Goal: Transaction & Acquisition: Purchase product/service

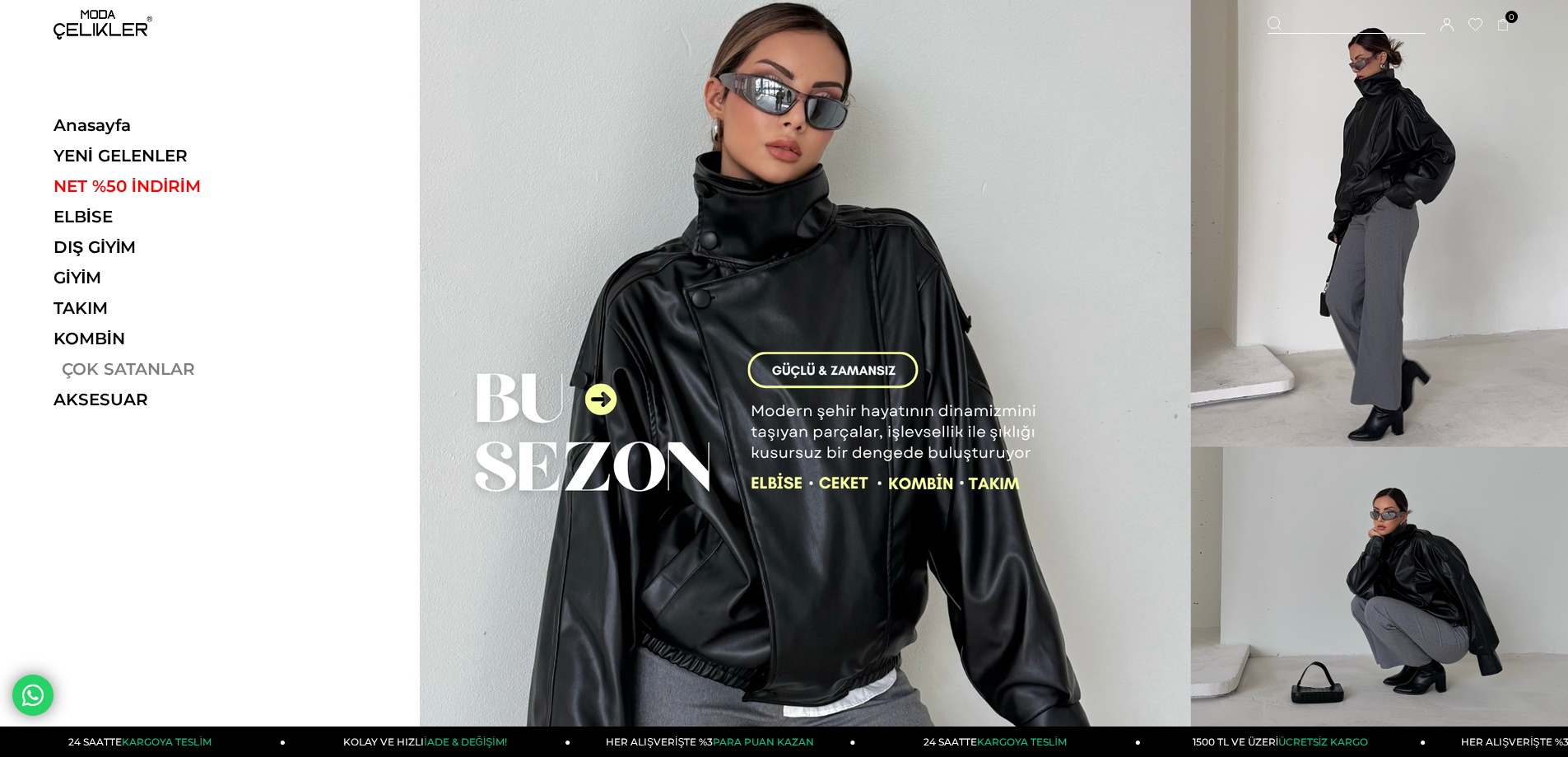
click at [116, 371] on link "ÇOK SATANLAR" at bounding box center [166, 369] width 226 height 20
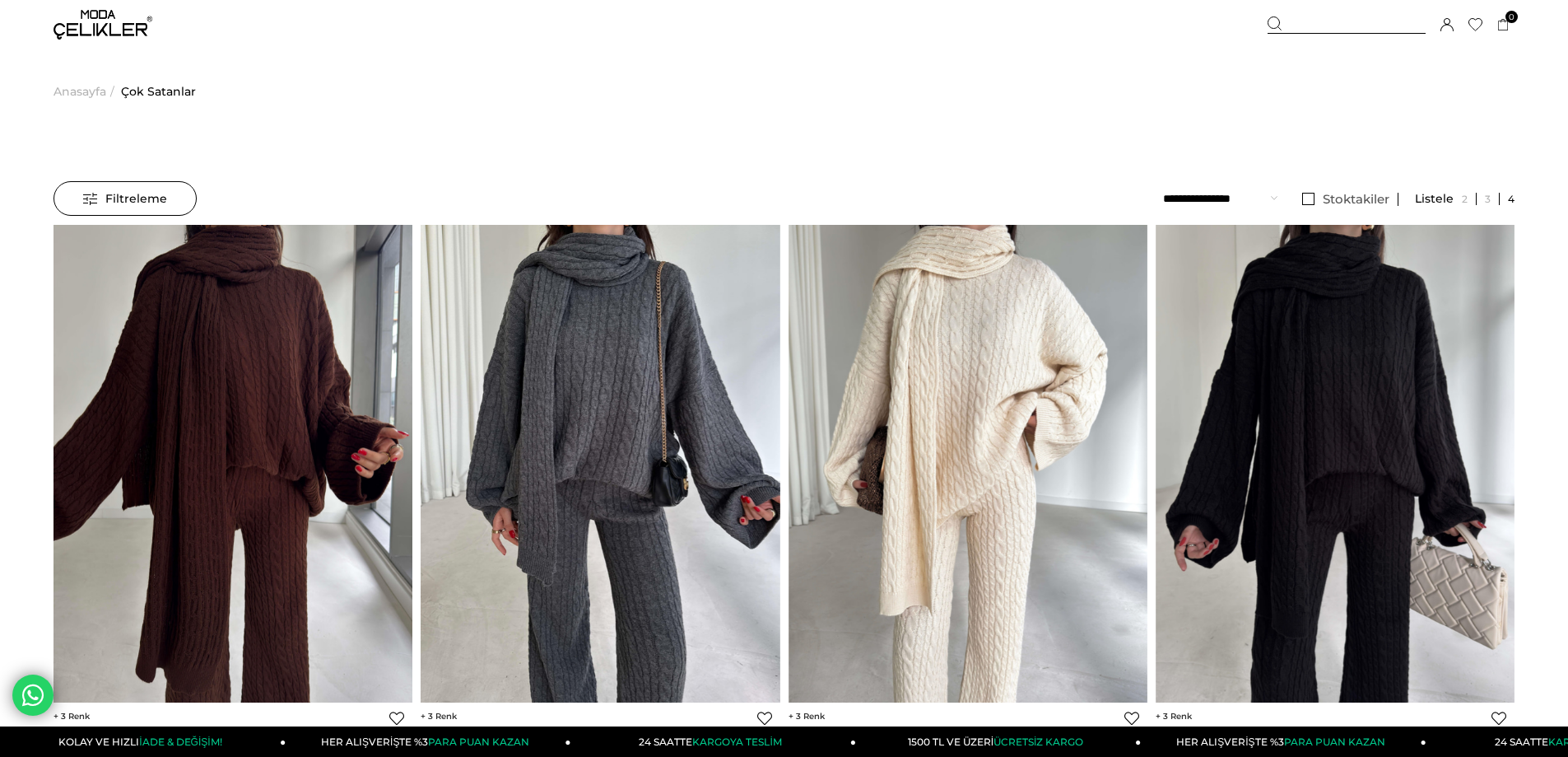
click at [86, 35] on img at bounding box center [103, 25] width 99 height 30
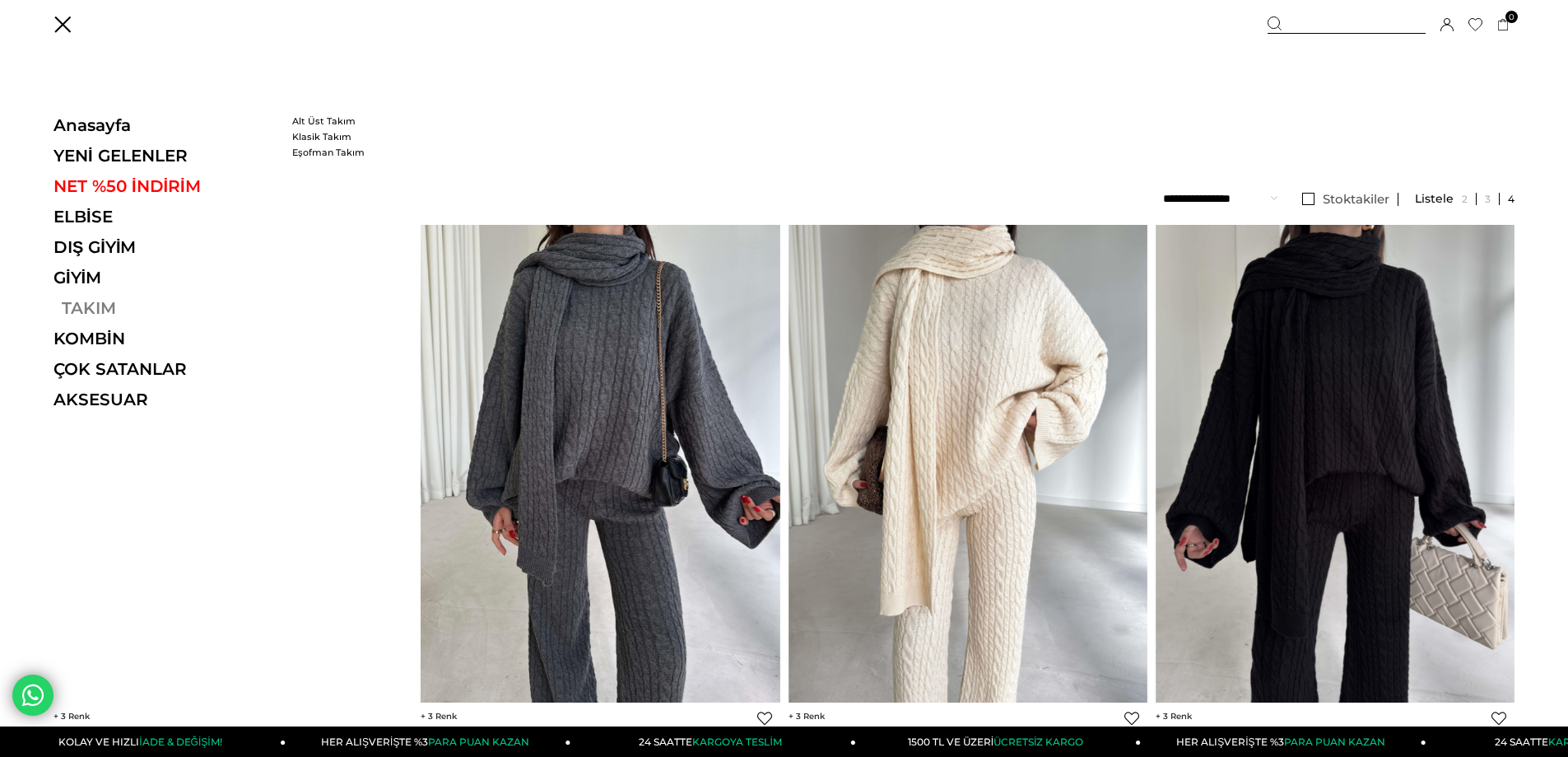
click at [92, 299] on link "TAKIM" at bounding box center [166, 308] width 226 height 20
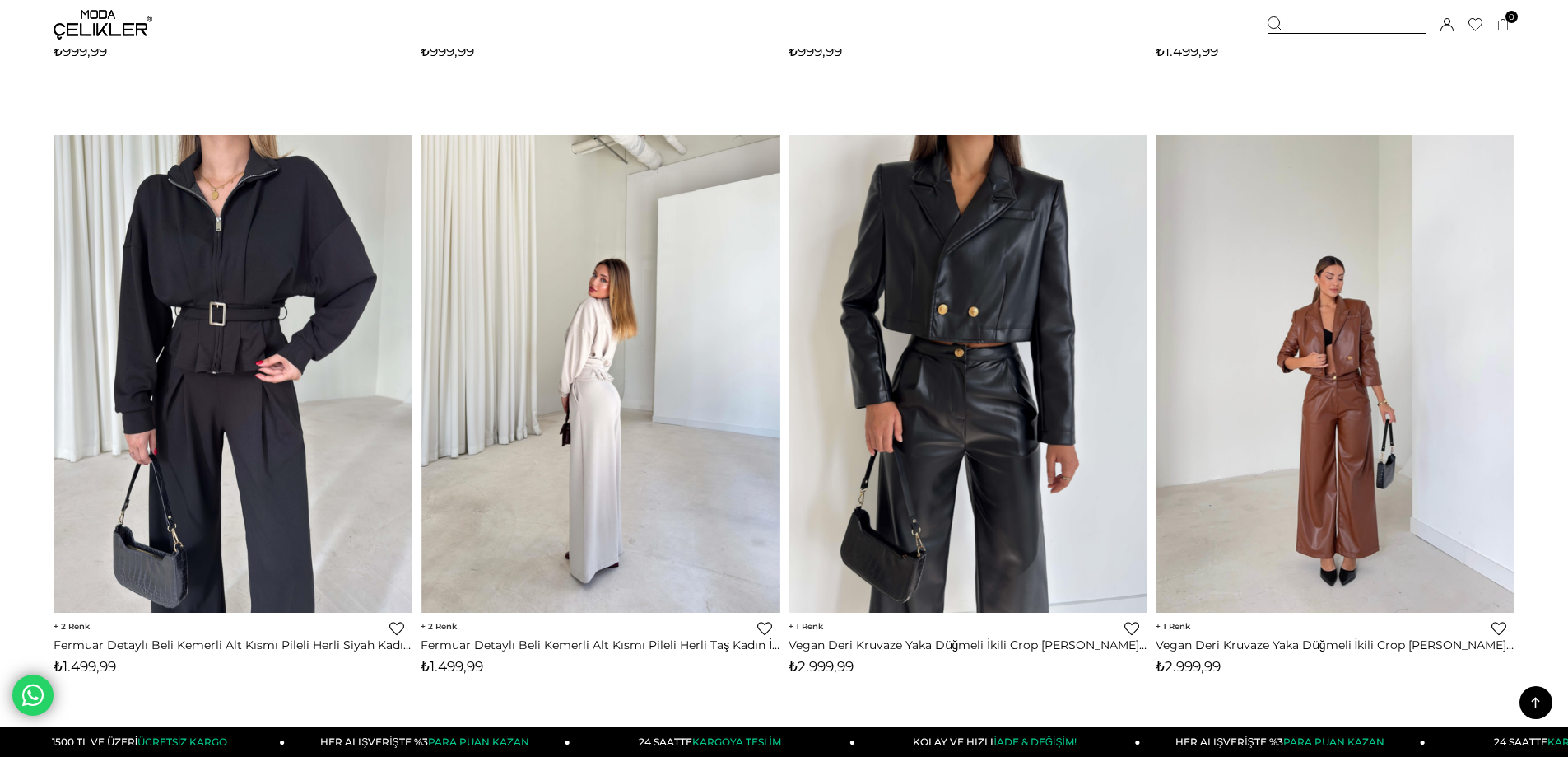
scroll to position [2553, 0]
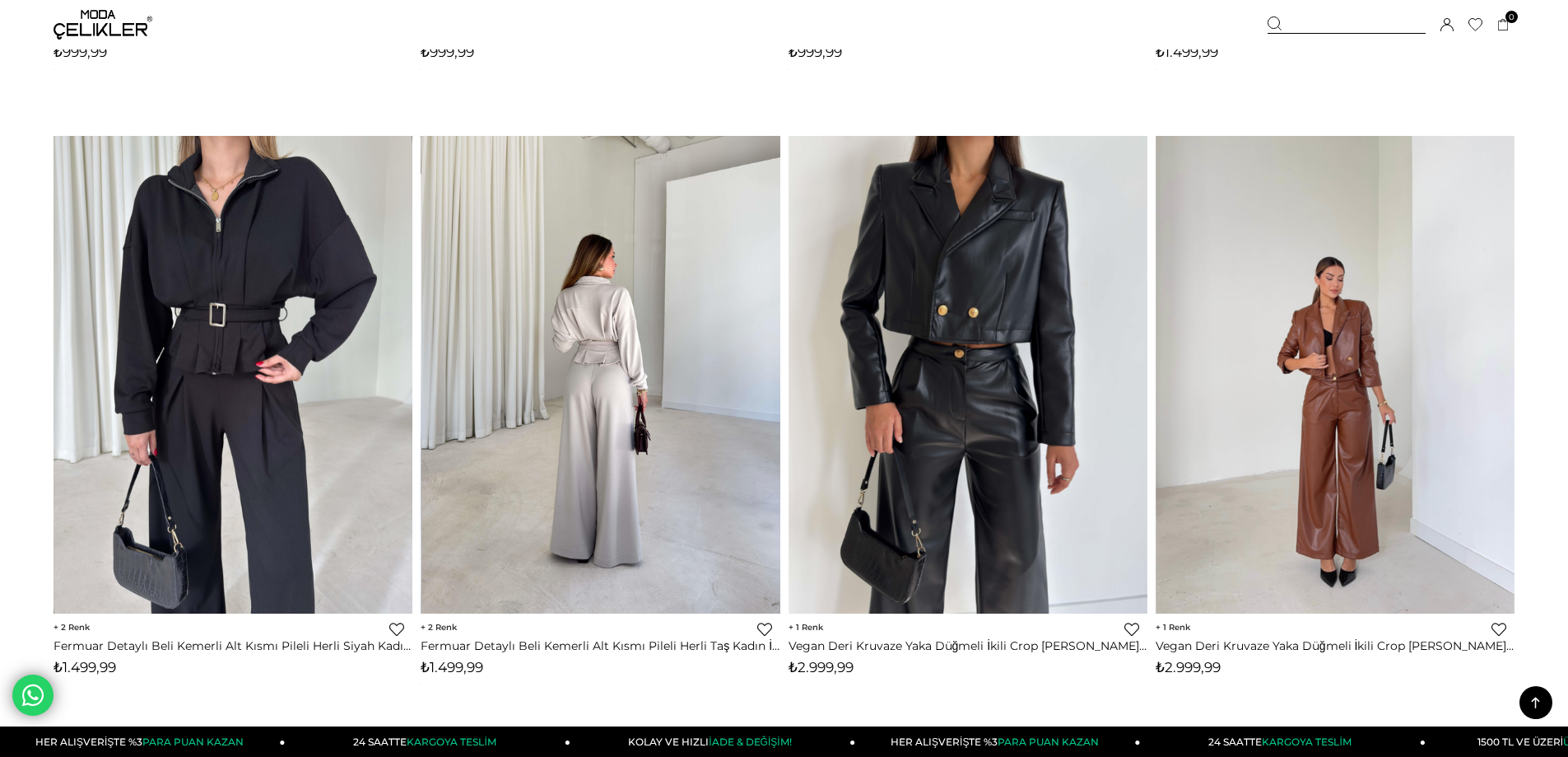
click at [650, 504] on img at bounding box center [600, 375] width 358 height 478
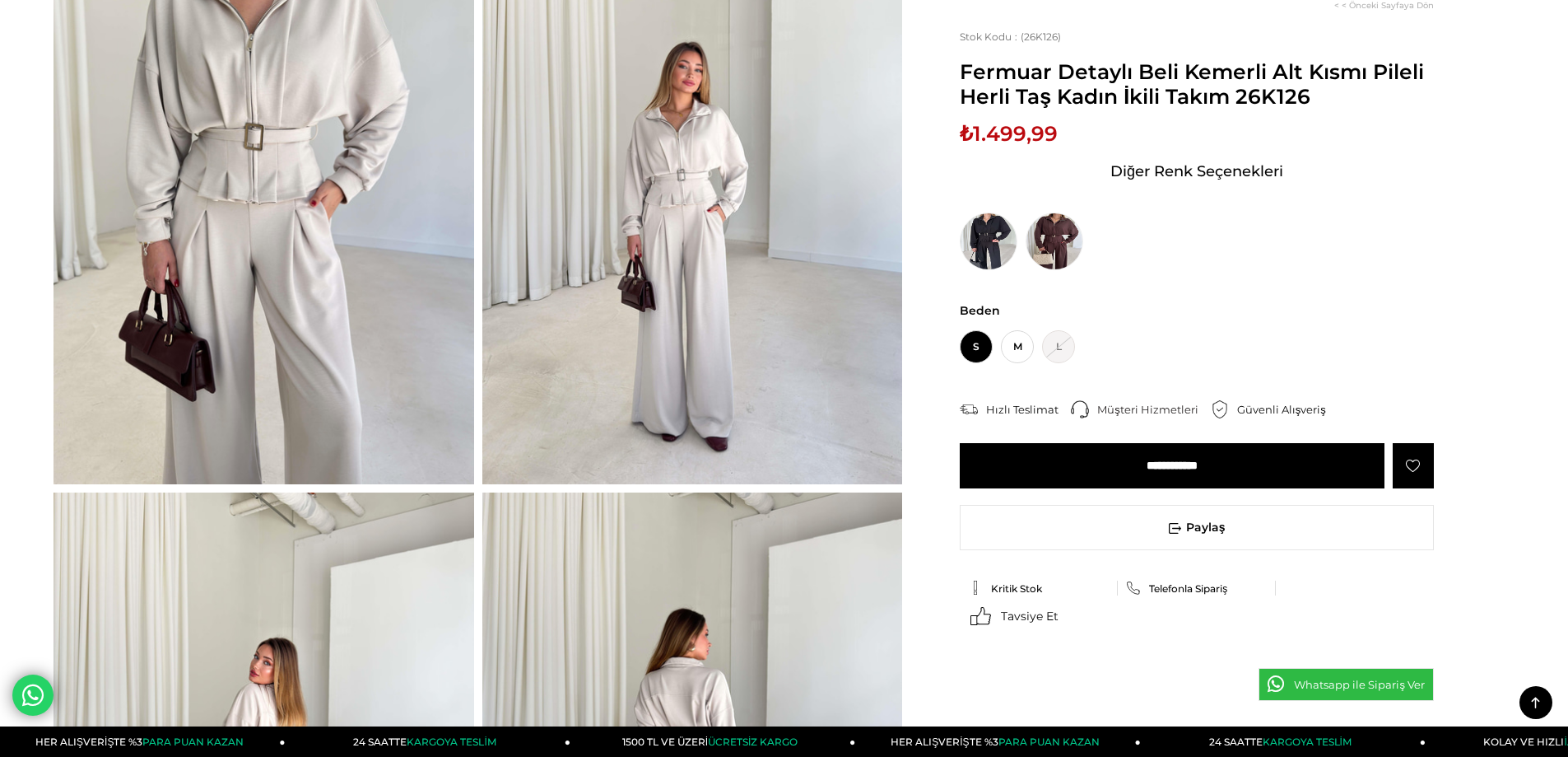
scroll to position [164, 0]
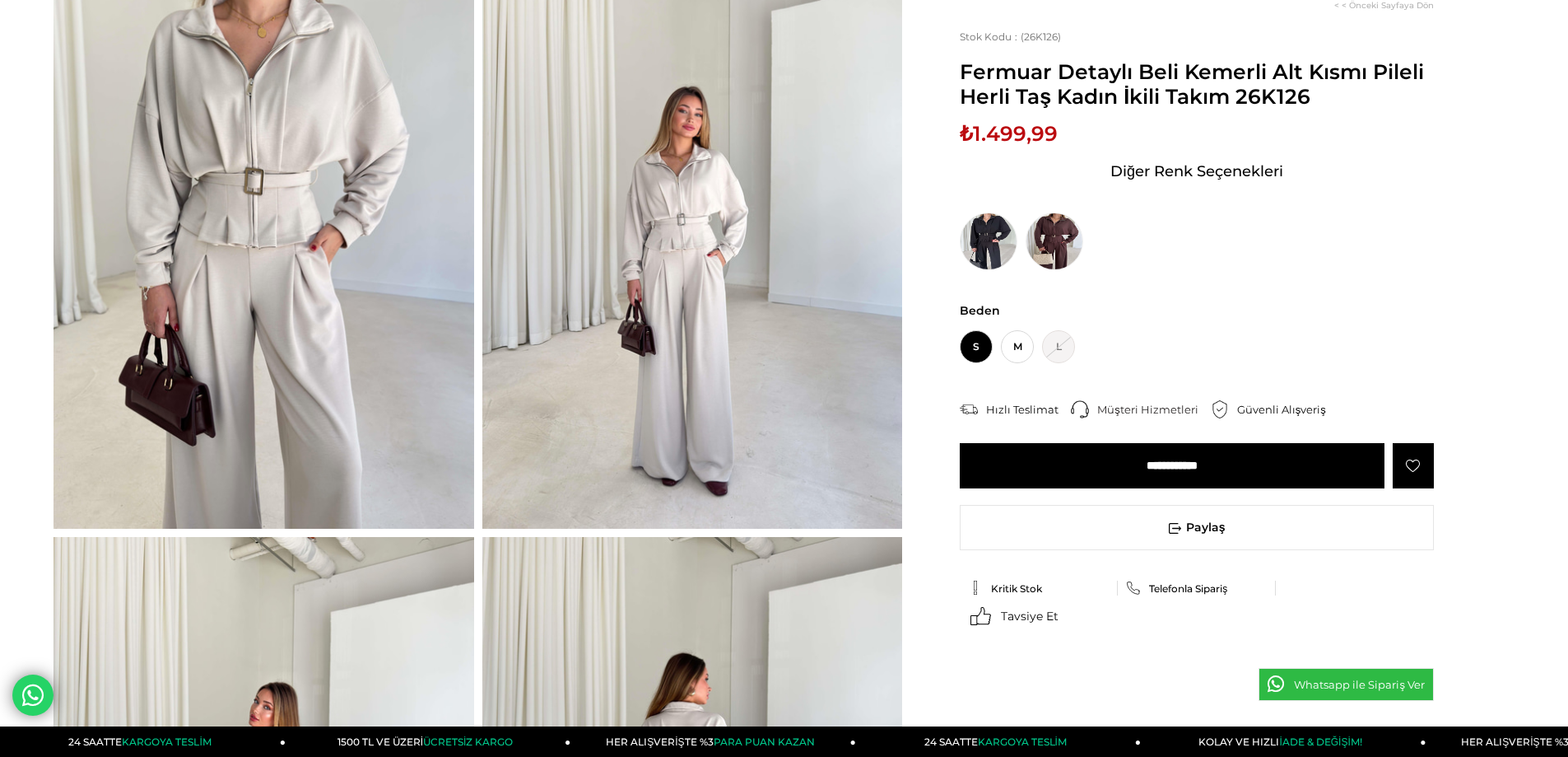
click at [1159, 468] on input "**********" at bounding box center [1172, 465] width 425 height 45
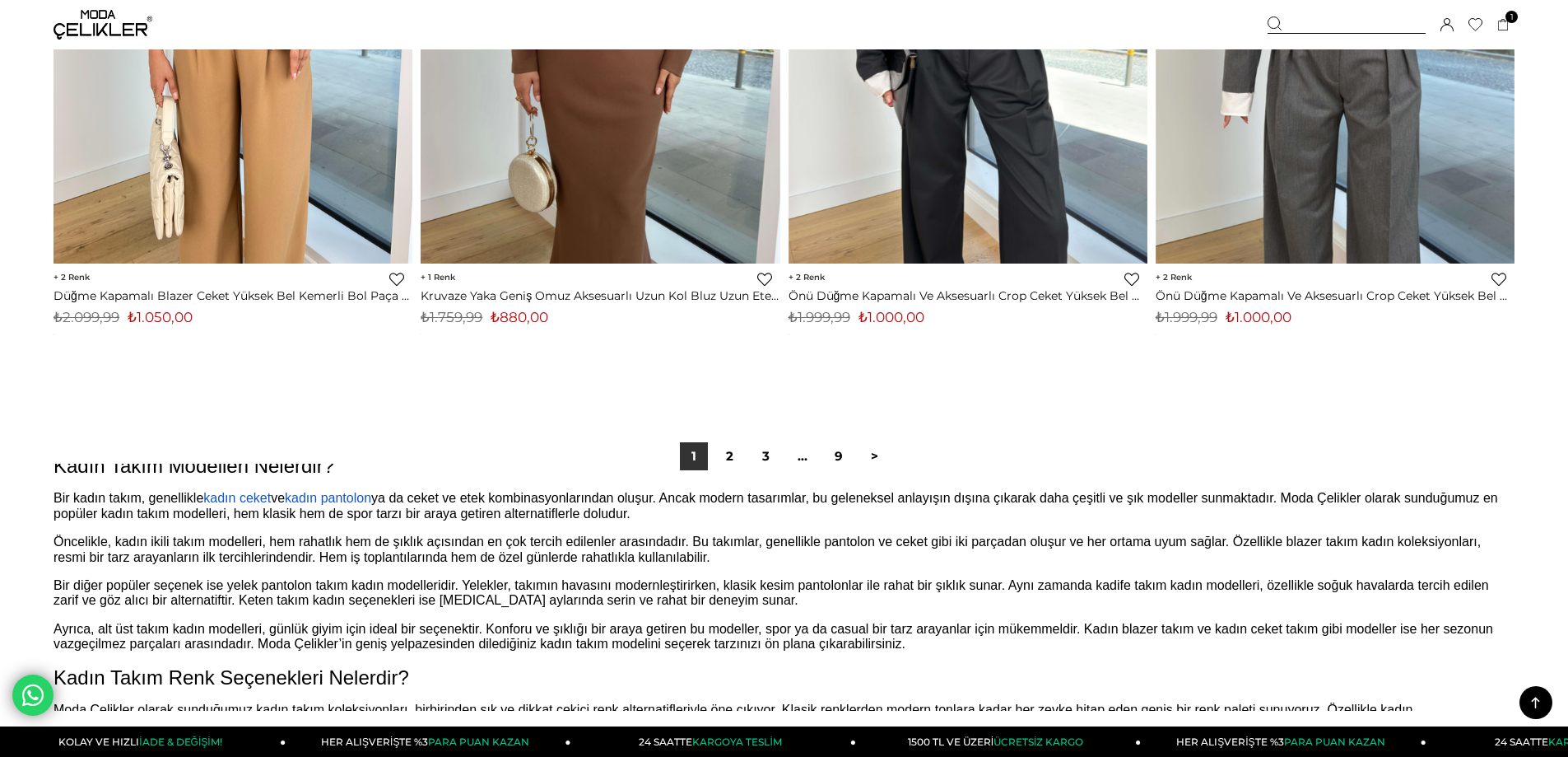
scroll to position [330, 0]
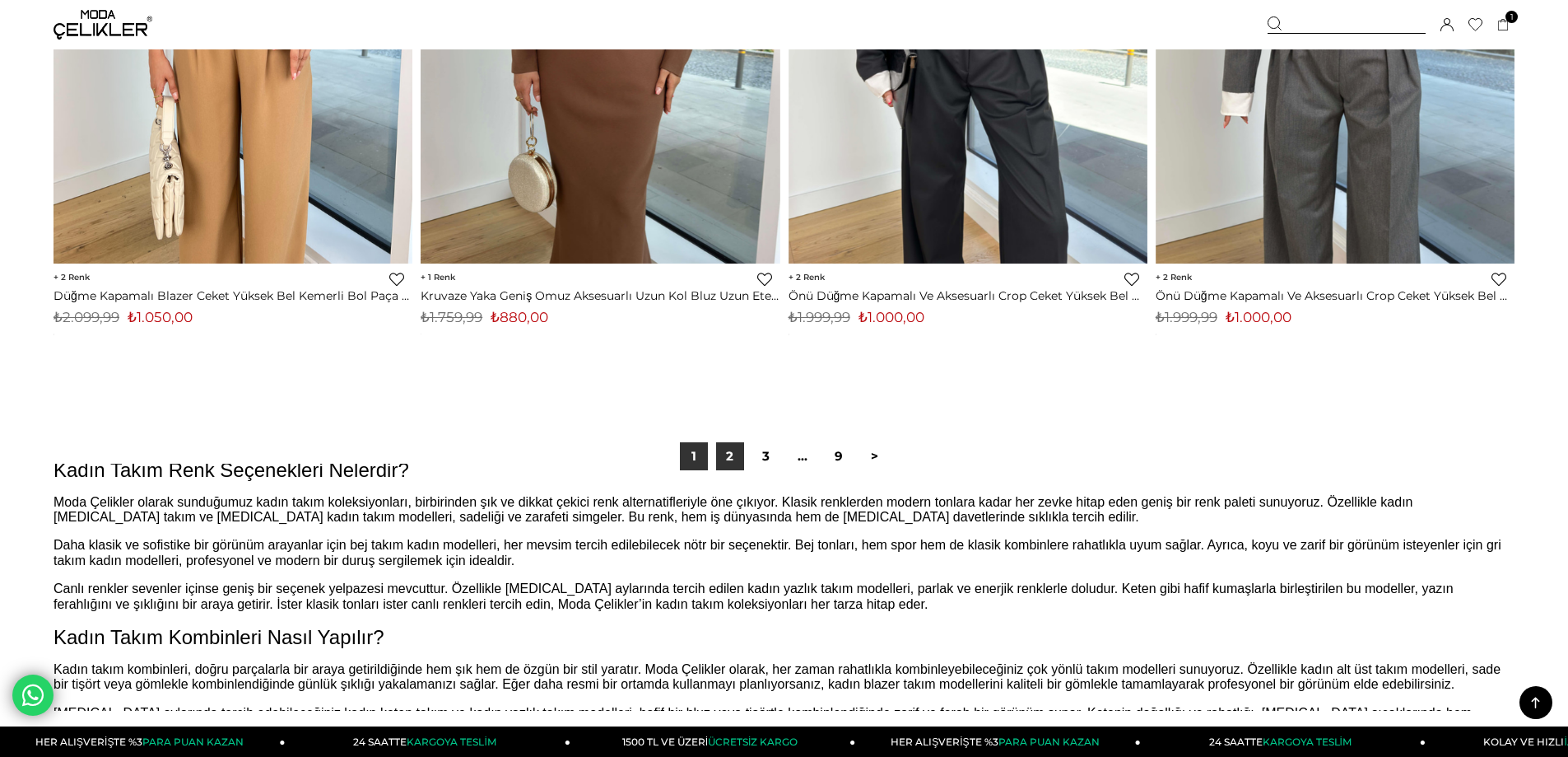
click at [736, 456] on link "2" at bounding box center [730, 456] width 28 height 28
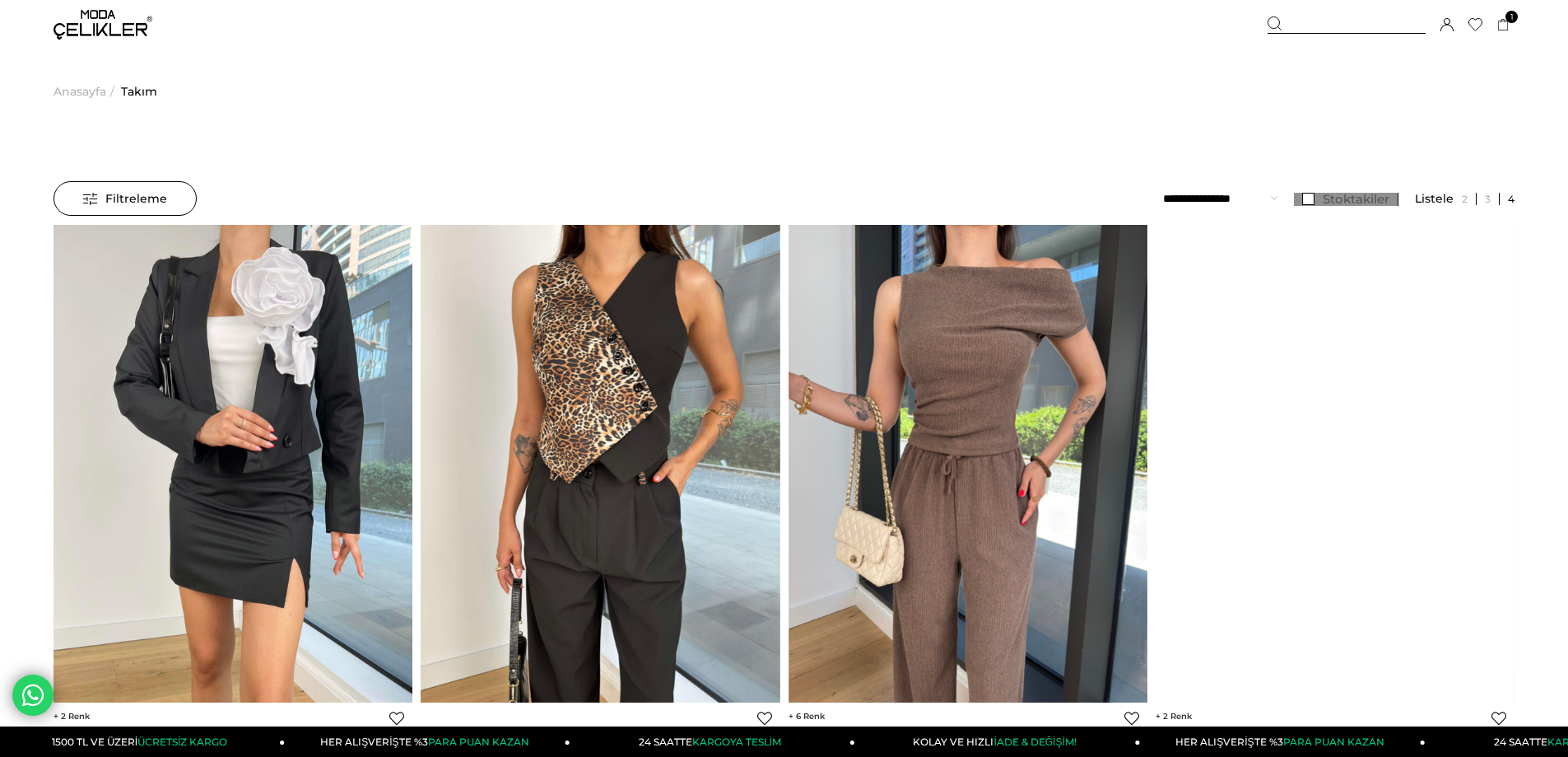
click at [1307, 200] on link "Stoktakiler" at bounding box center [1346, 198] width 105 height 13
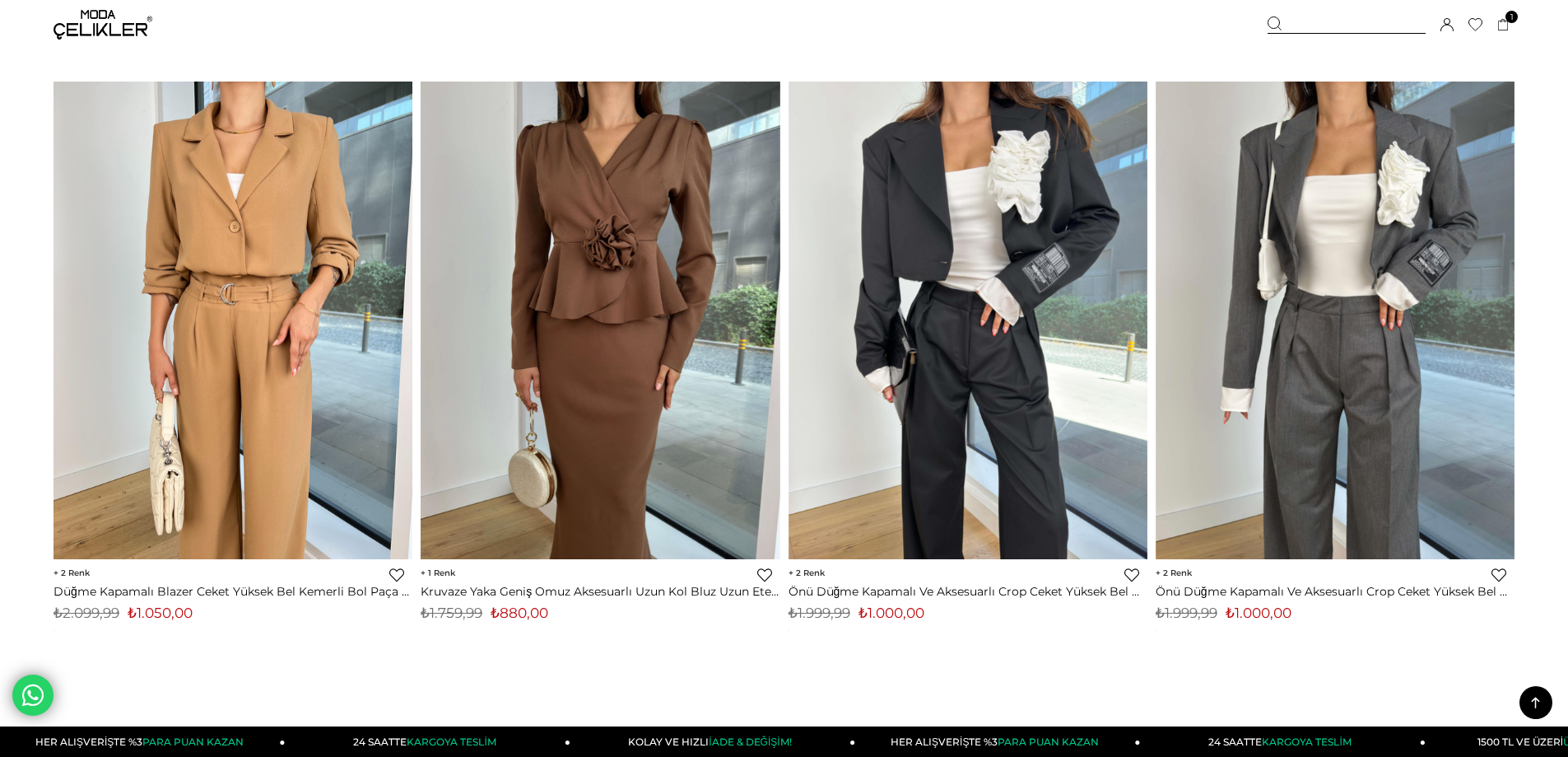
scroll to position [12105, 0]
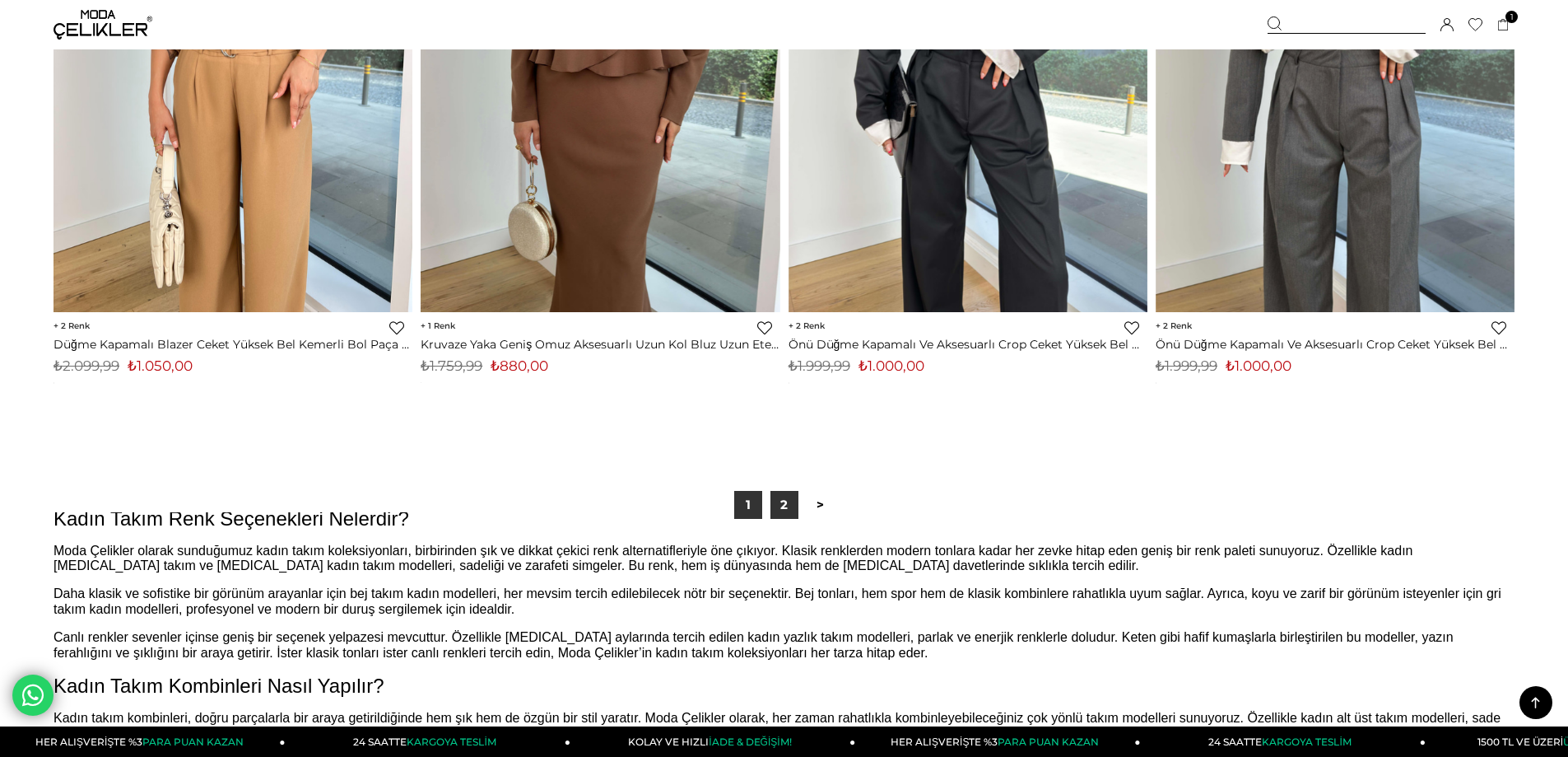
click at [777, 511] on link "2" at bounding box center [784, 505] width 28 height 28
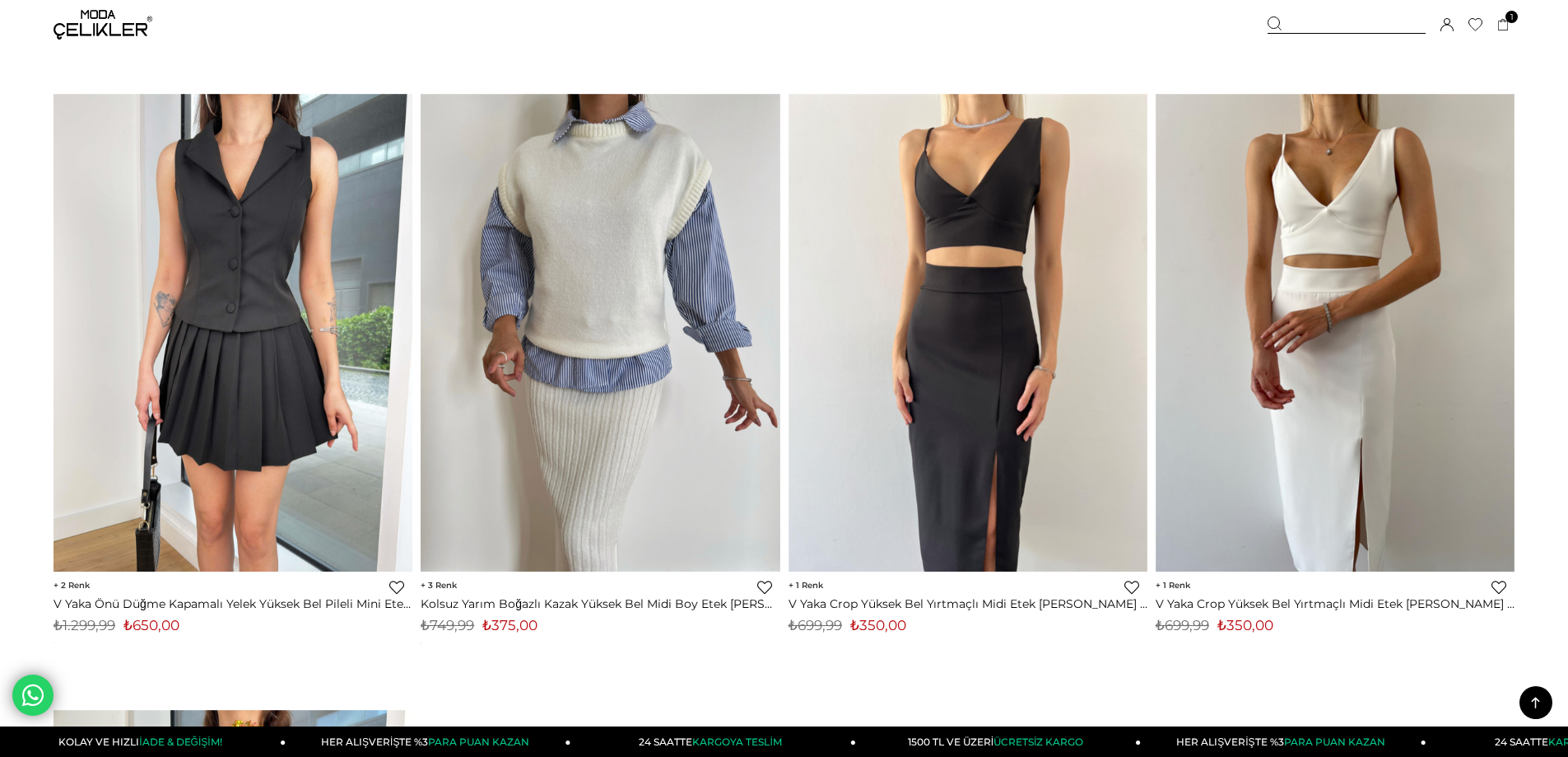
scroll to position [658, 0]
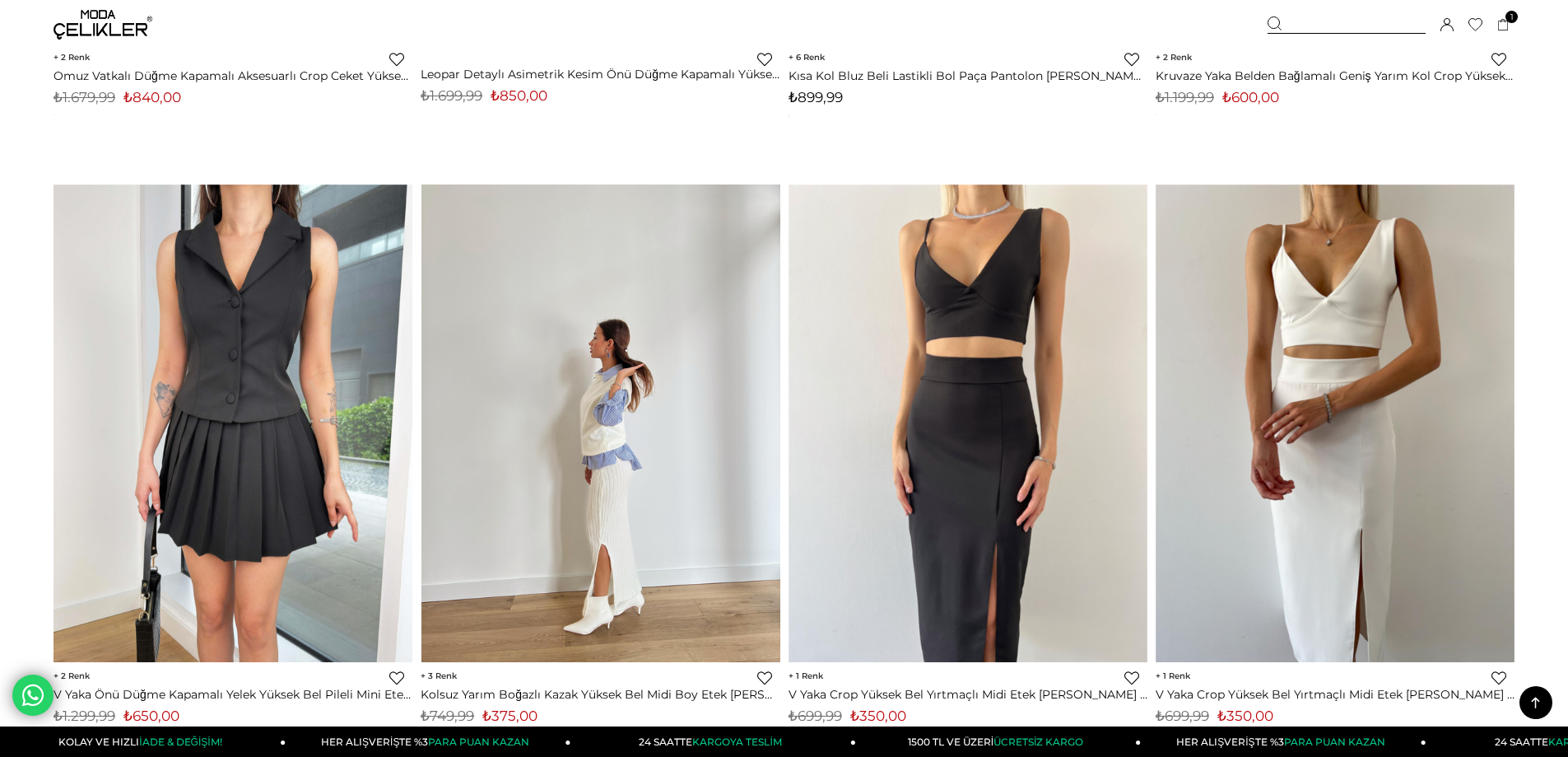
click at [733, 527] on img at bounding box center [600, 423] width 358 height 478
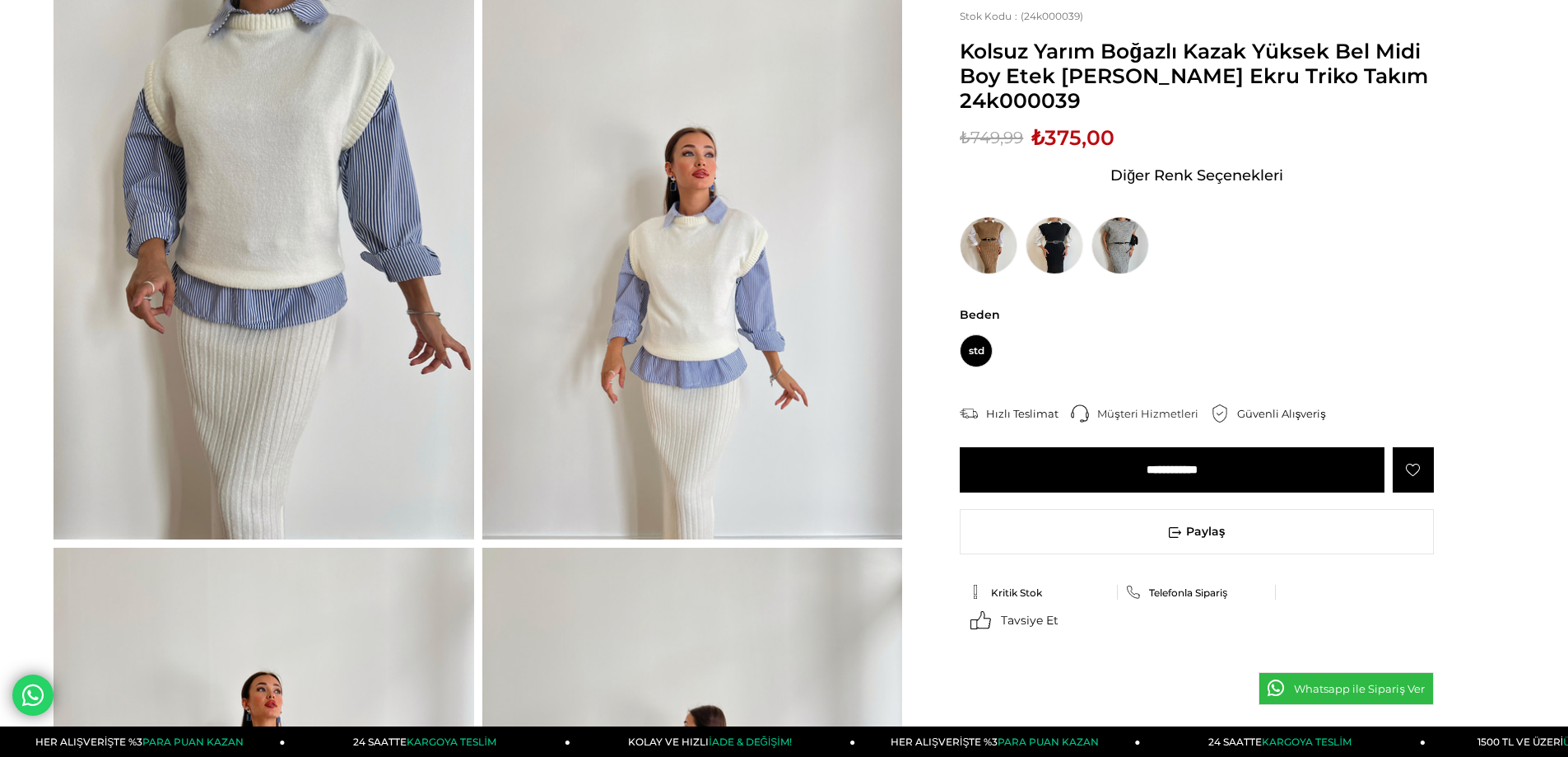
click at [1207, 475] on input "**********" at bounding box center [1172, 469] width 425 height 45
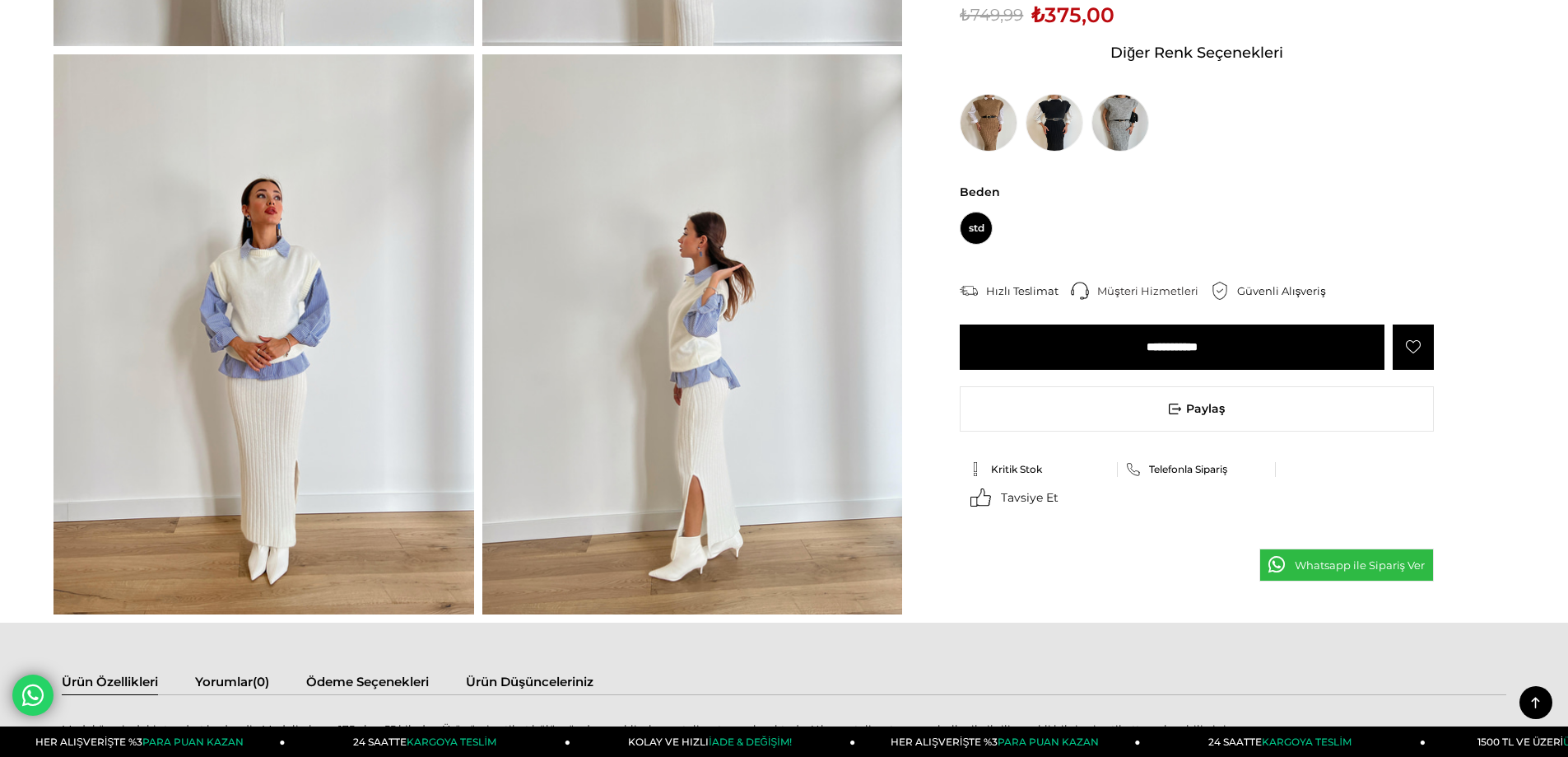
scroll to position [648, 0]
click at [1059, 124] on img at bounding box center [1054, 122] width 58 height 58
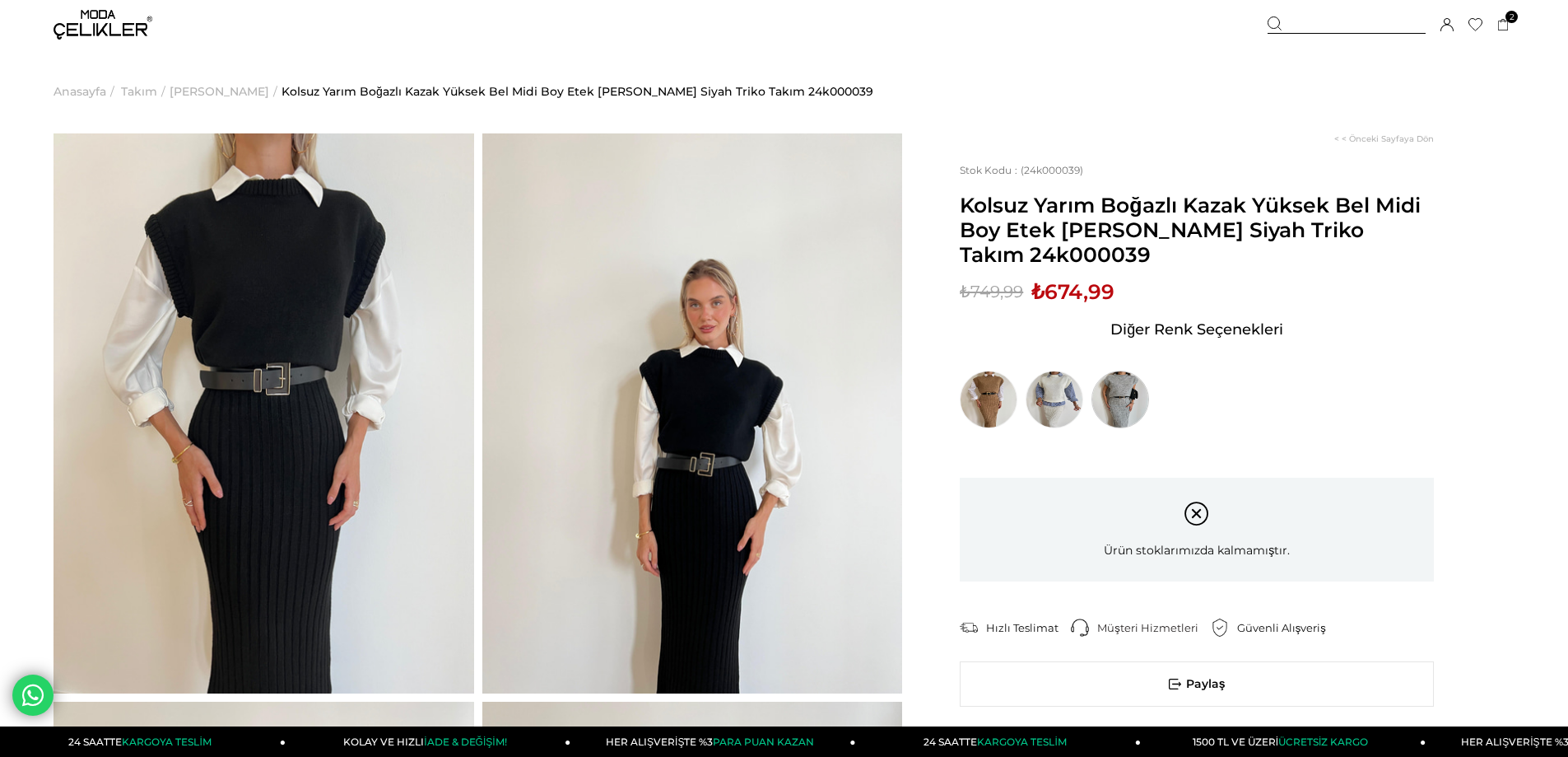
click at [1114, 401] on img at bounding box center [1120, 399] width 58 height 58
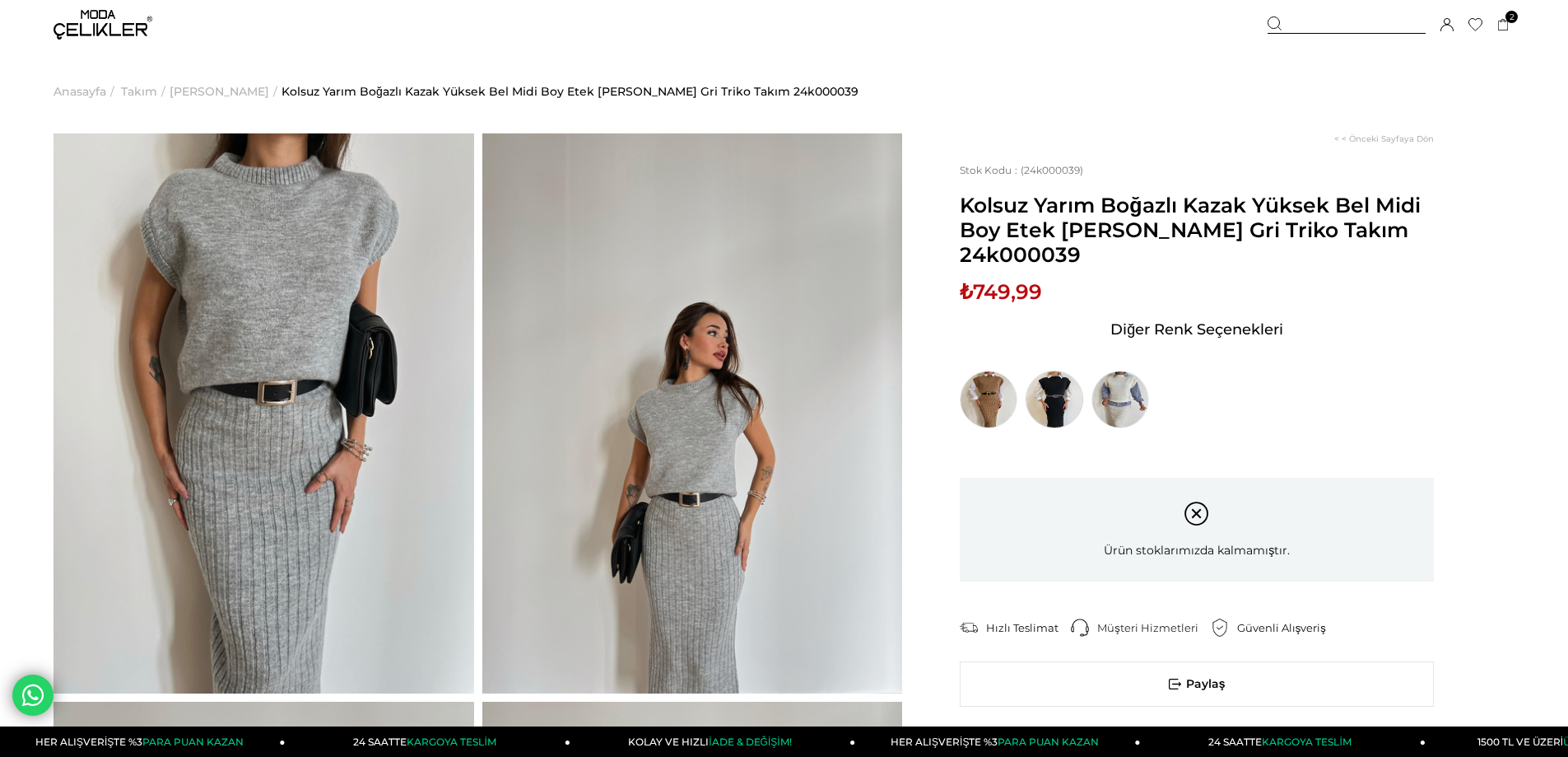
click at [1047, 399] on img at bounding box center [1054, 399] width 58 height 58
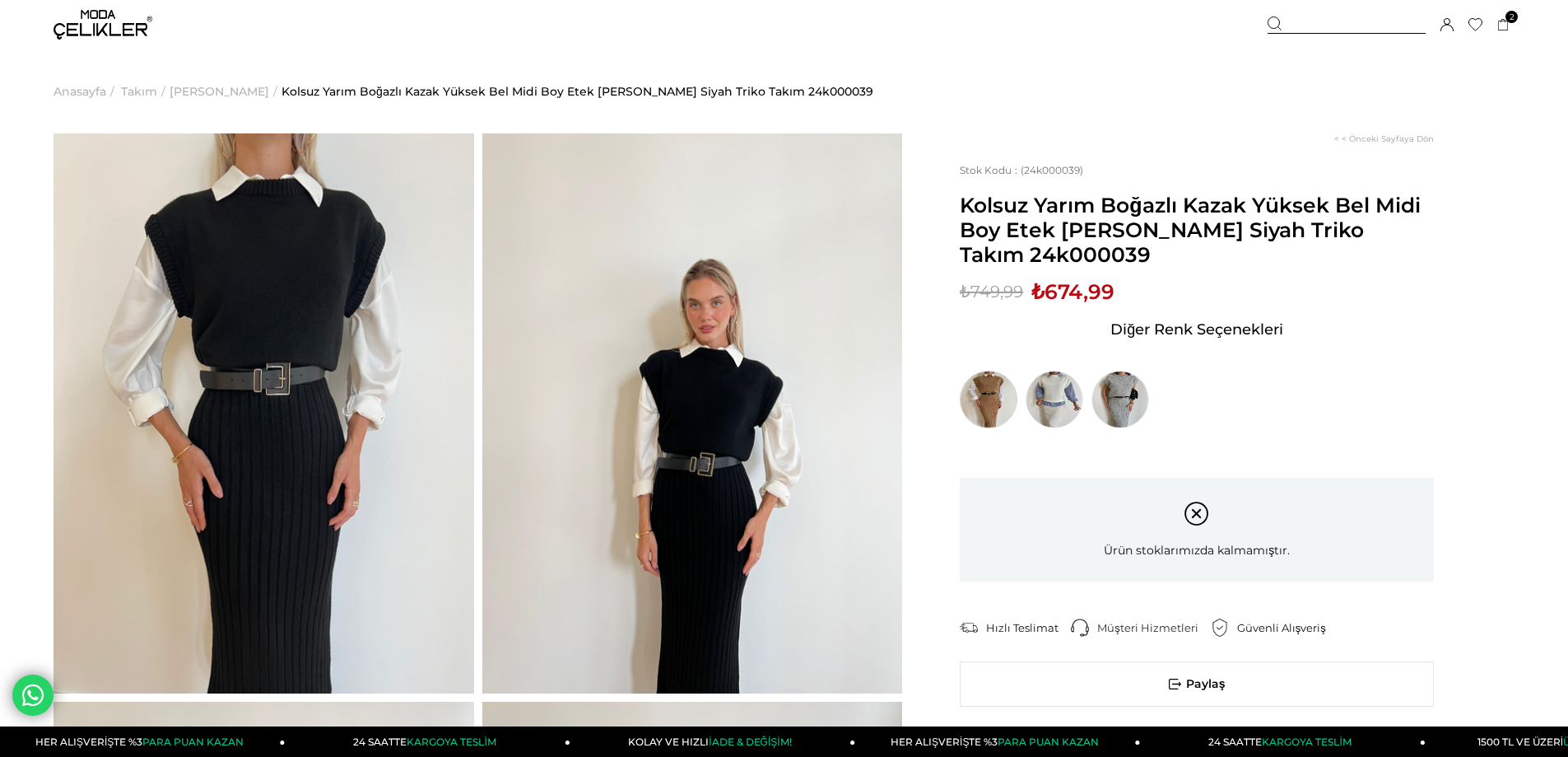
click at [1004, 411] on img at bounding box center [989, 399] width 58 height 58
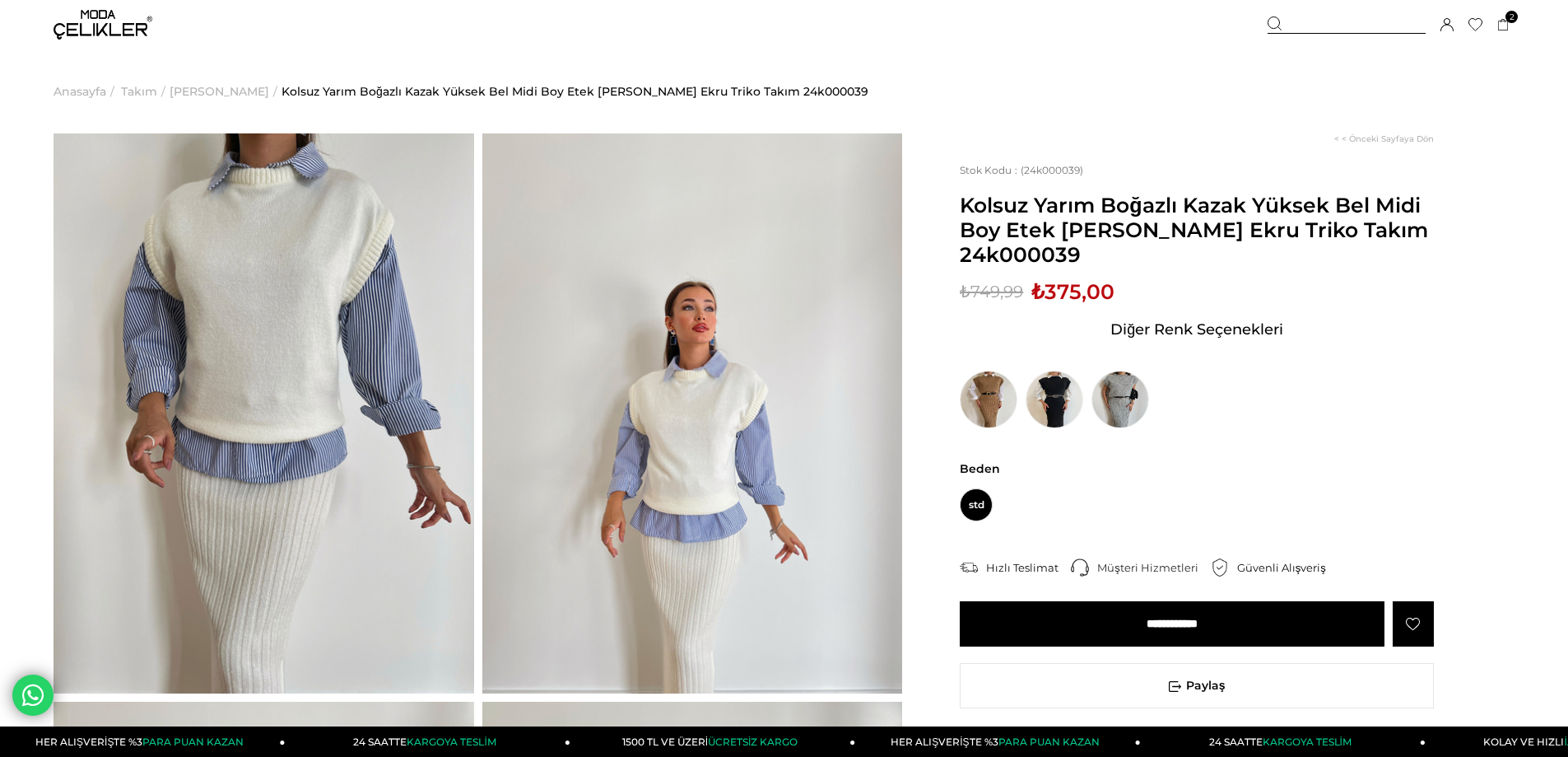
click at [80, 27] on img at bounding box center [103, 25] width 99 height 30
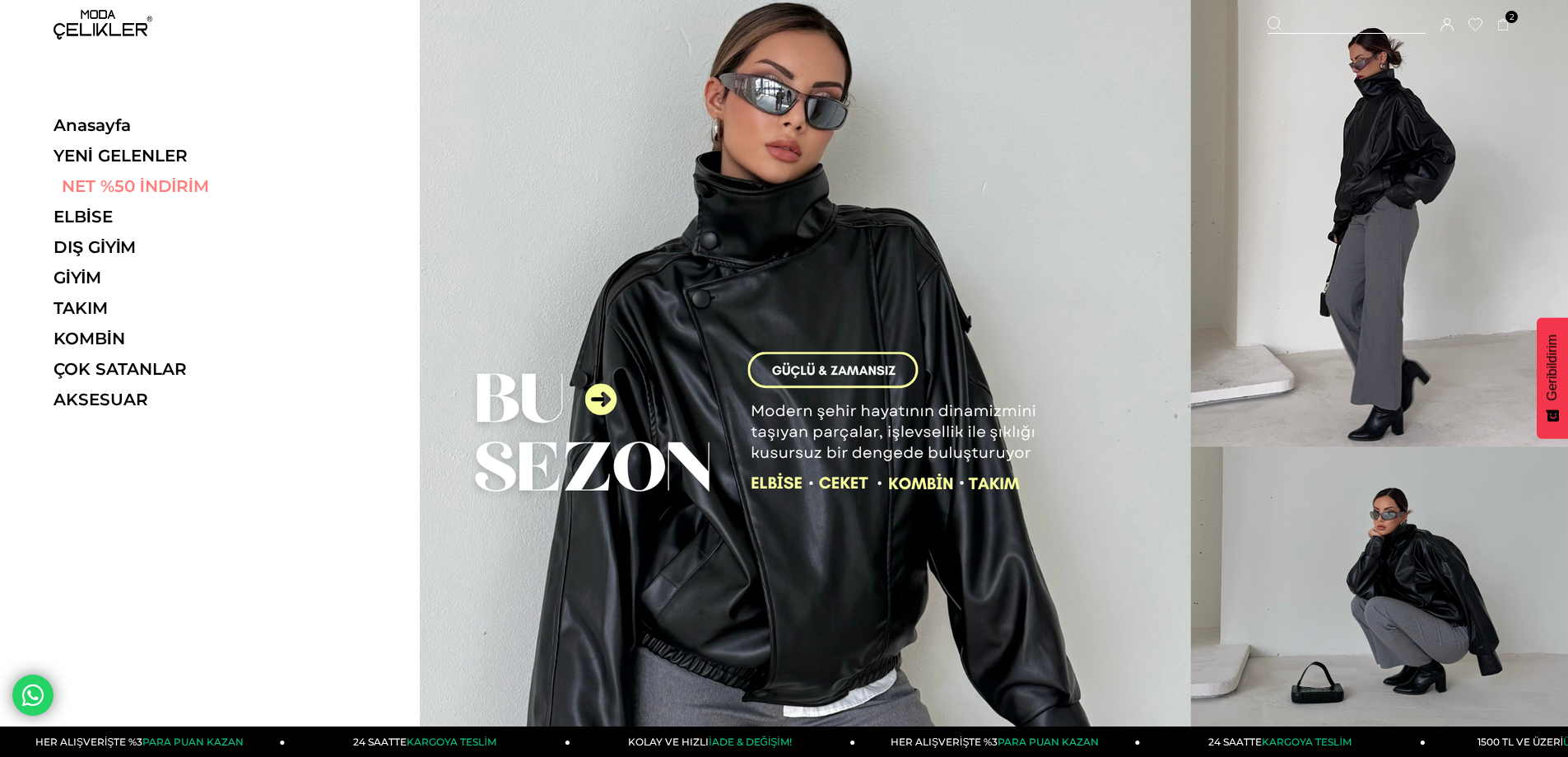
click at [163, 182] on link "NET %50 İNDİRİM" at bounding box center [166, 186] width 226 height 20
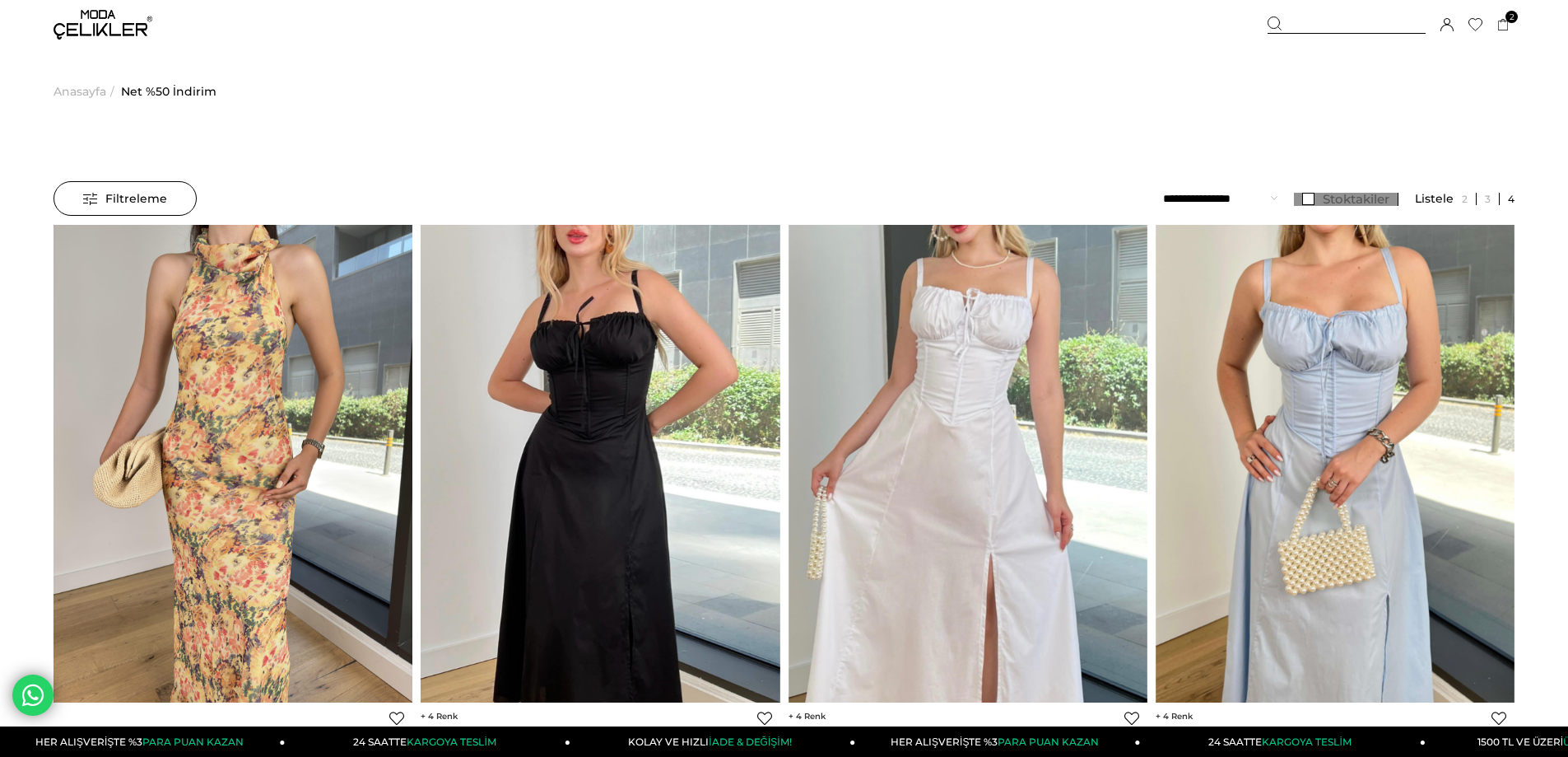
click at [1330, 203] on span "Stoktakiler" at bounding box center [1356, 199] width 67 height 16
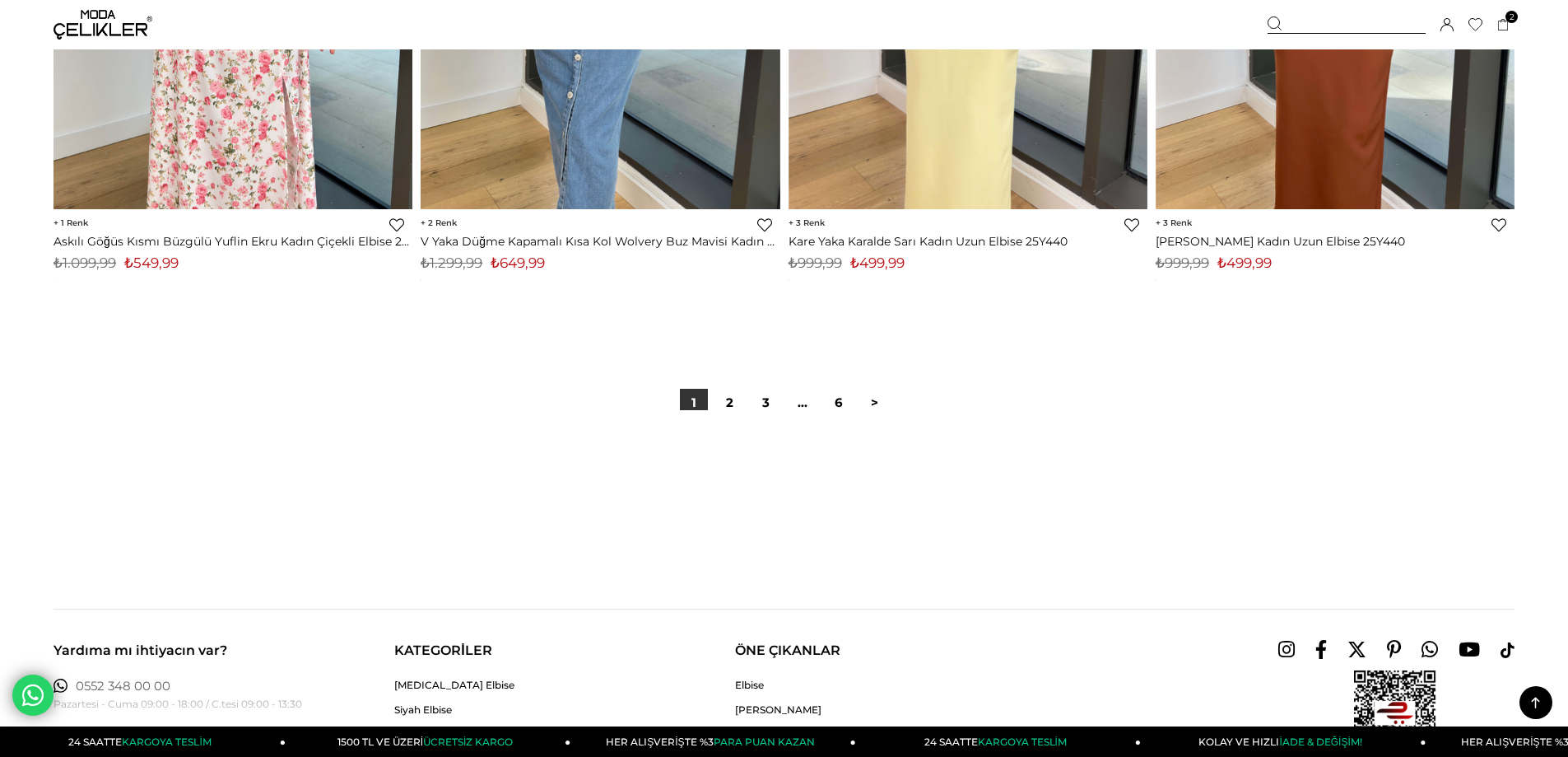
scroll to position [12215, 0]
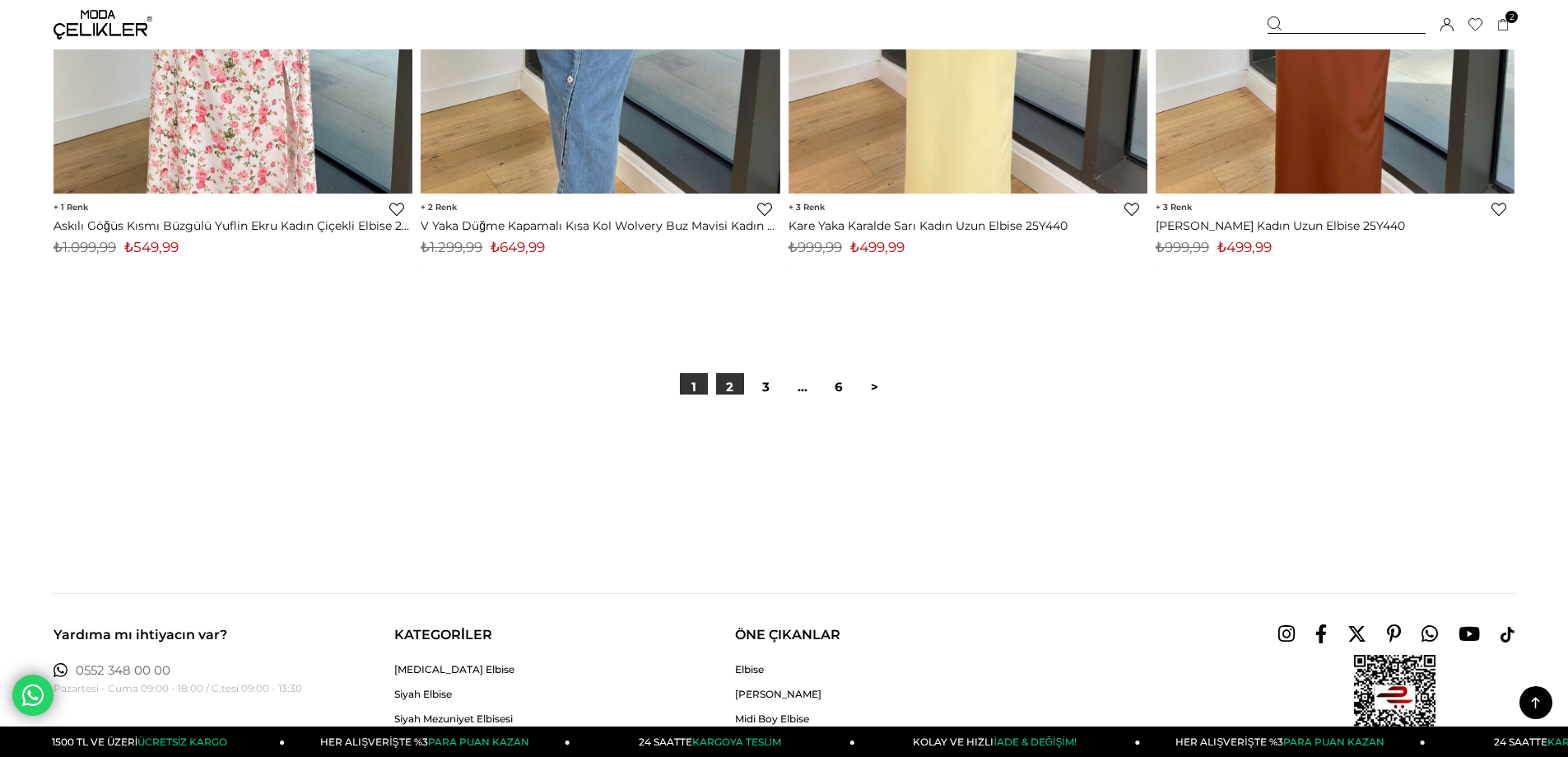
click at [720, 387] on link "2" at bounding box center [730, 387] width 28 height 28
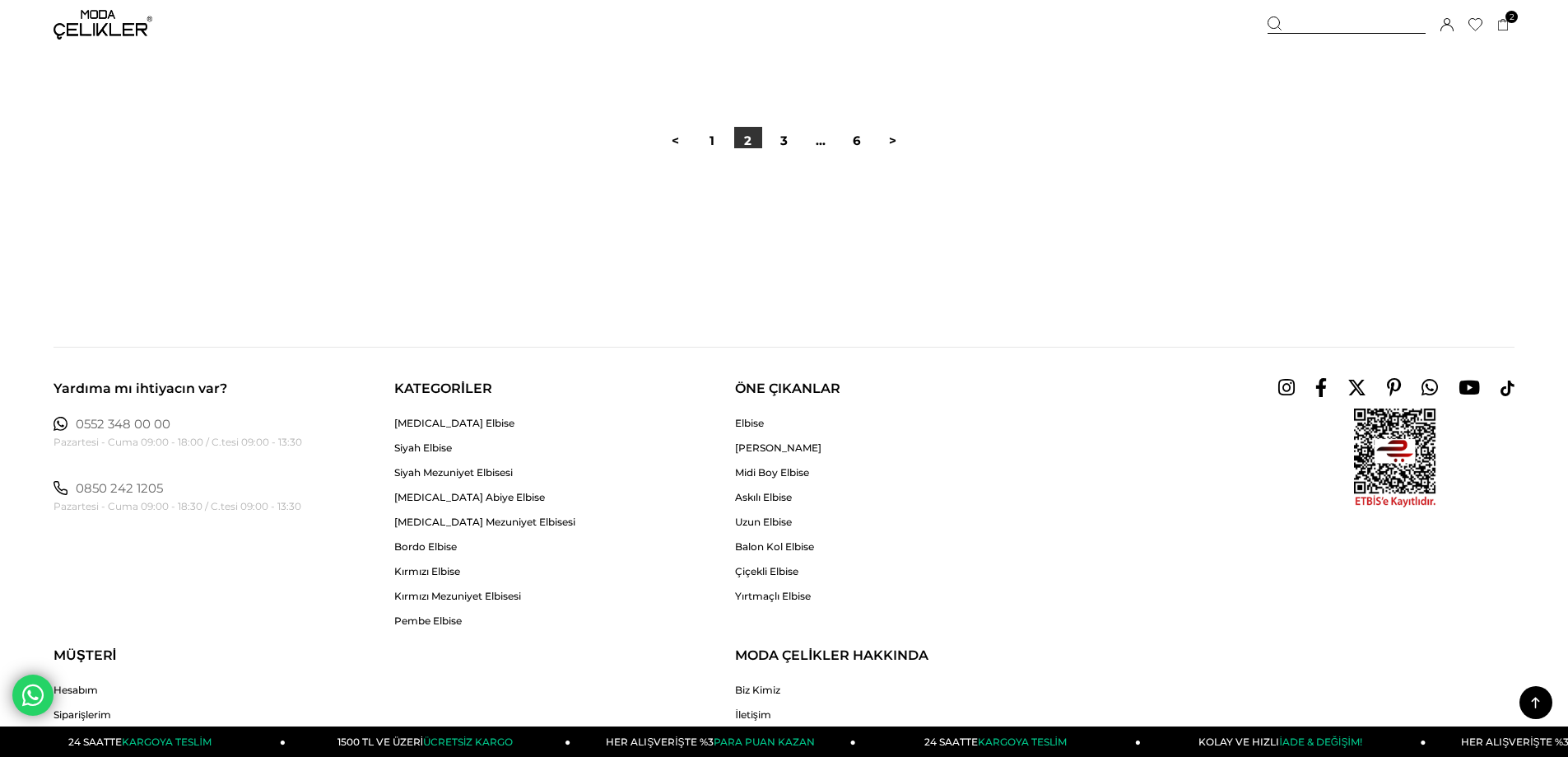
scroll to position [12124, 0]
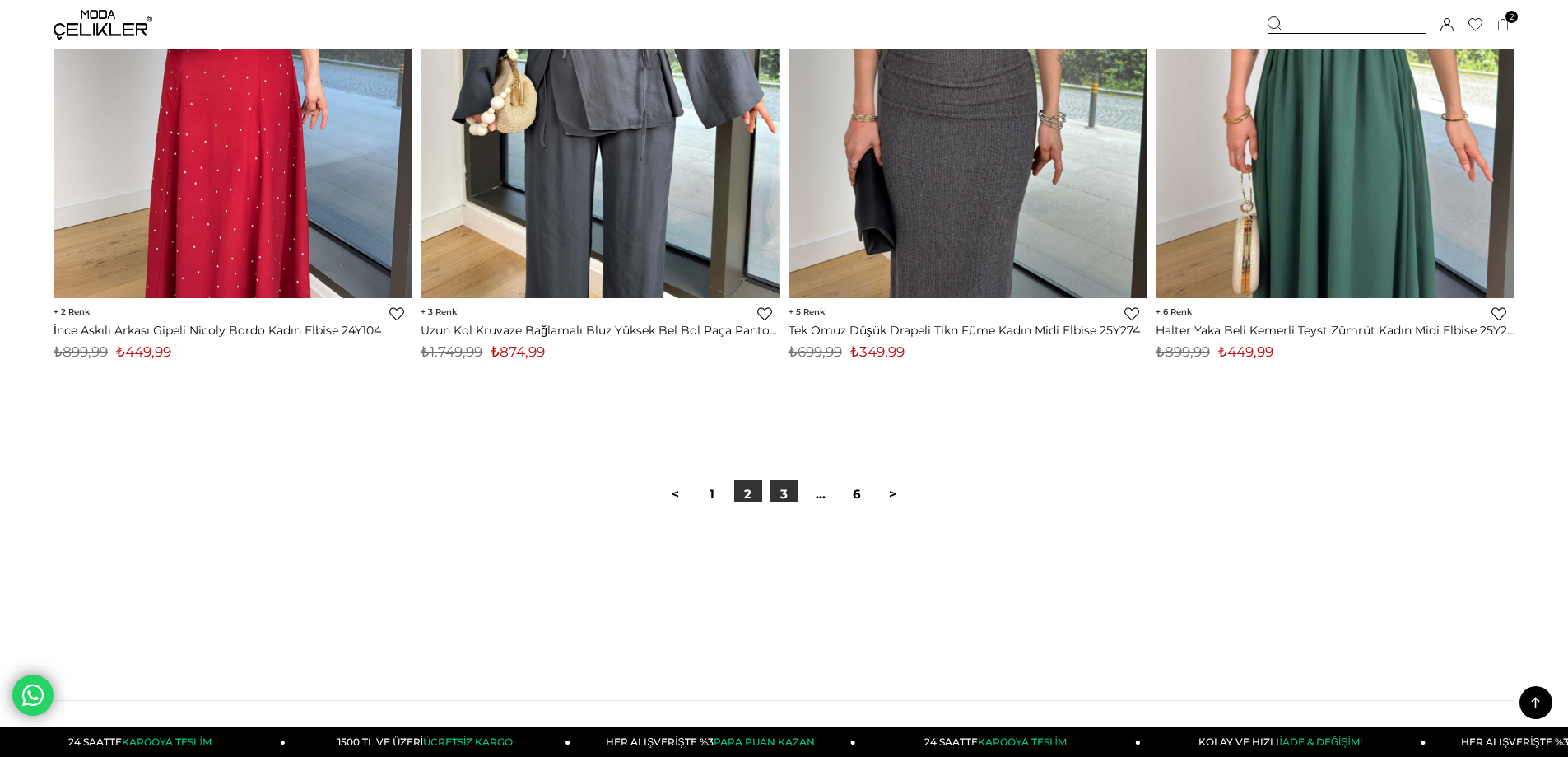
click at [784, 494] on link "3" at bounding box center [784, 494] width 28 height 28
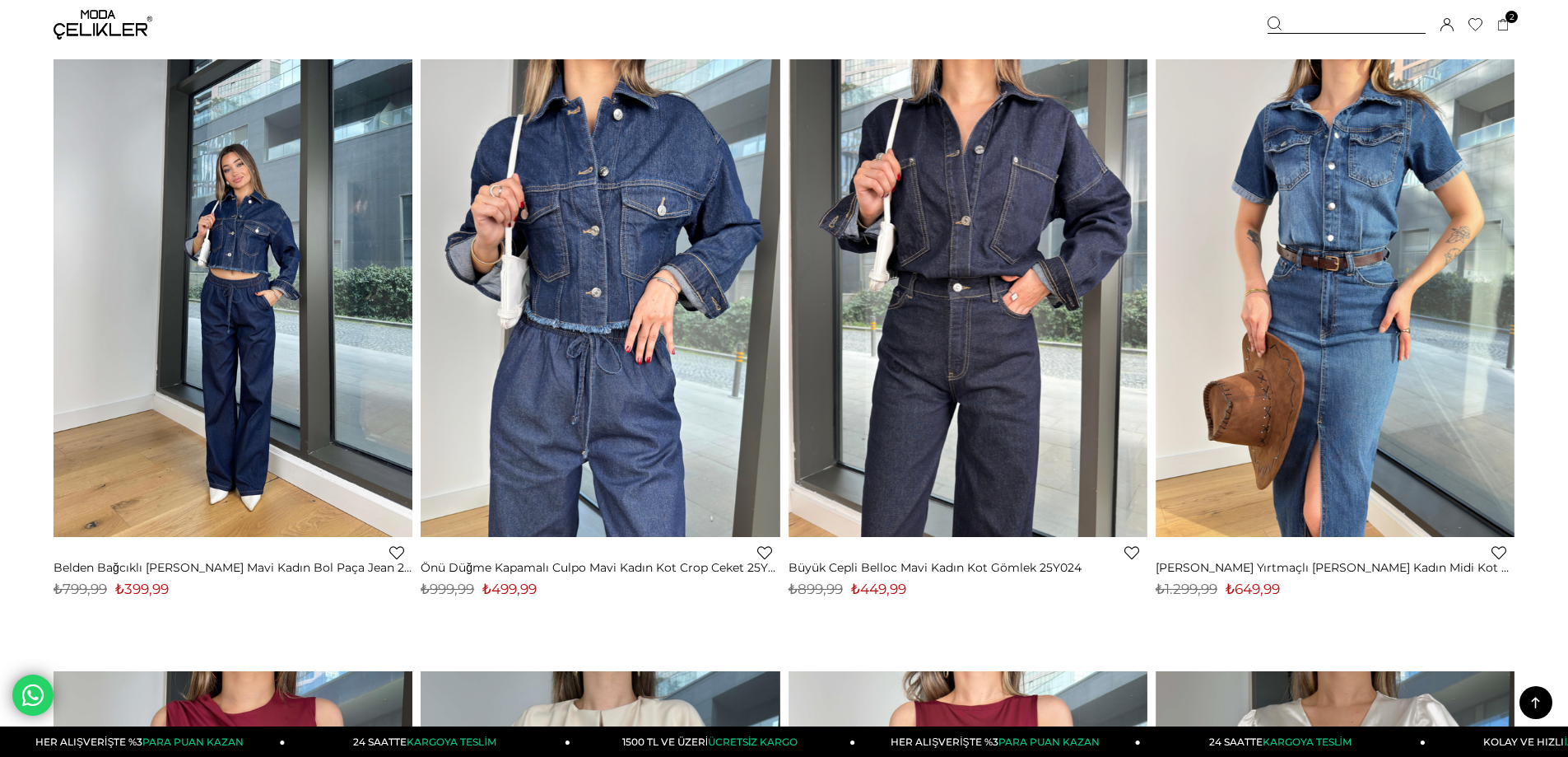
scroll to position [11226, 0]
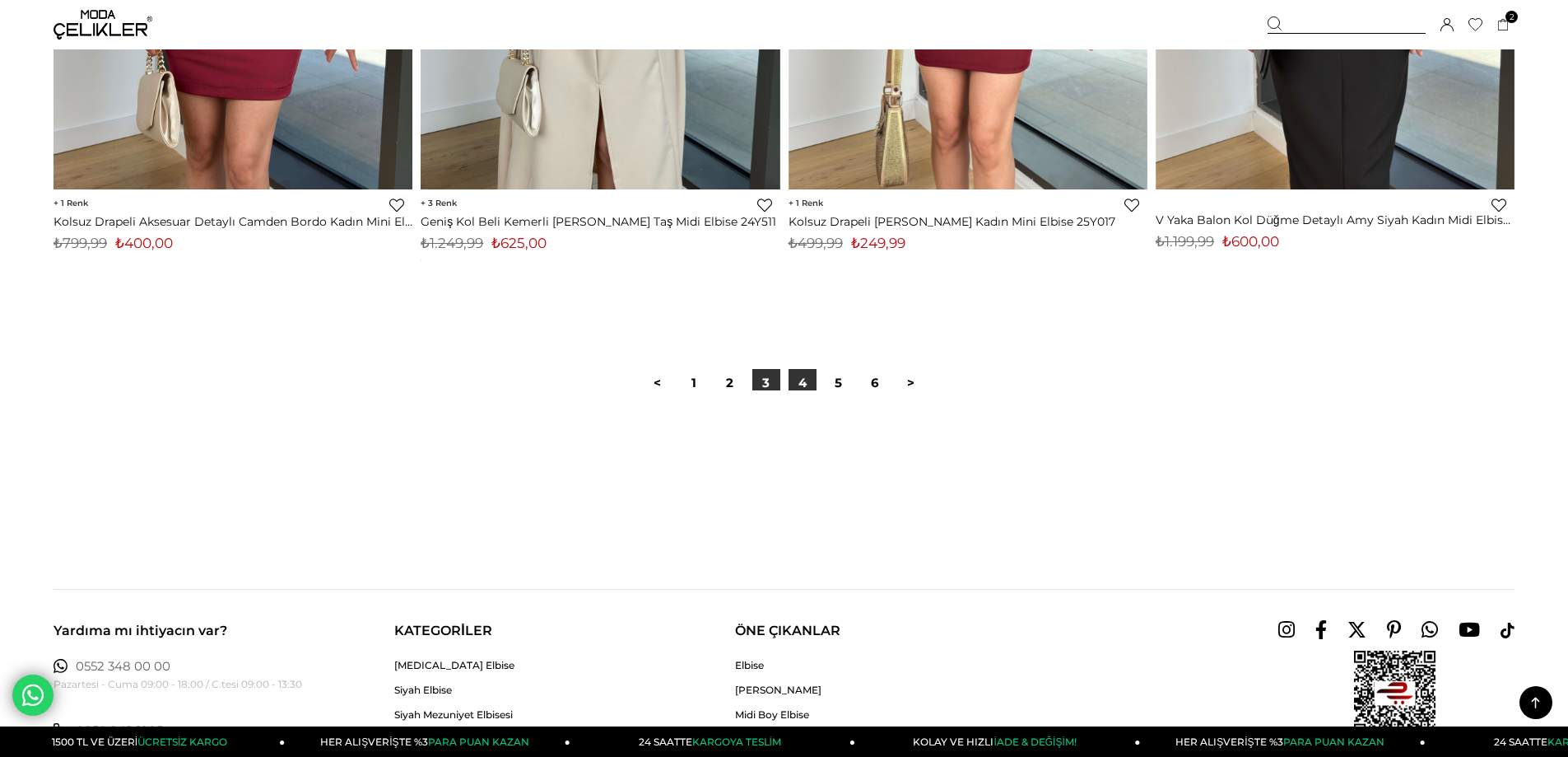
click at [811, 385] on link "4" at bounding box center [802, 382] width 28 height 28
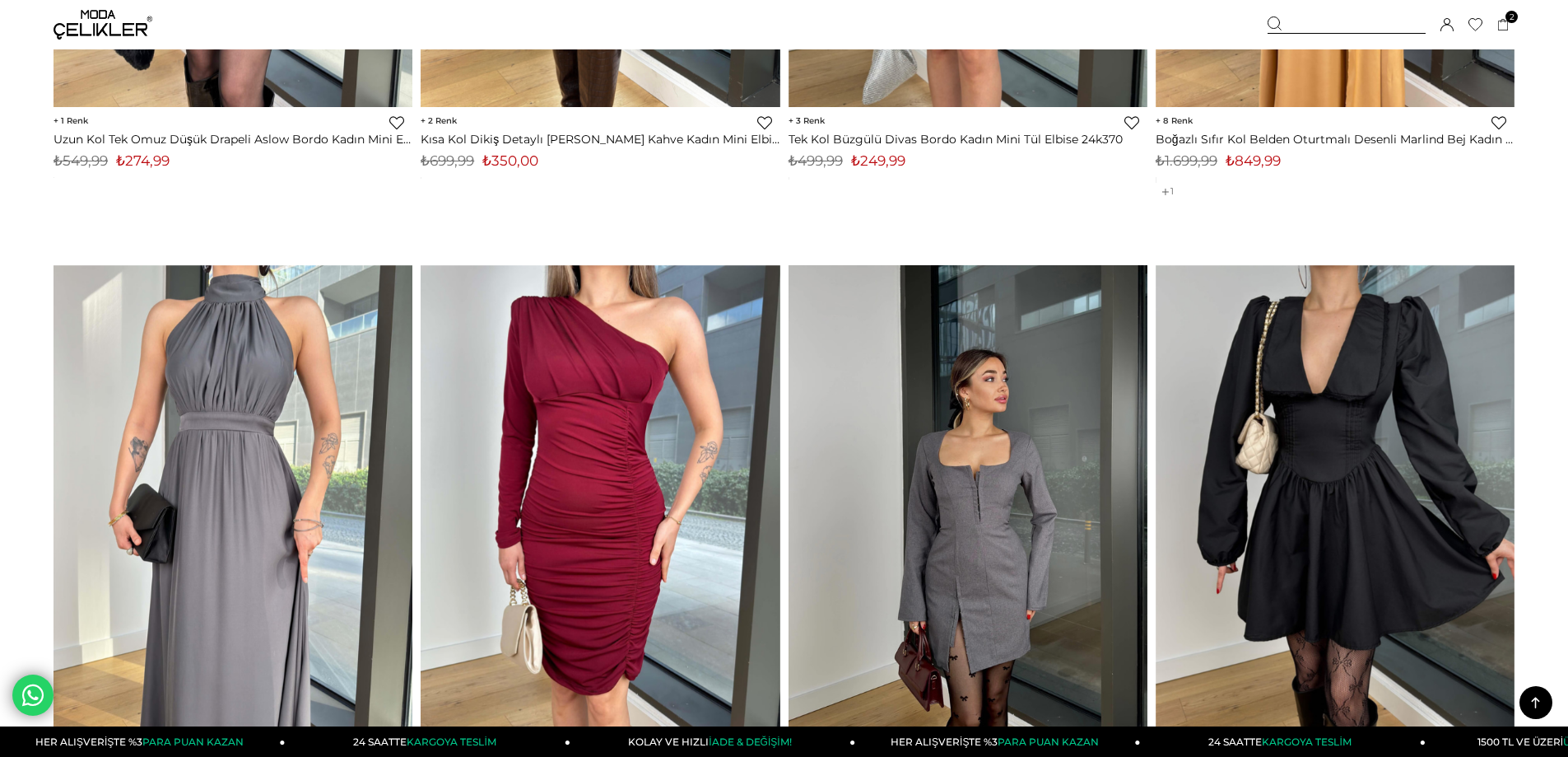
scroll to position [1318, 0]
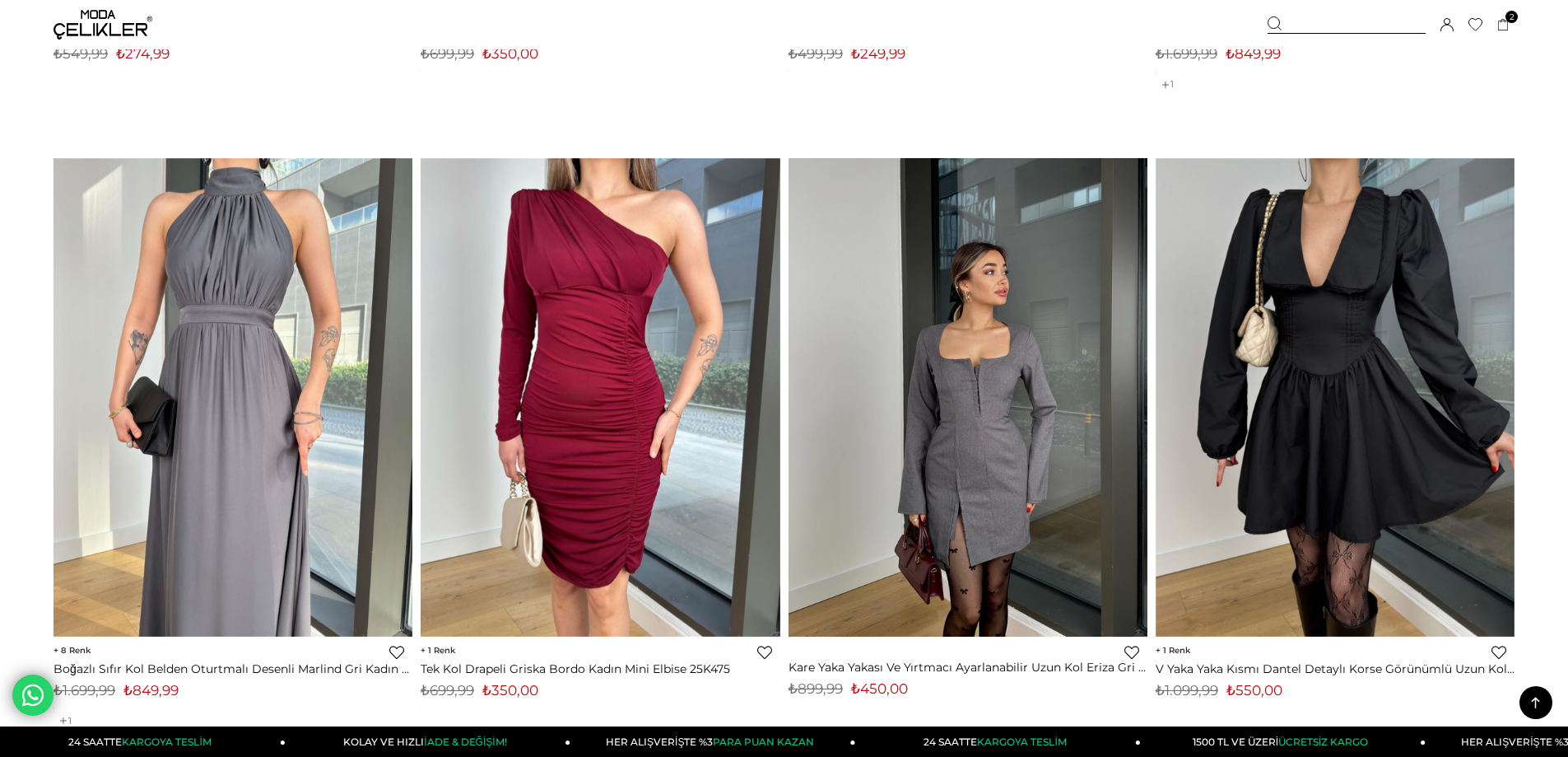
click at [1006, 542] on img at bounding box center [968, 397] width 358 height 478
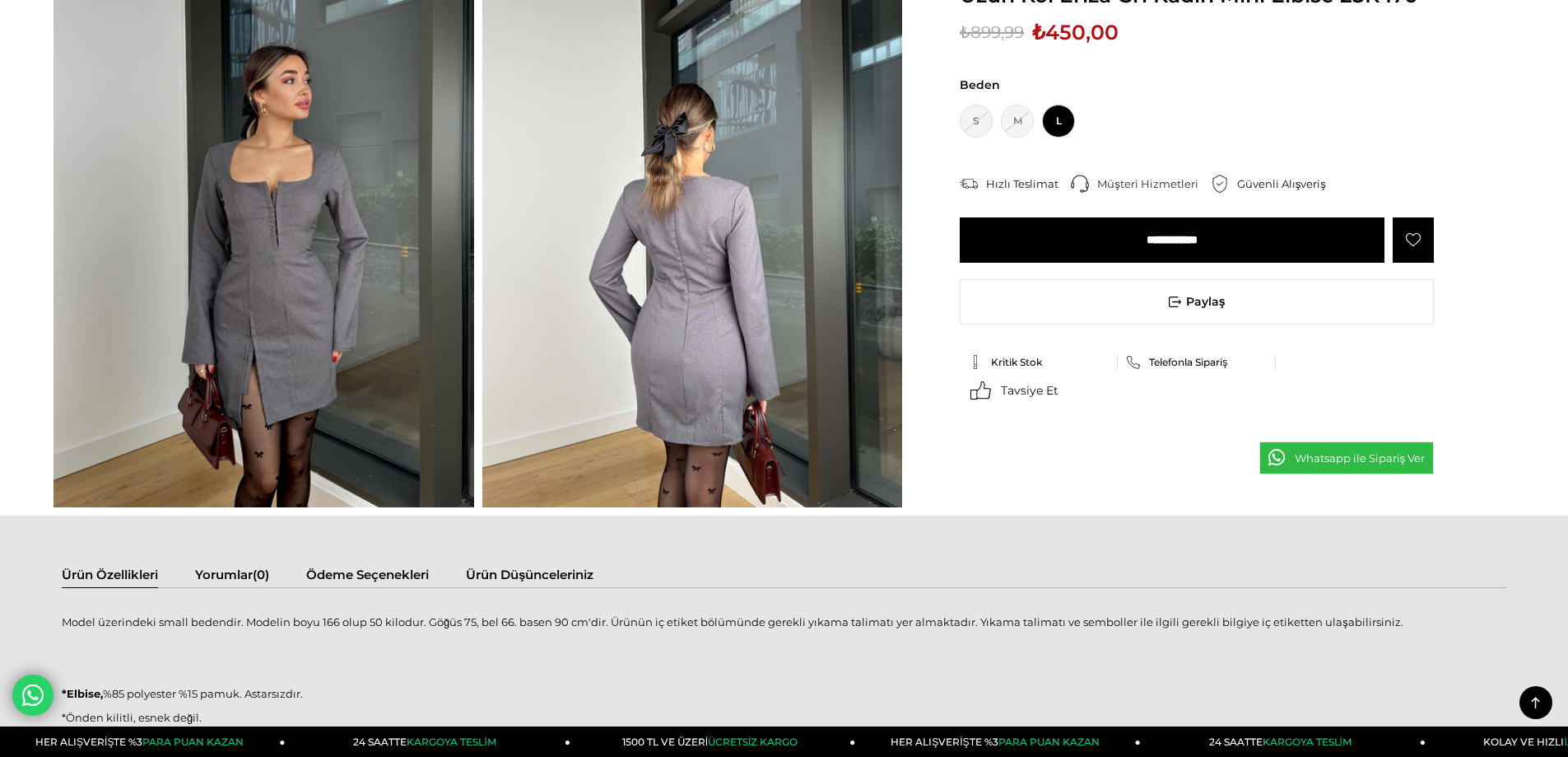
scroll to position [741, 0]
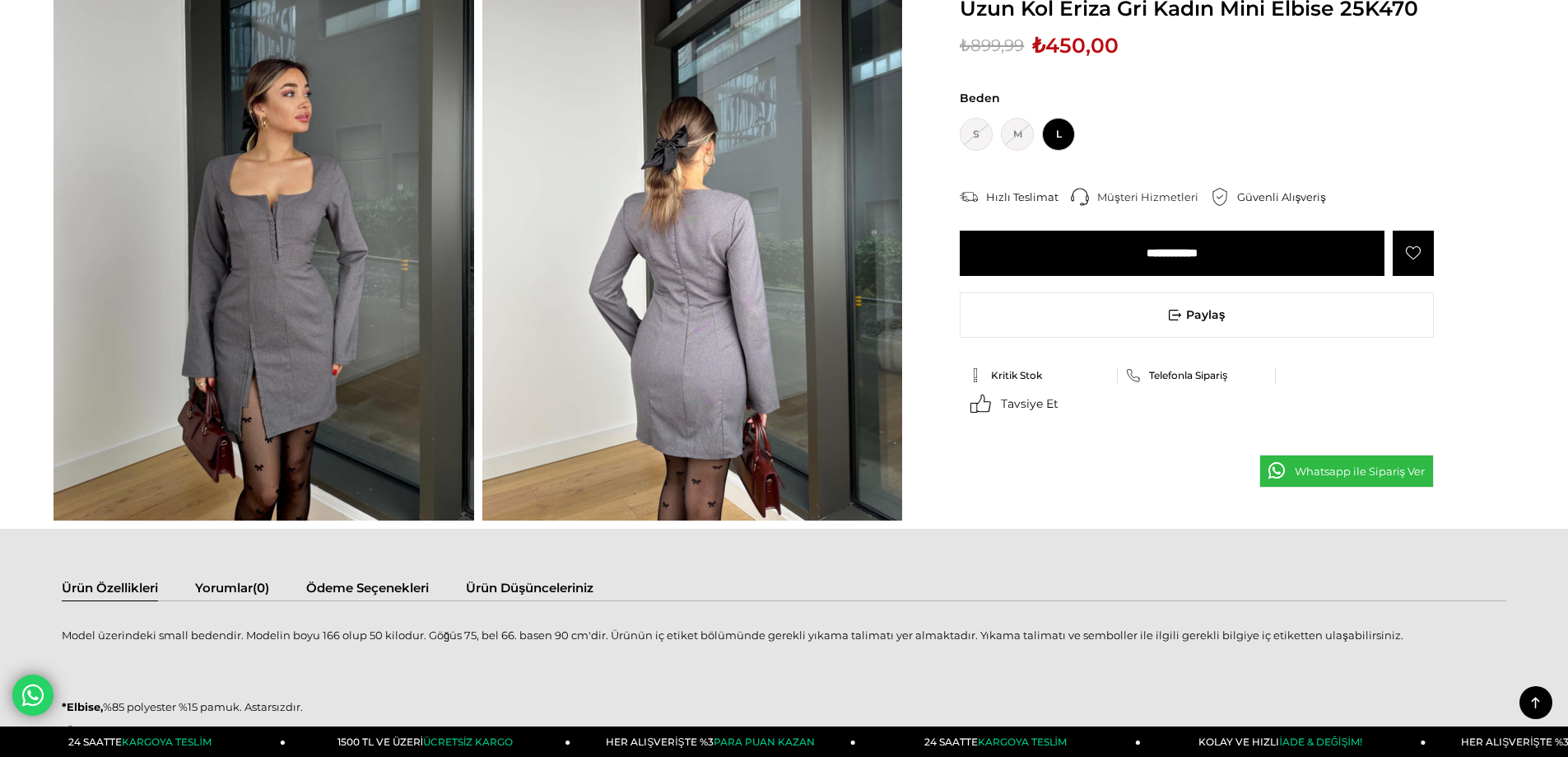
click at [1218, 253] on input "**********" at bounding box center [1172, 252] width 425 height 45
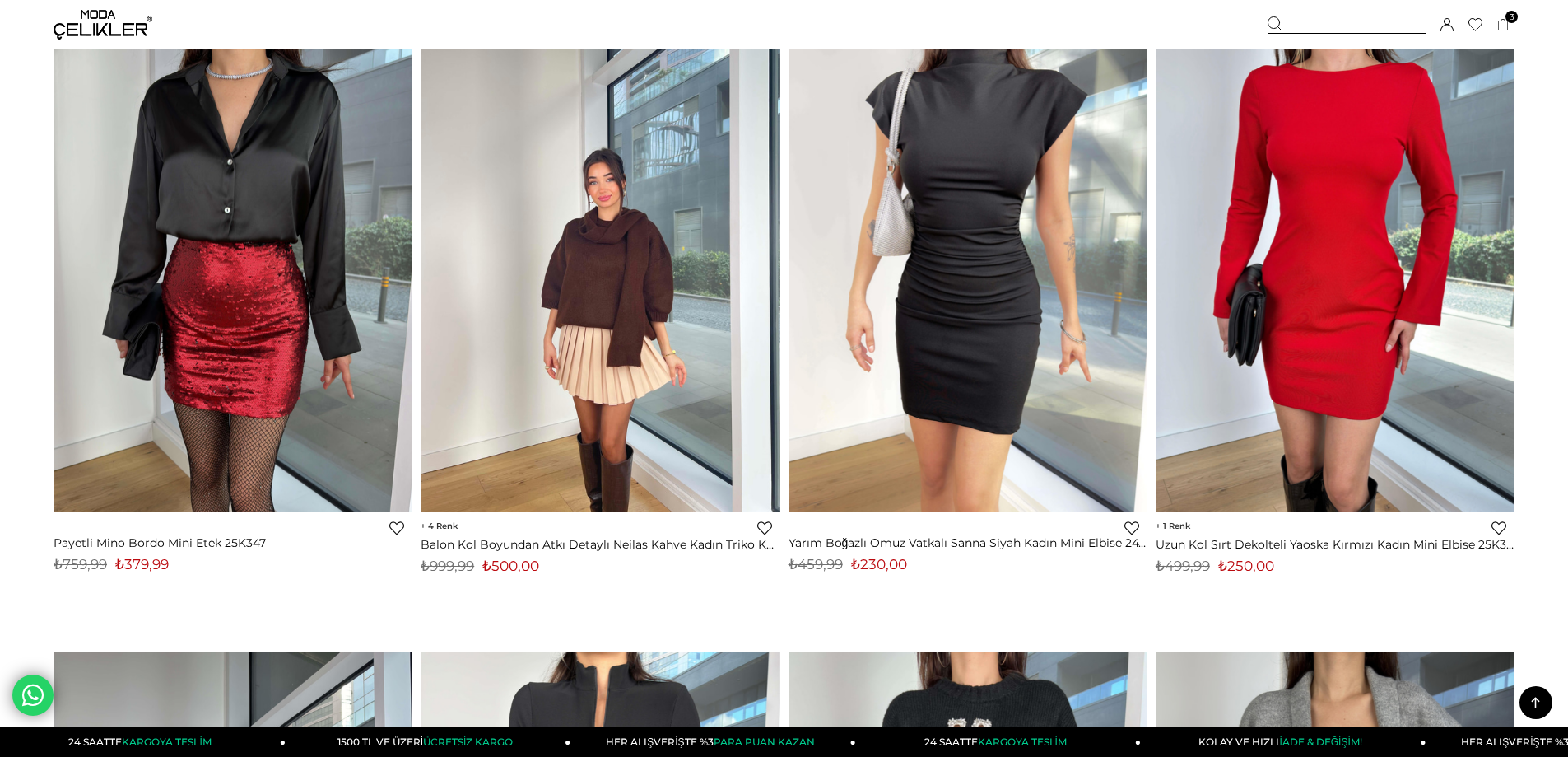
scroll to position [5676, 0]
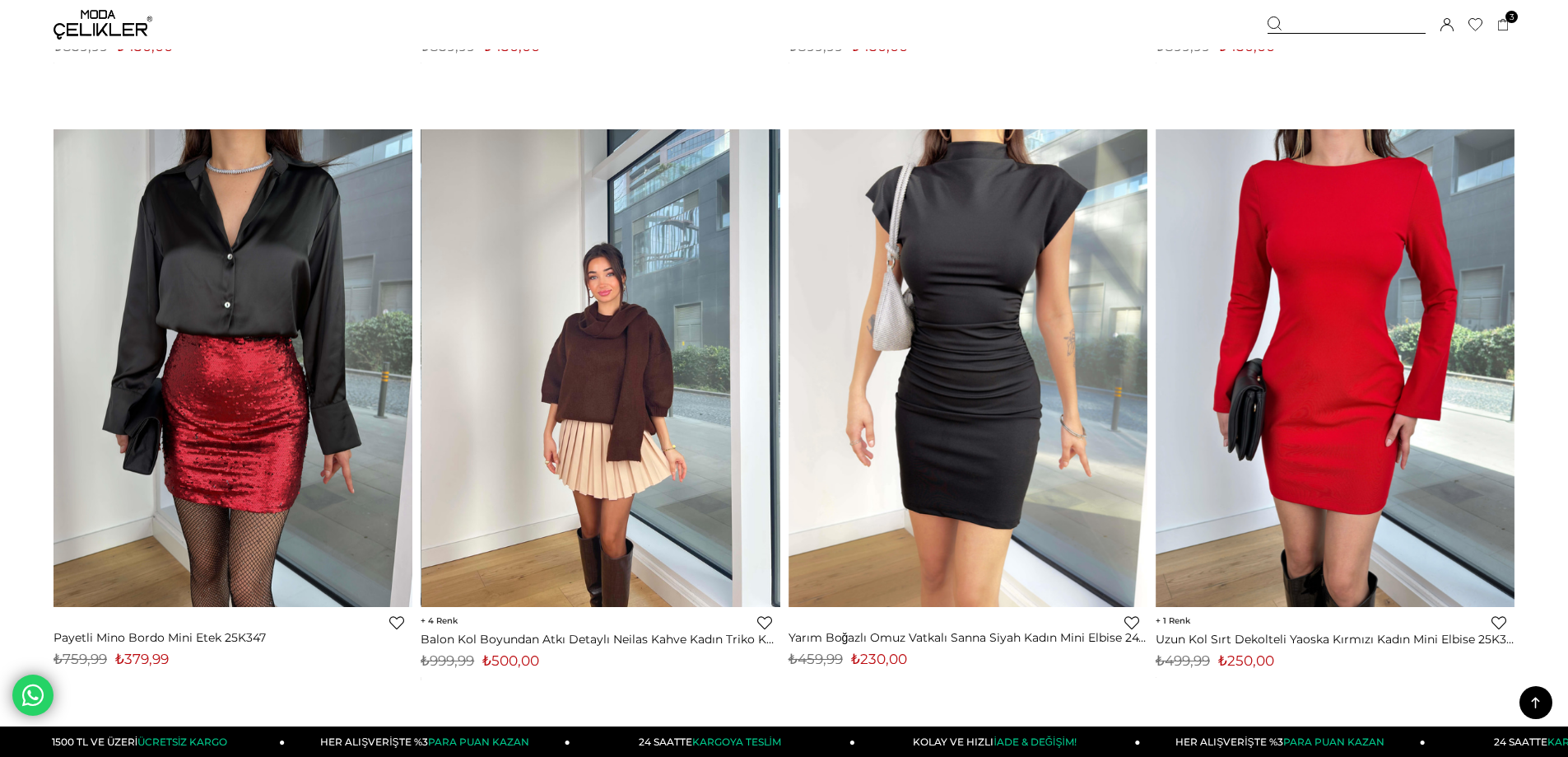
click at [633, 465] on img at bounding box center [600, 368] width 358 height 478
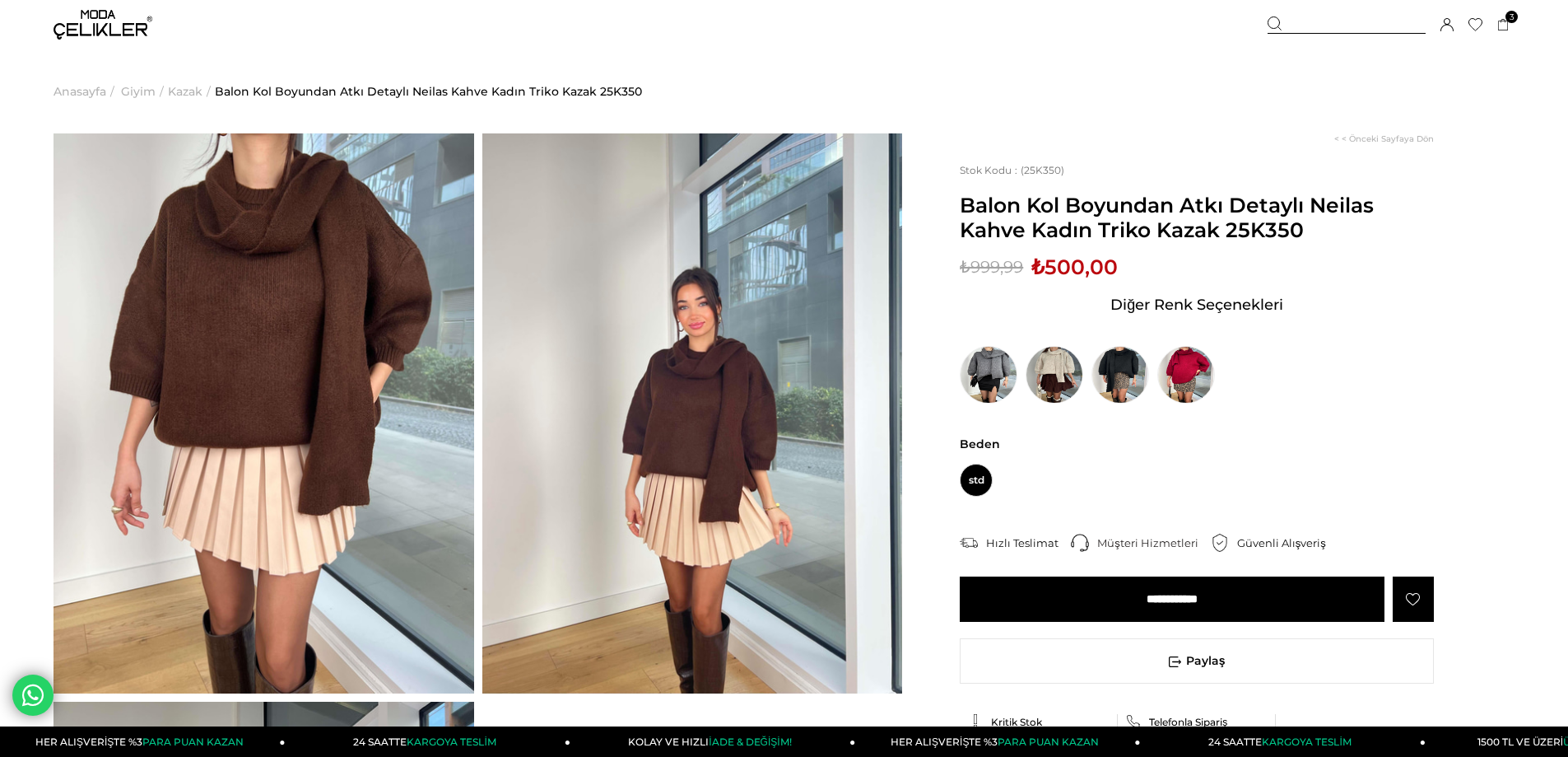
click at [1202, 597] on input "**********" at bounding box center [1172, 599] width 425 height 45
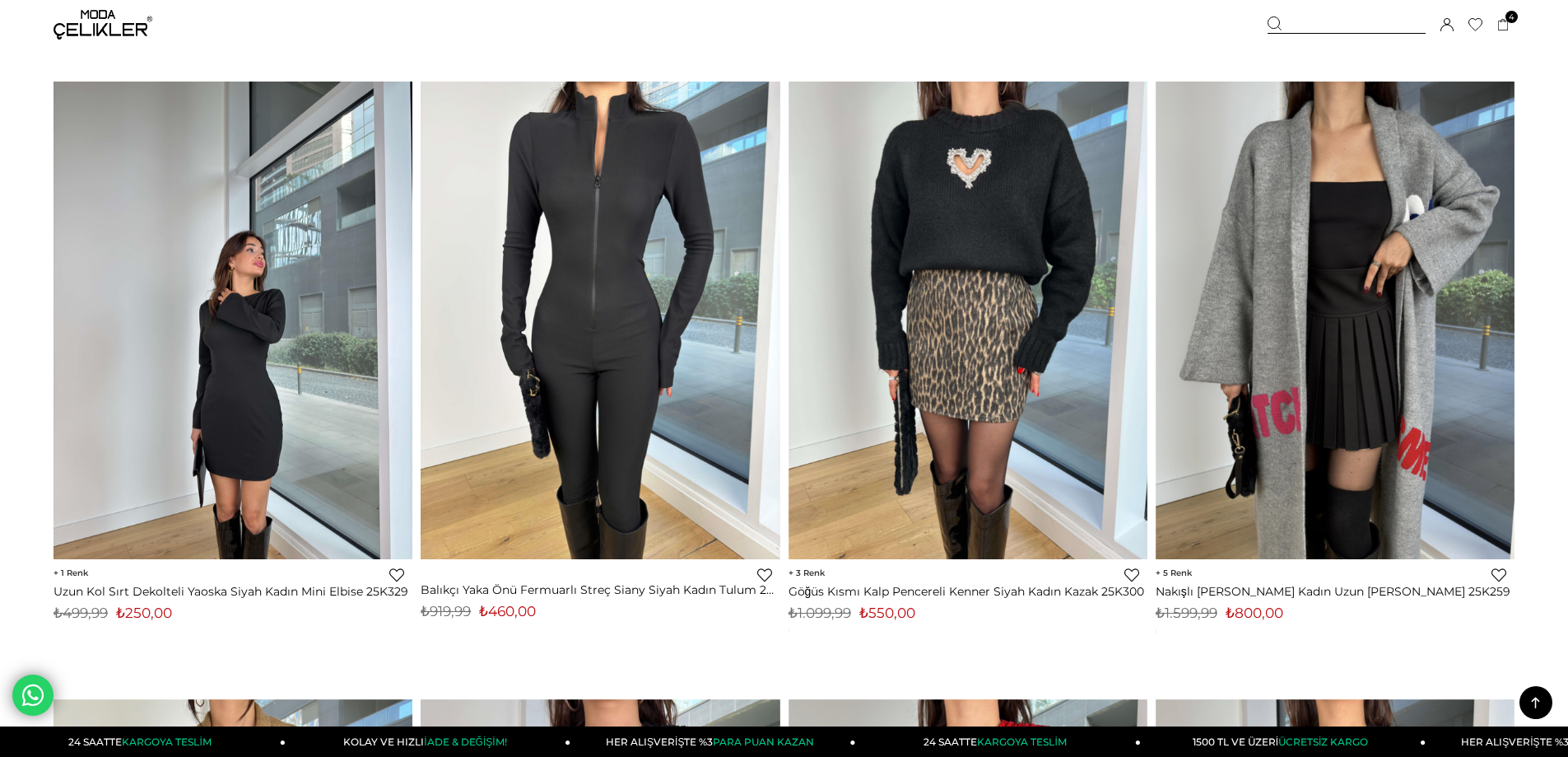
scroll to position [6358, 0]
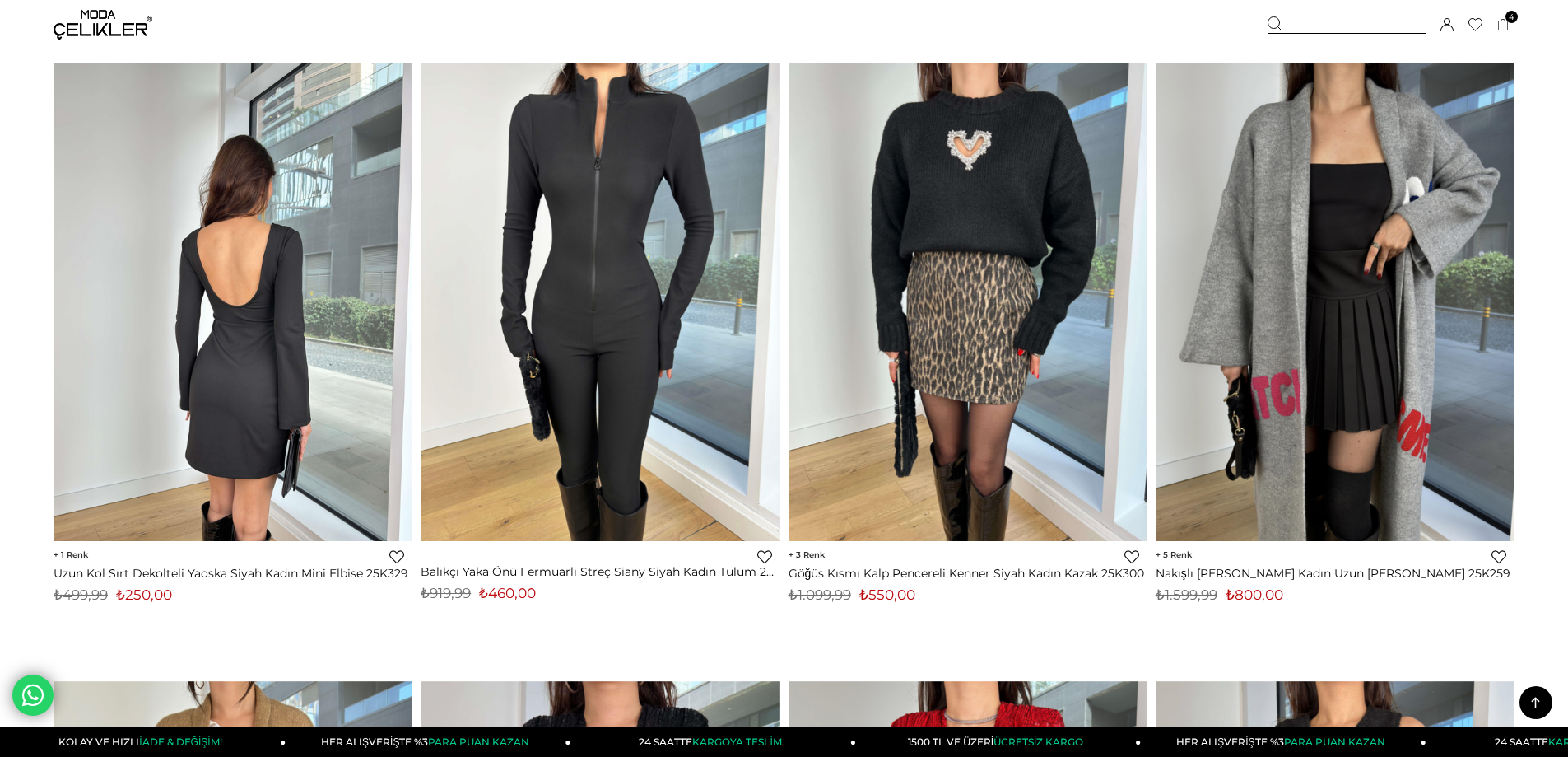
click at [327, 468] on img at bounding box center [233, 302] width 358 height 478
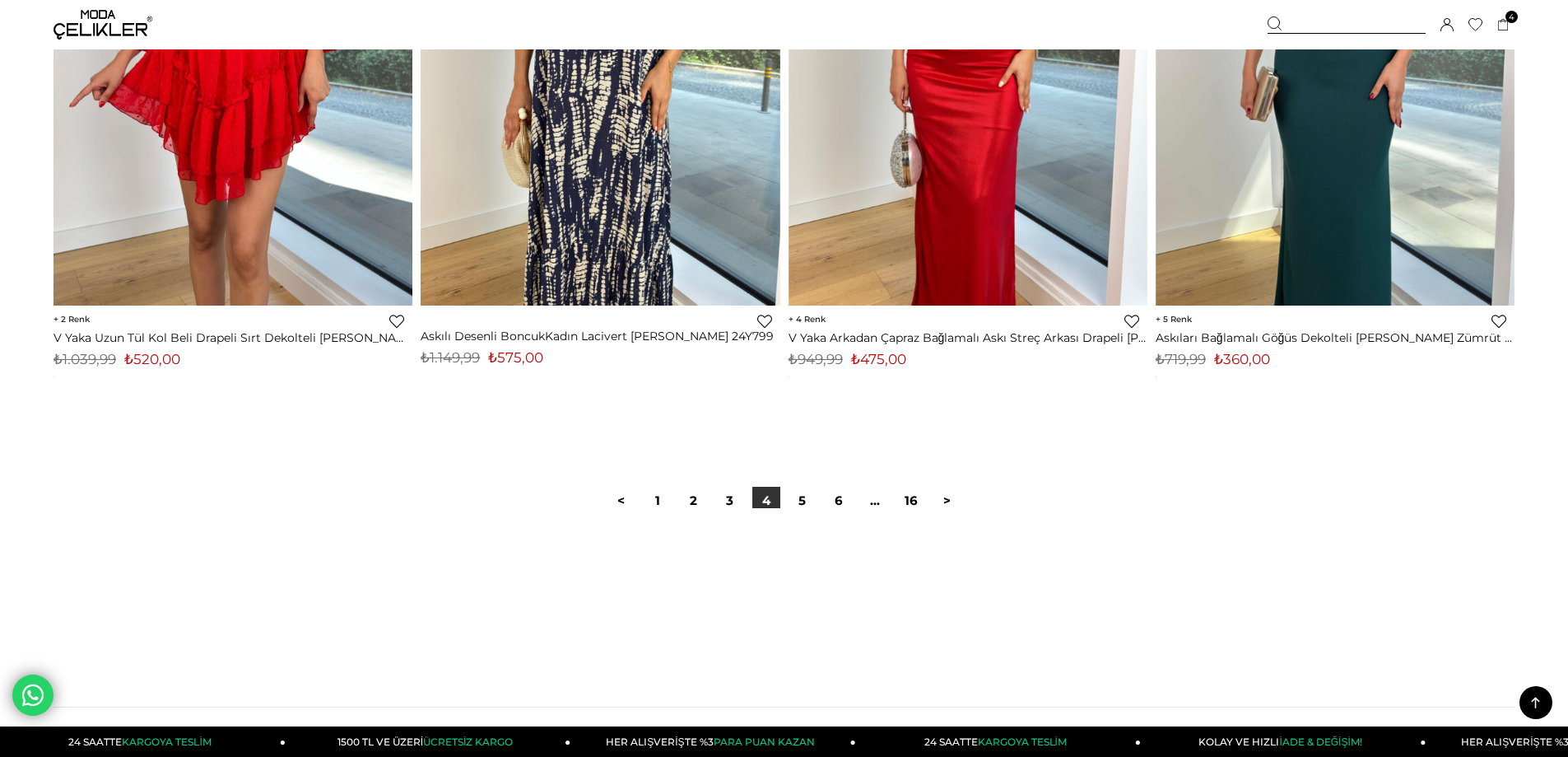
scroll to position [12163, 0]
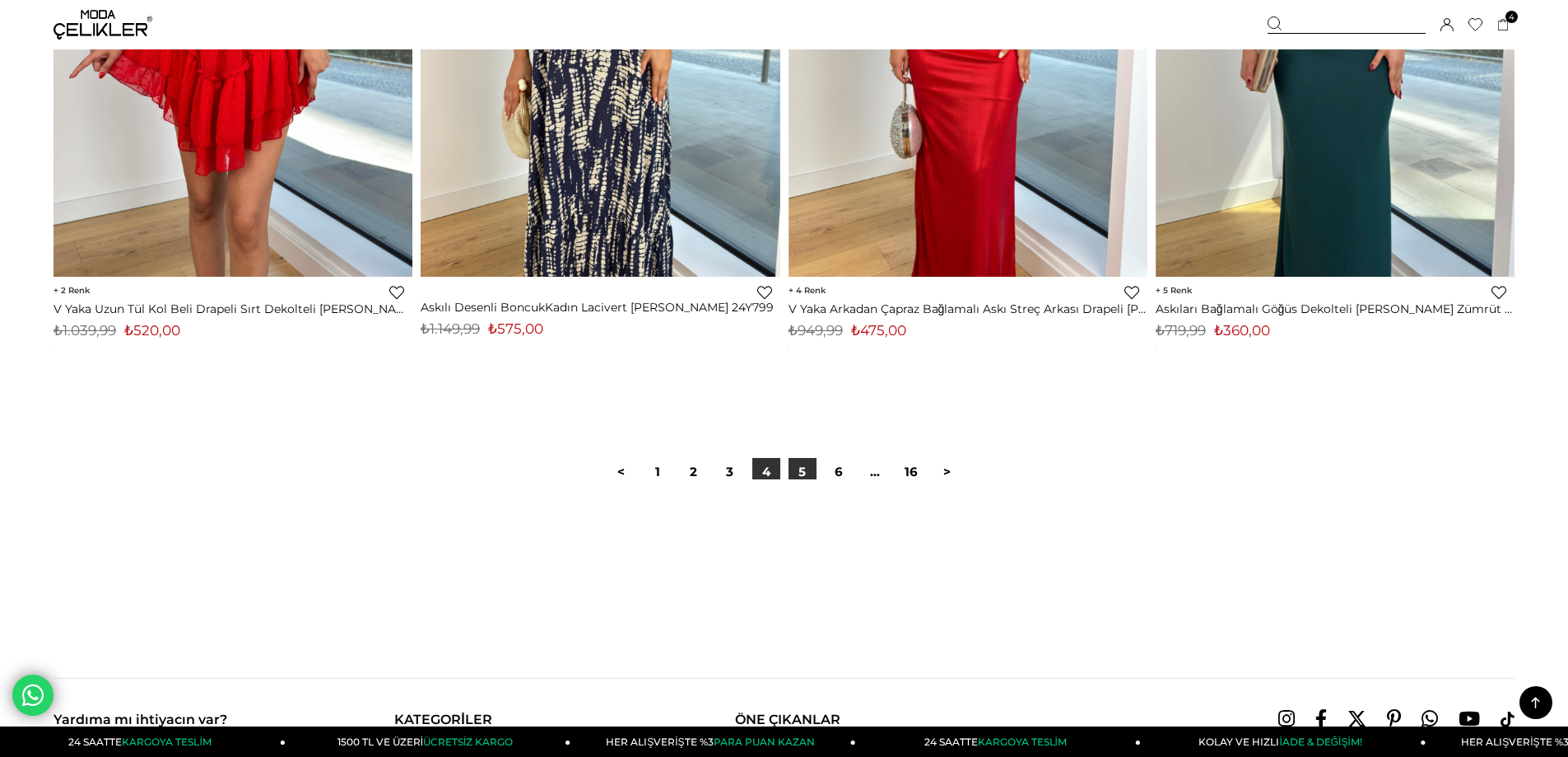
click at [808, 473] on link "5" at bounding box center [802, 472] width 28 height 28
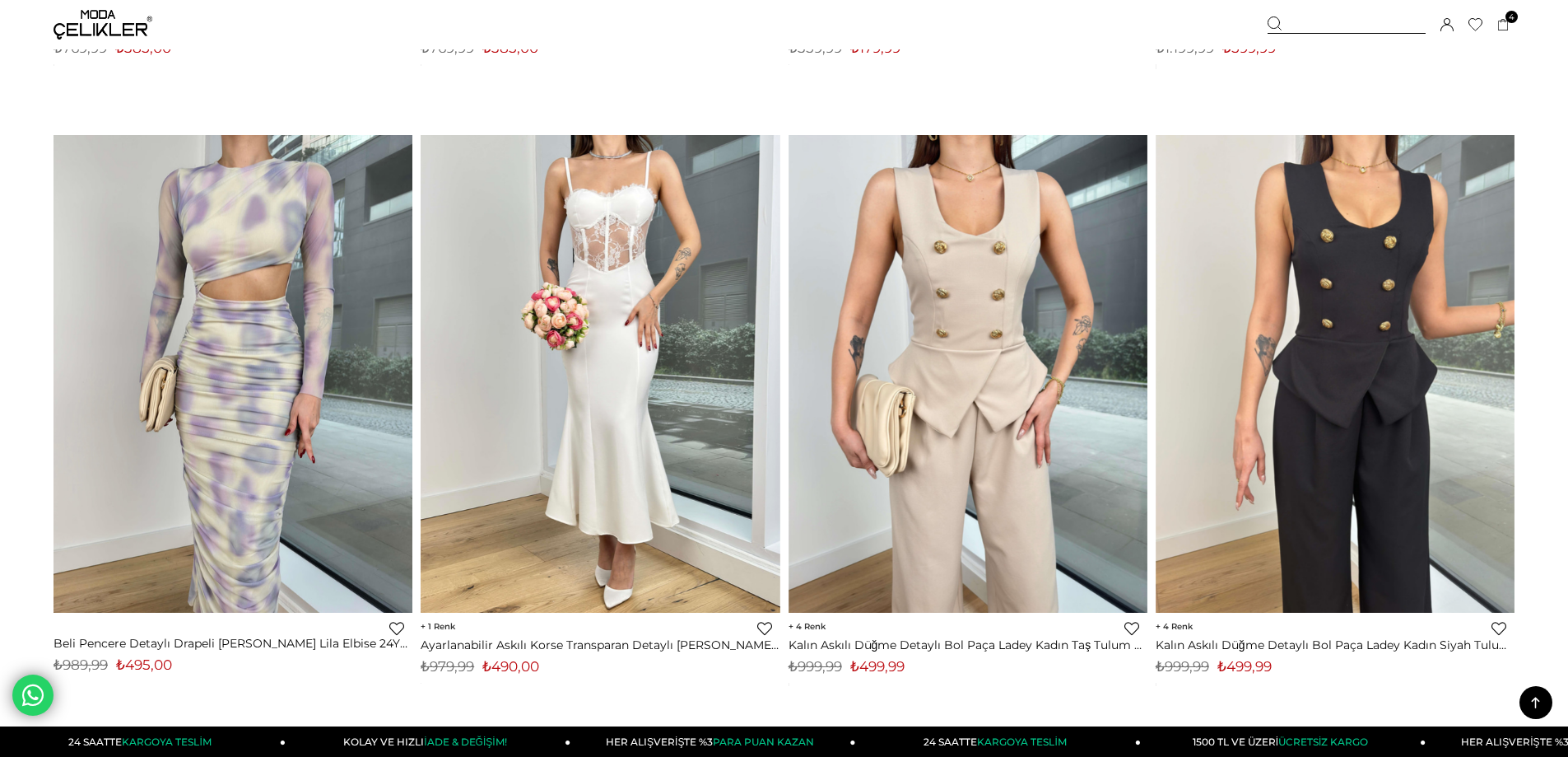
scroll to position [11858, 0]
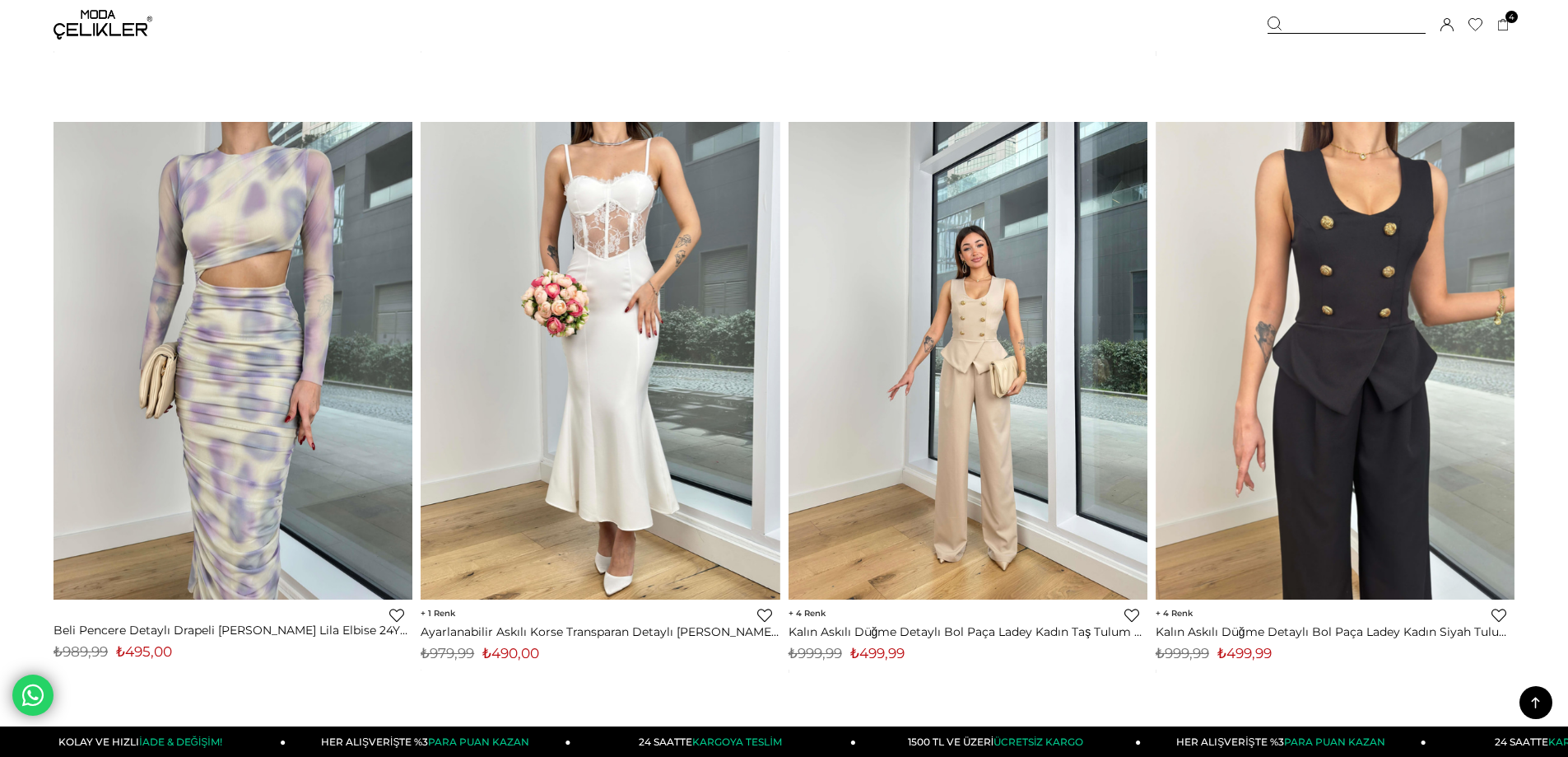
click at [1013, 483] on img at bounding box center [968, 361] width 358 height 478
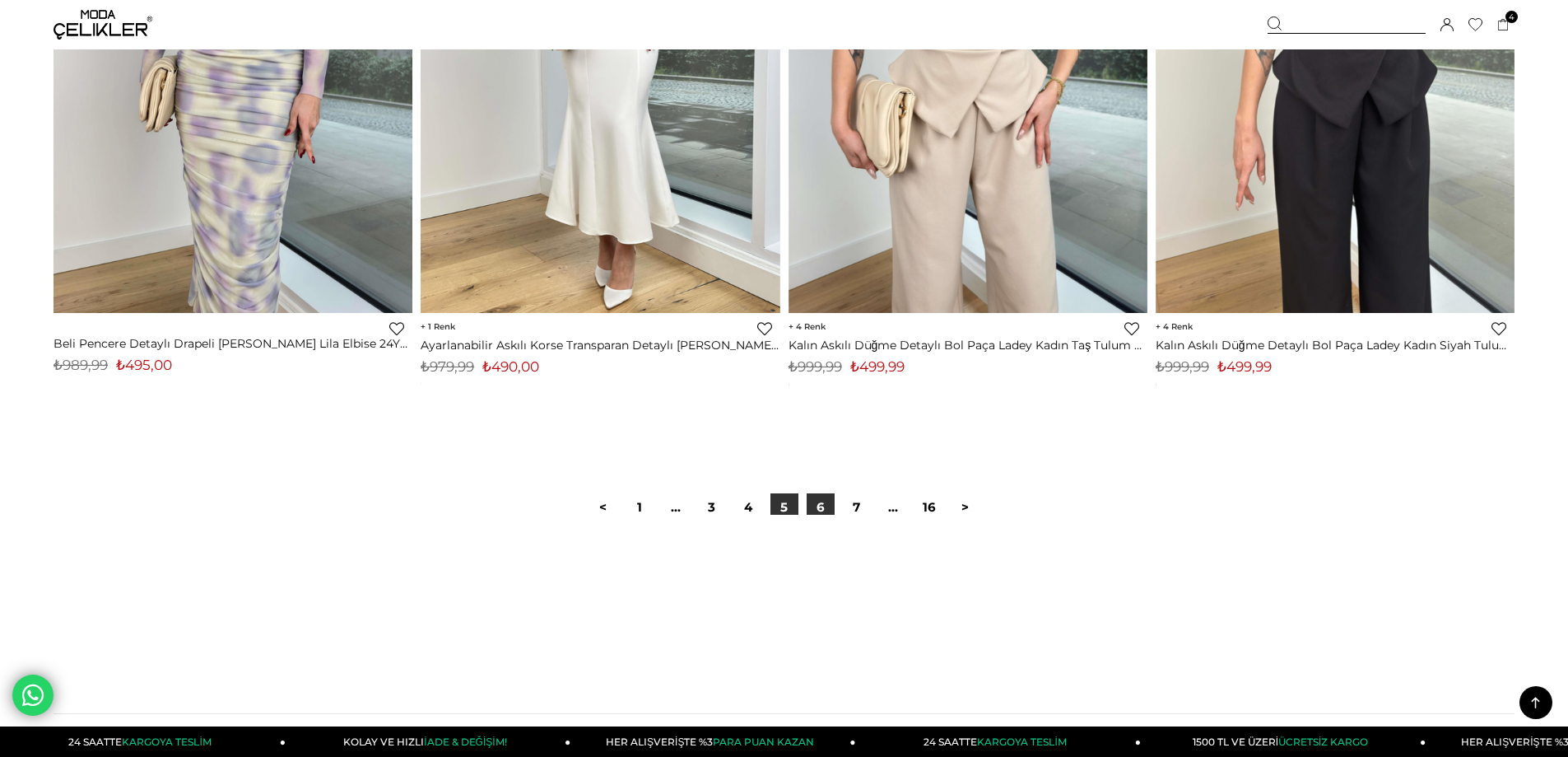
click at [816, 511] on link "6" at bounding box center [820, 507] width 28 height 28
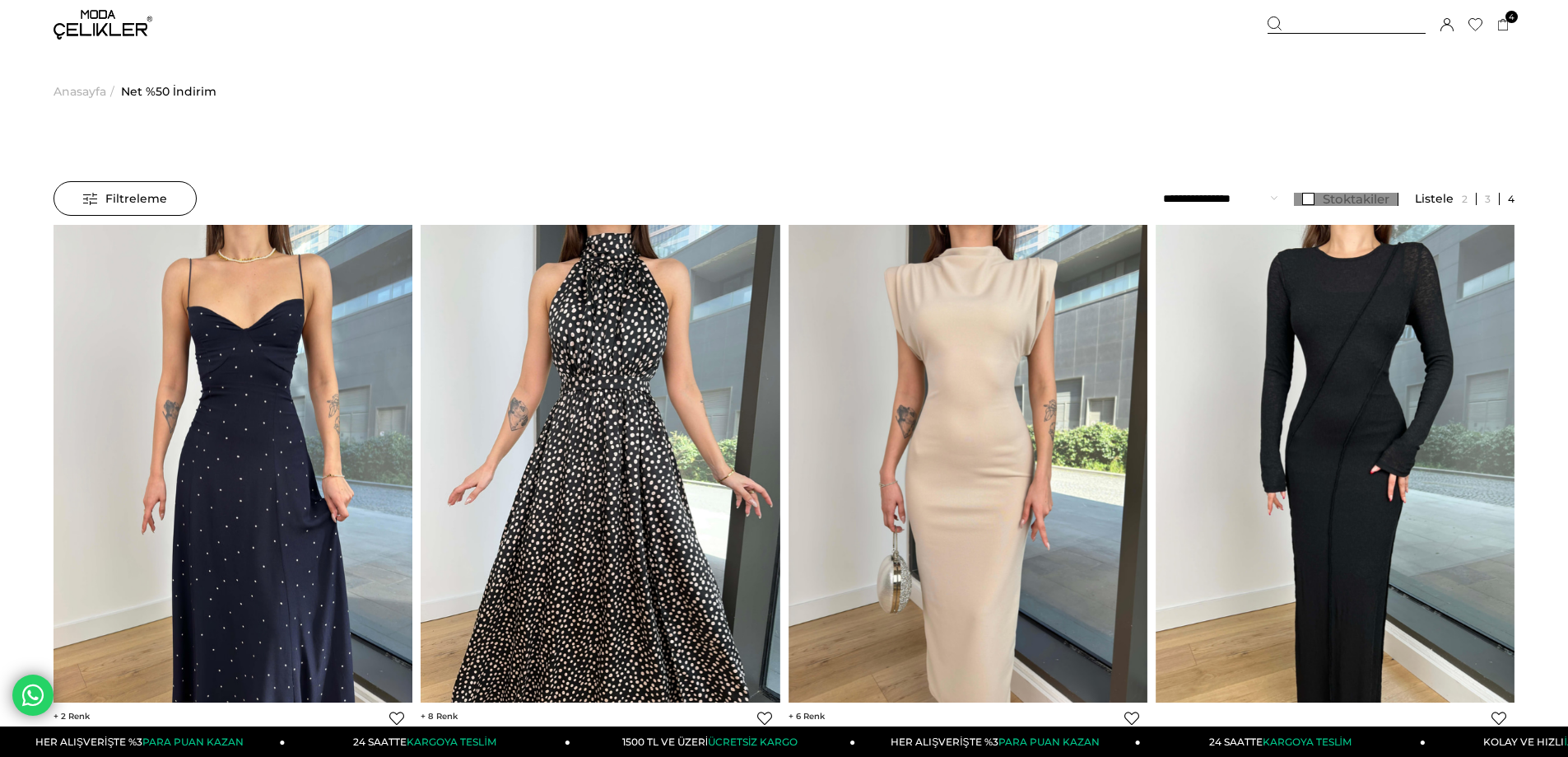
click at [1301, 199] on link "Stoktakiler" at bounding box center [1346, 198] width 105 height 13
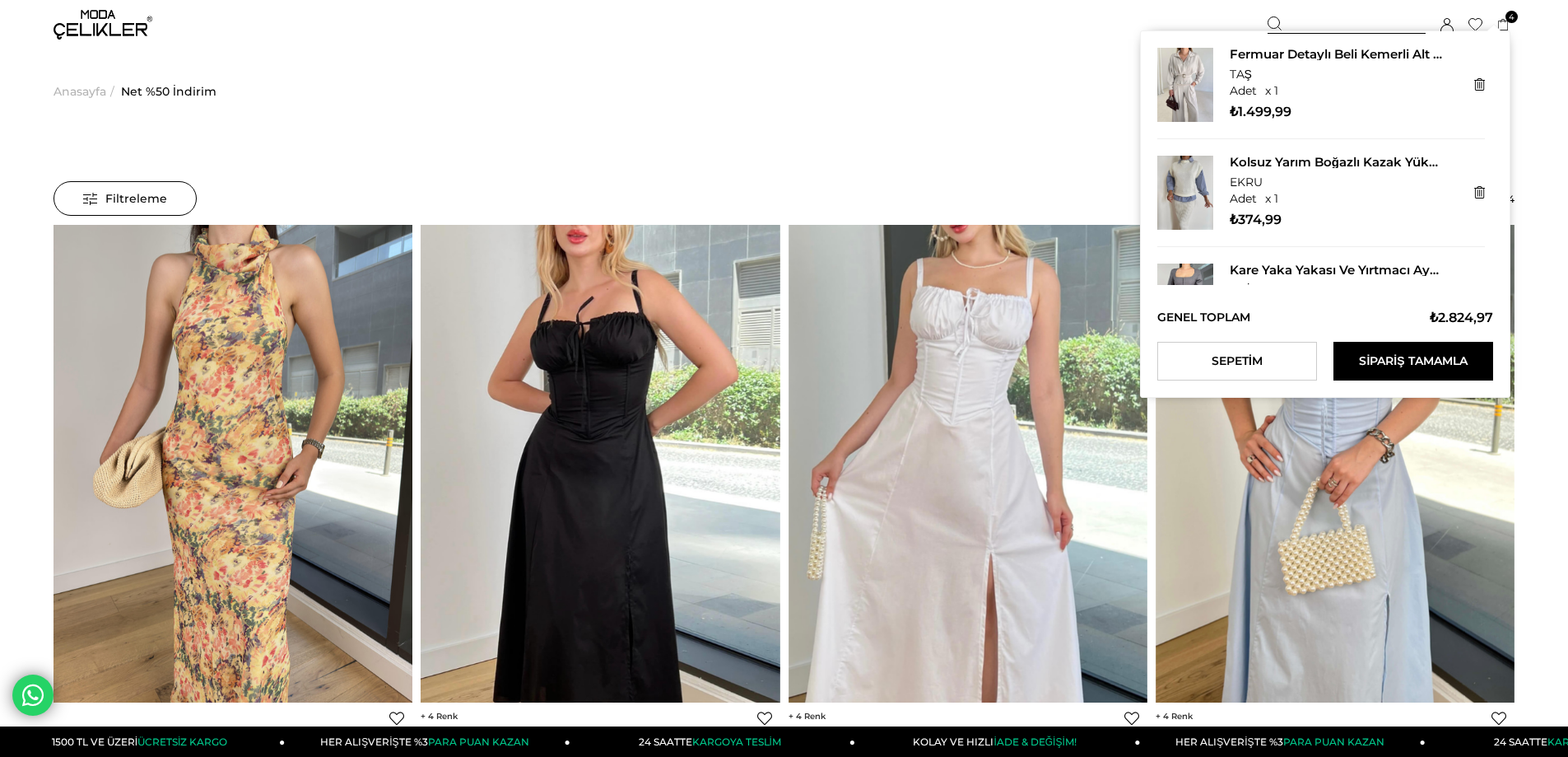
click at [1506, 16] on span "4" at bounding box center [1511, 17] width 12 height 12
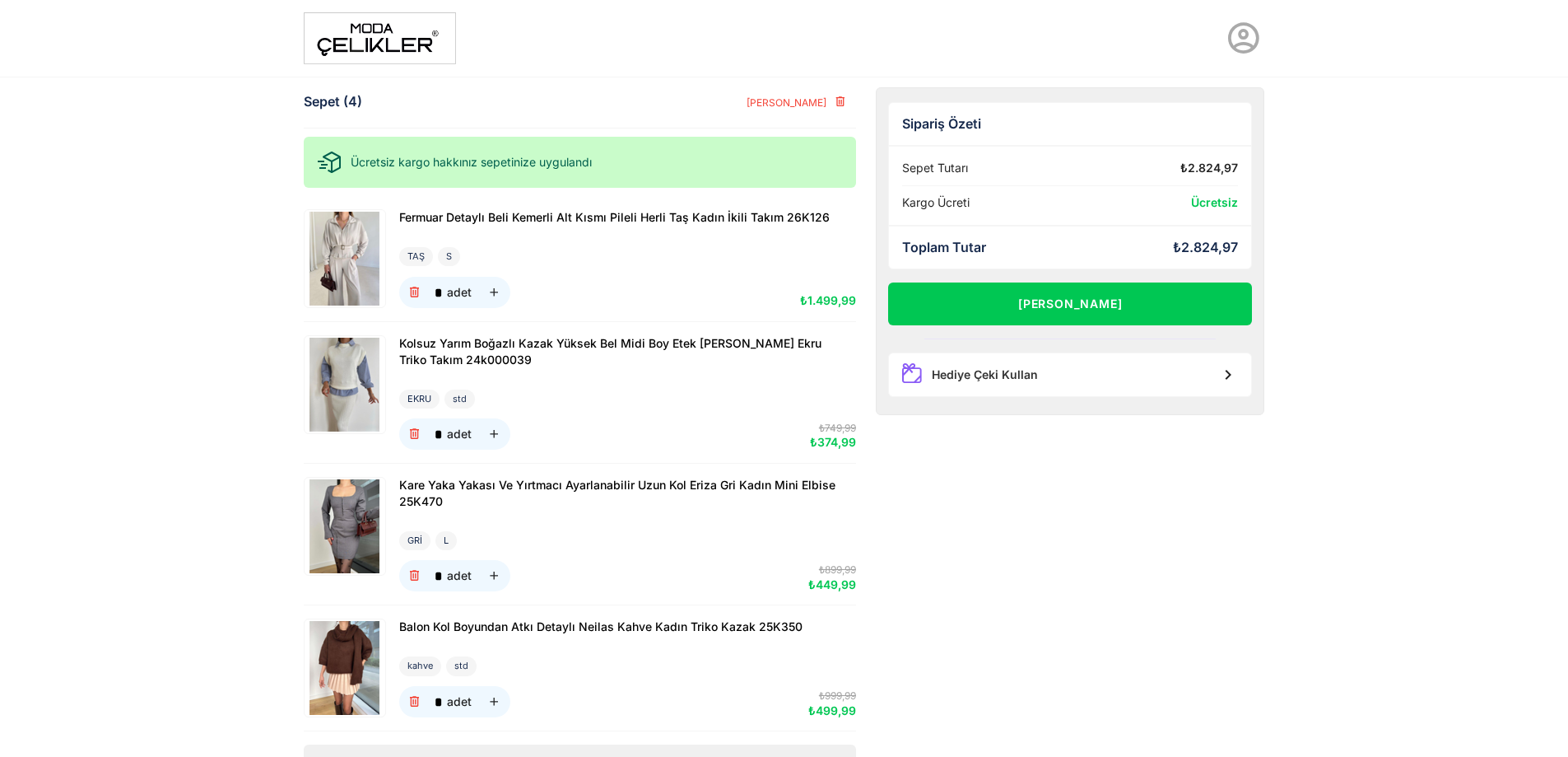
click at [342, 41] on img at bounding box center [379, 38] width 152 height 52
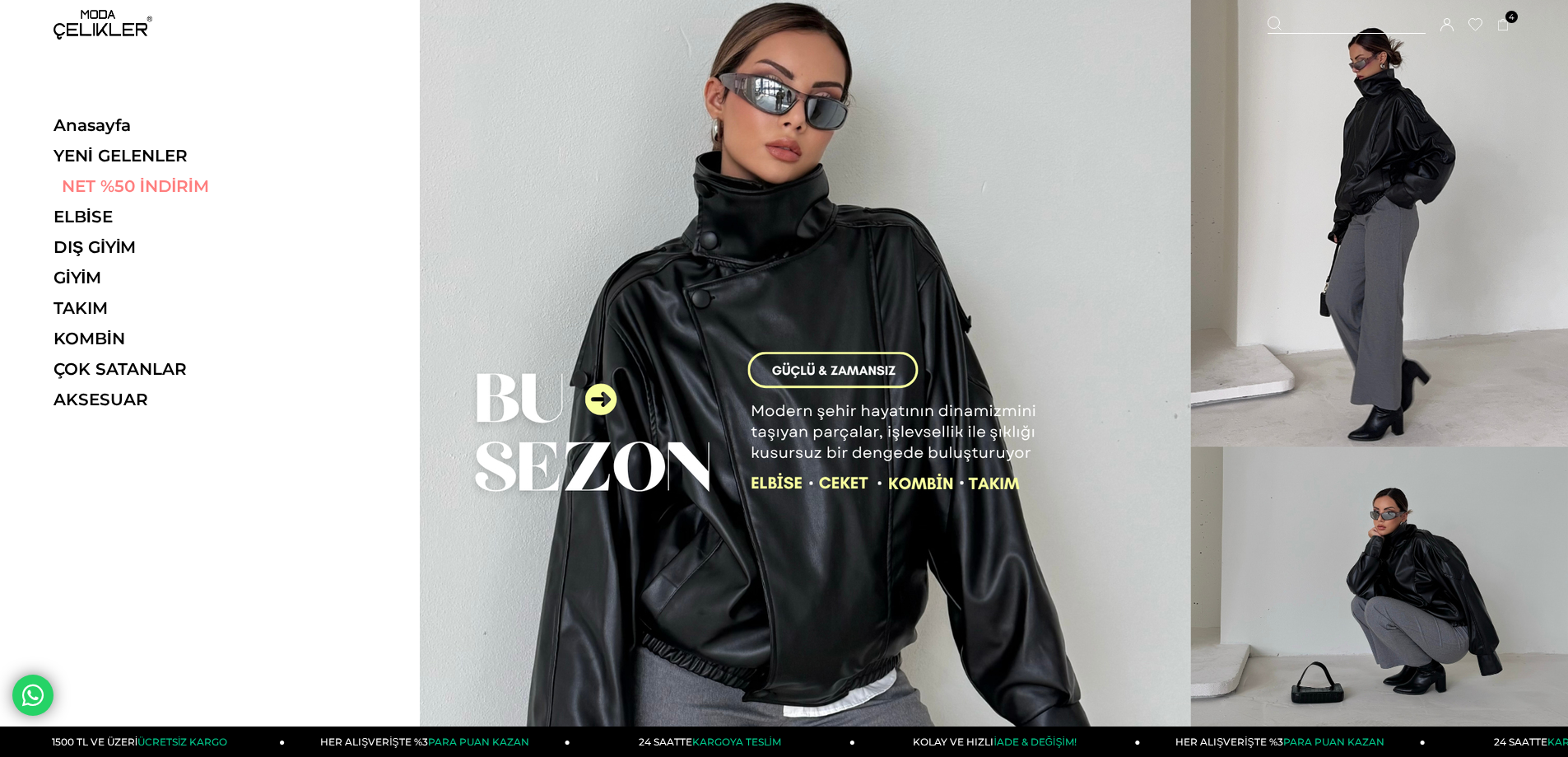
click at [100, 190] on link "NET %50 İNDİRİM" at bounding box center [166, 186] width 226 height 20
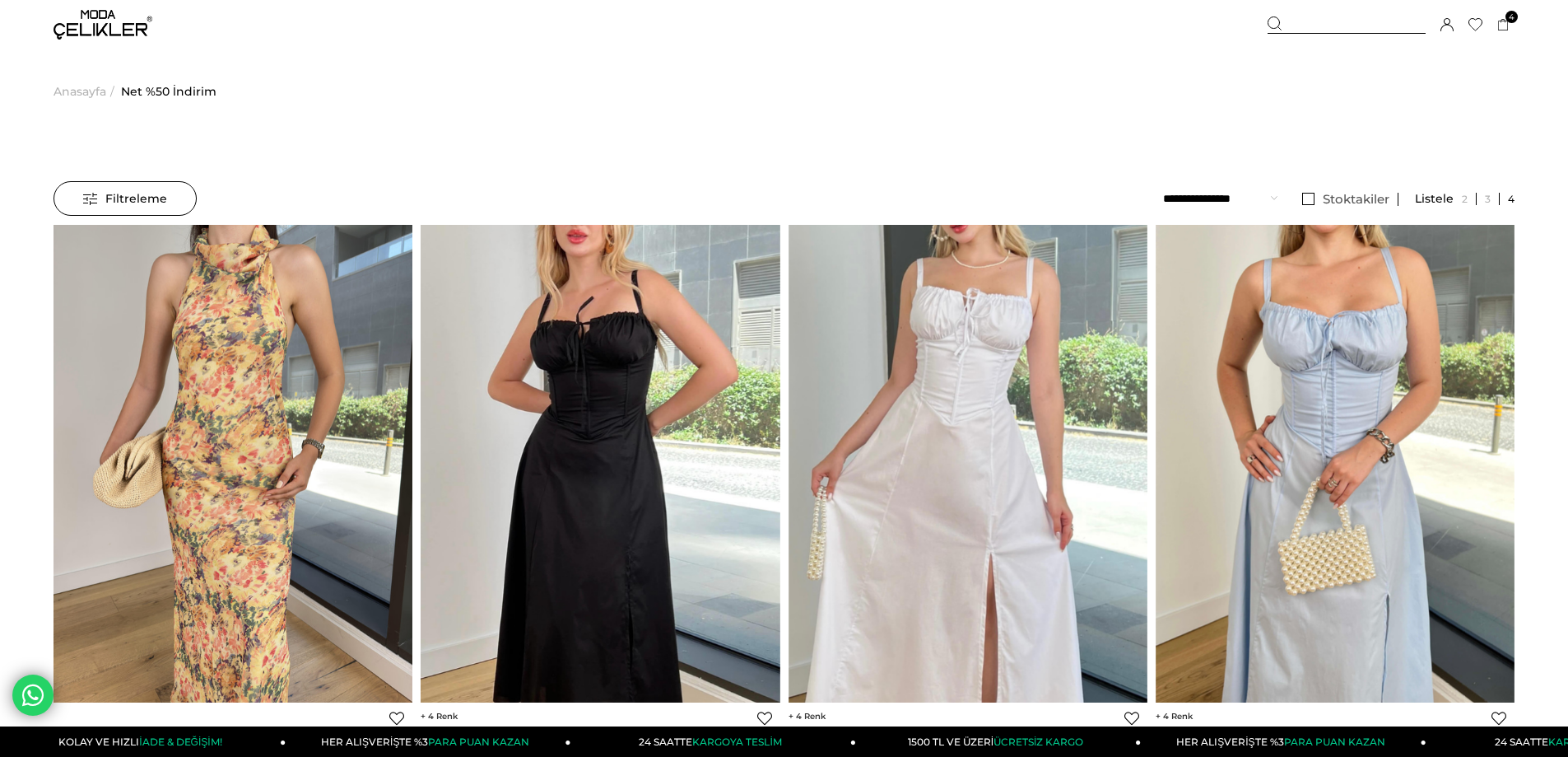
click at [70, 86] on span "Anasayfa" at bounding box center [80, 92] width 53 height 84
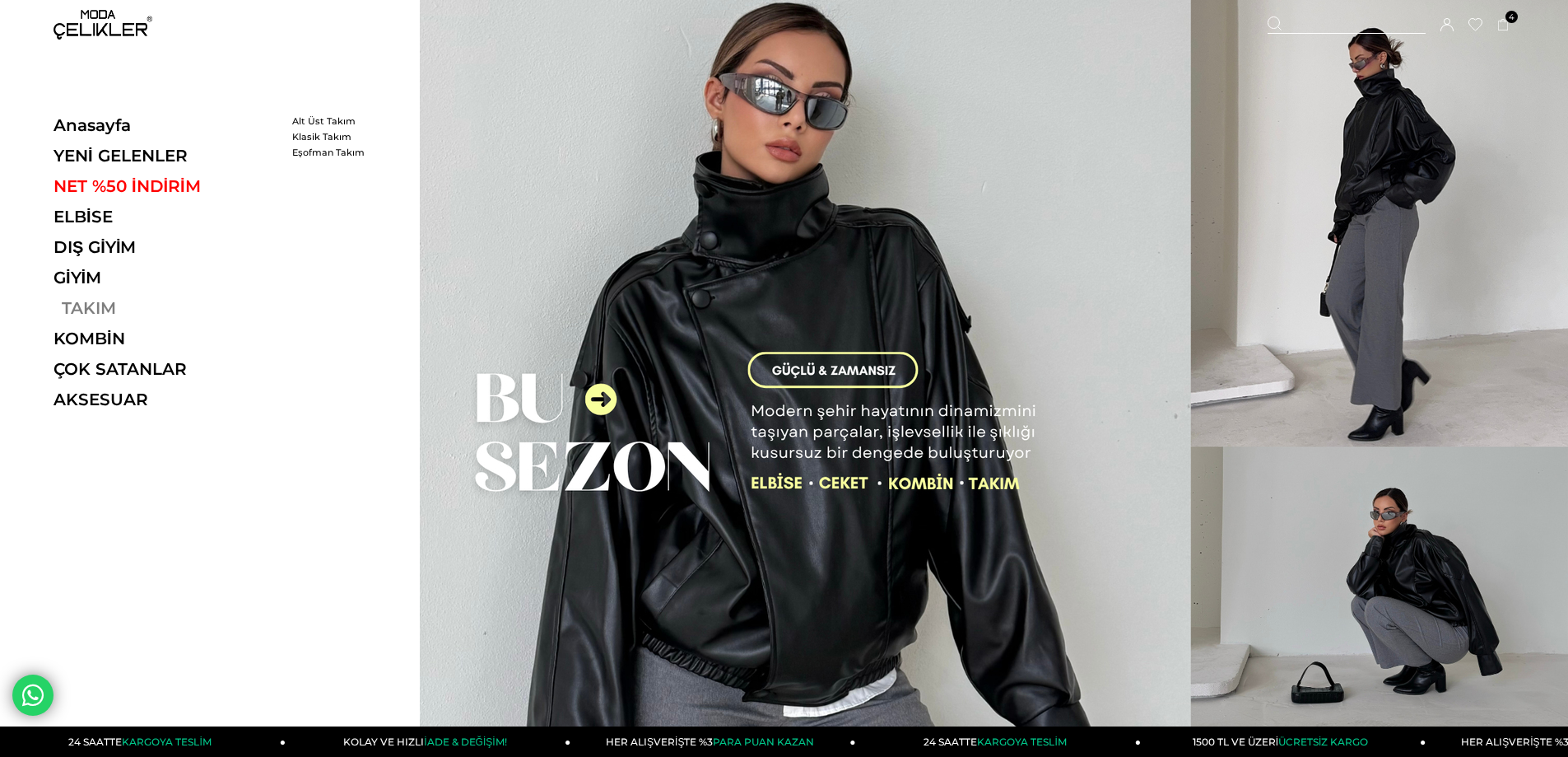
click at [84, 303] on link "TAKIM" at bounding box center [166, 308] width 226 height 20
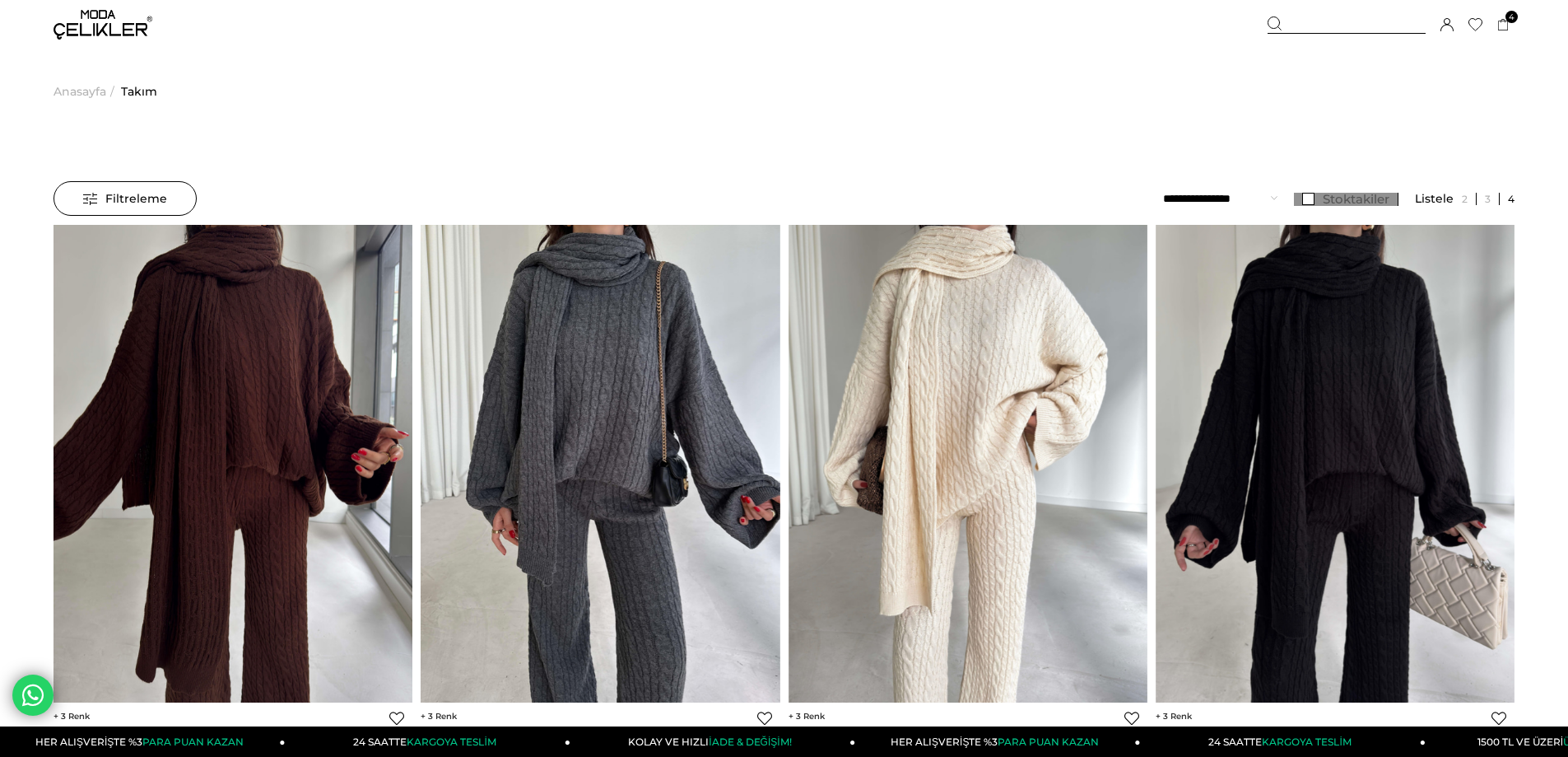
click at [1304, 204] on link "Stoktakiler" at bounding box center [1346, 198] width 105 height 13
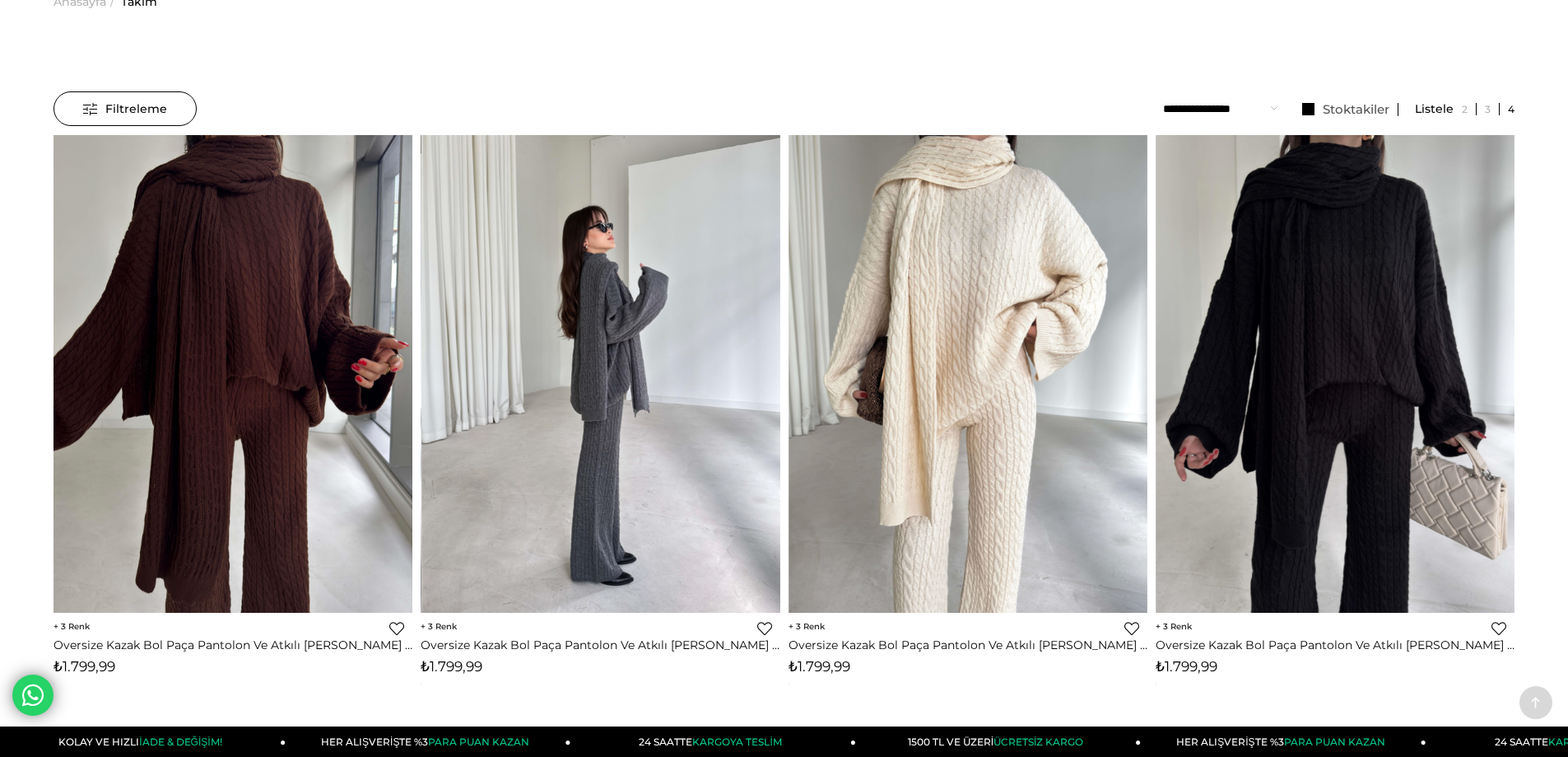
scroll to position [83, 0]
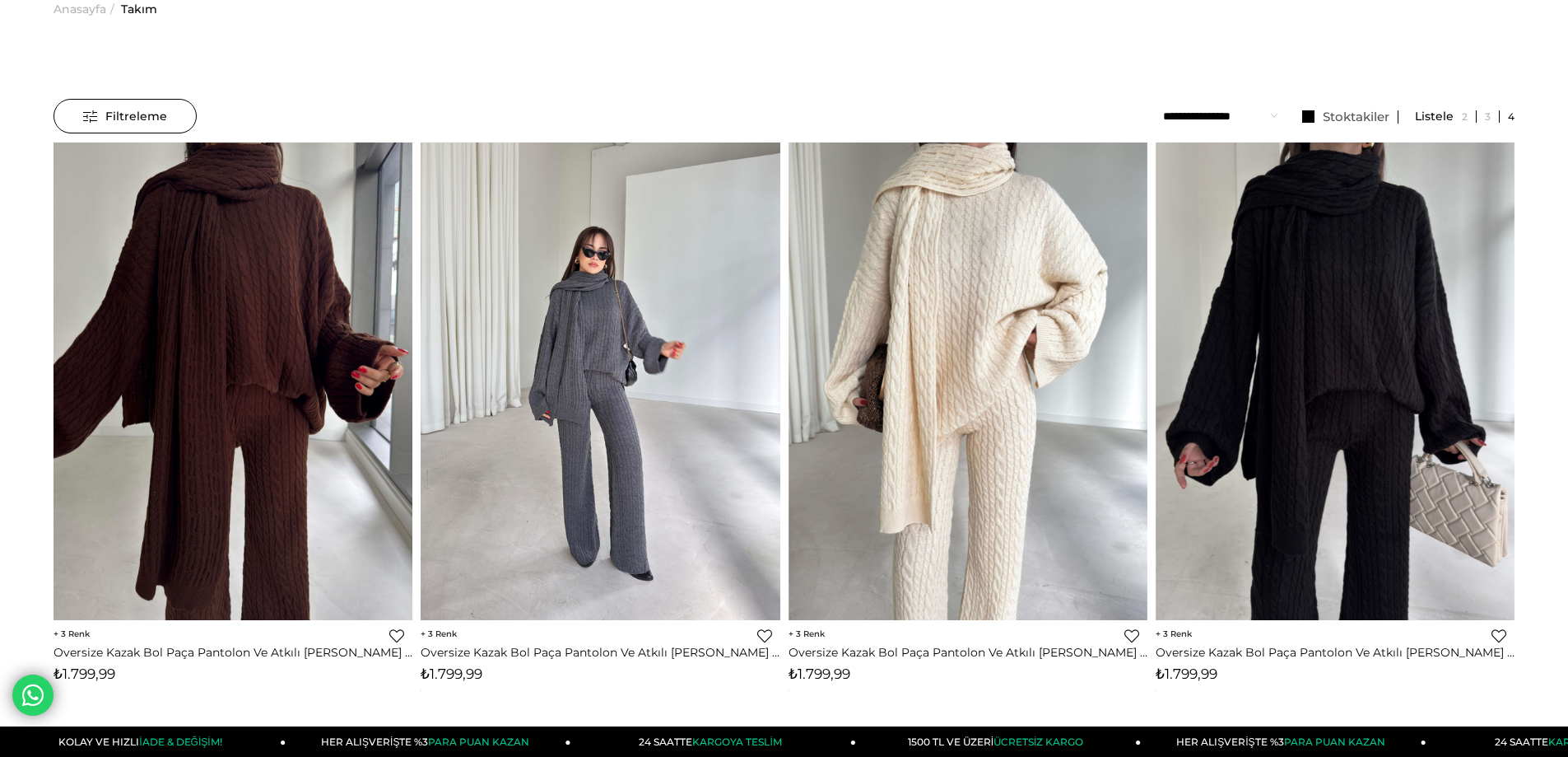
click at [720, 423] on img at bounding box center [599, 380] width 358 height 478
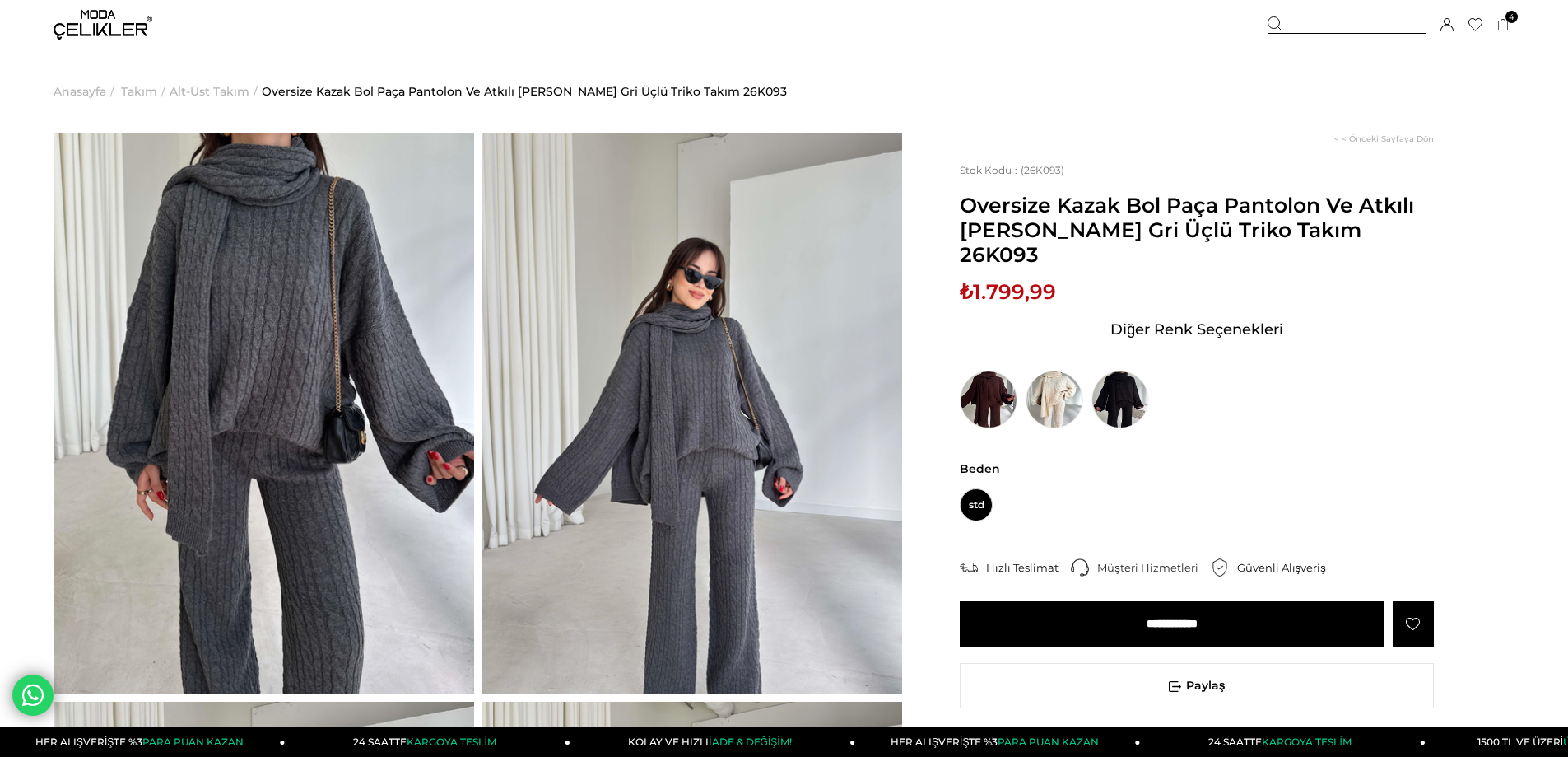
click at [1127, 602] on input "**********" at bounding box center [1172, 624] width 425 height 45
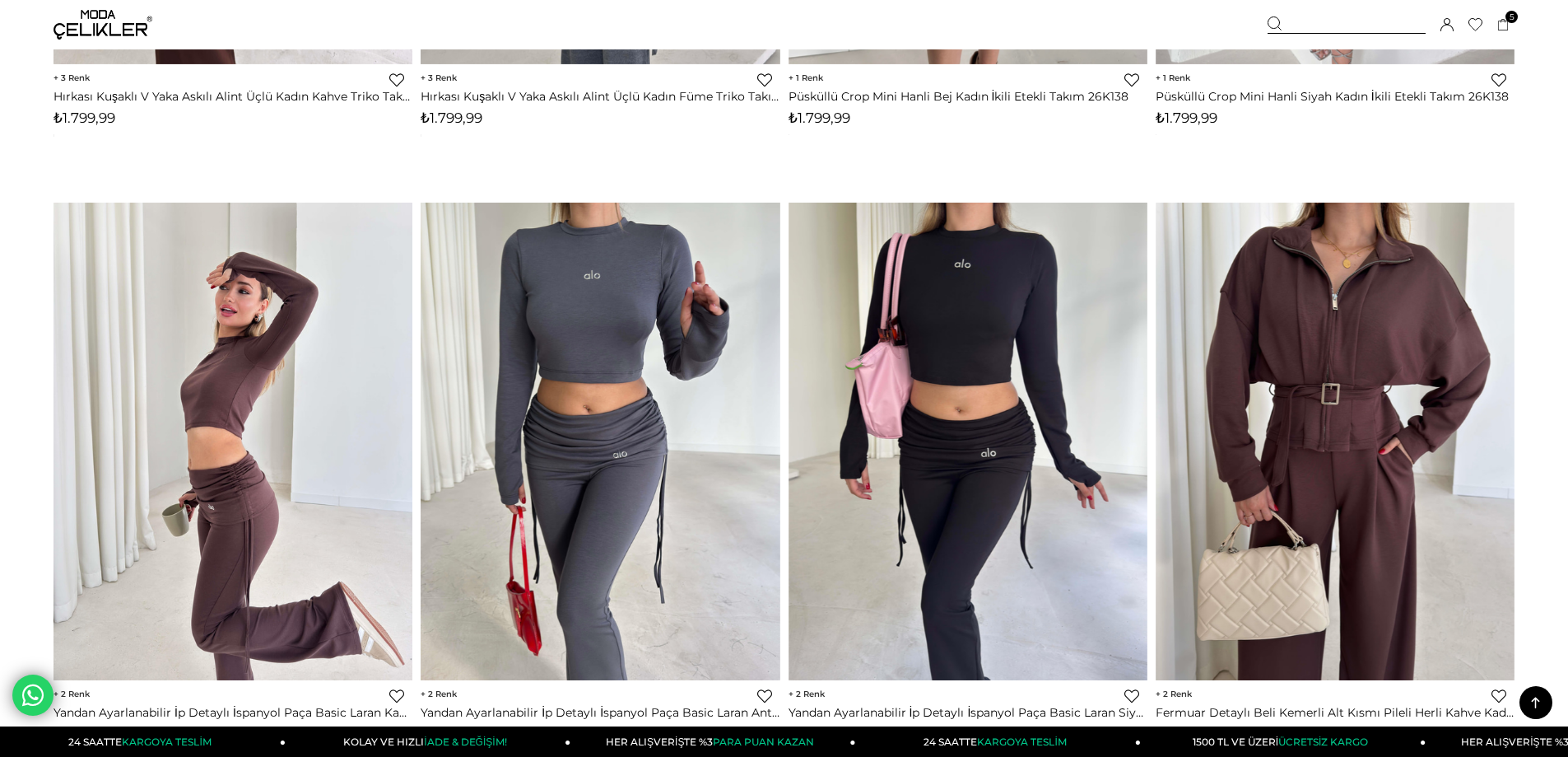
scroll to position [1872, 0]
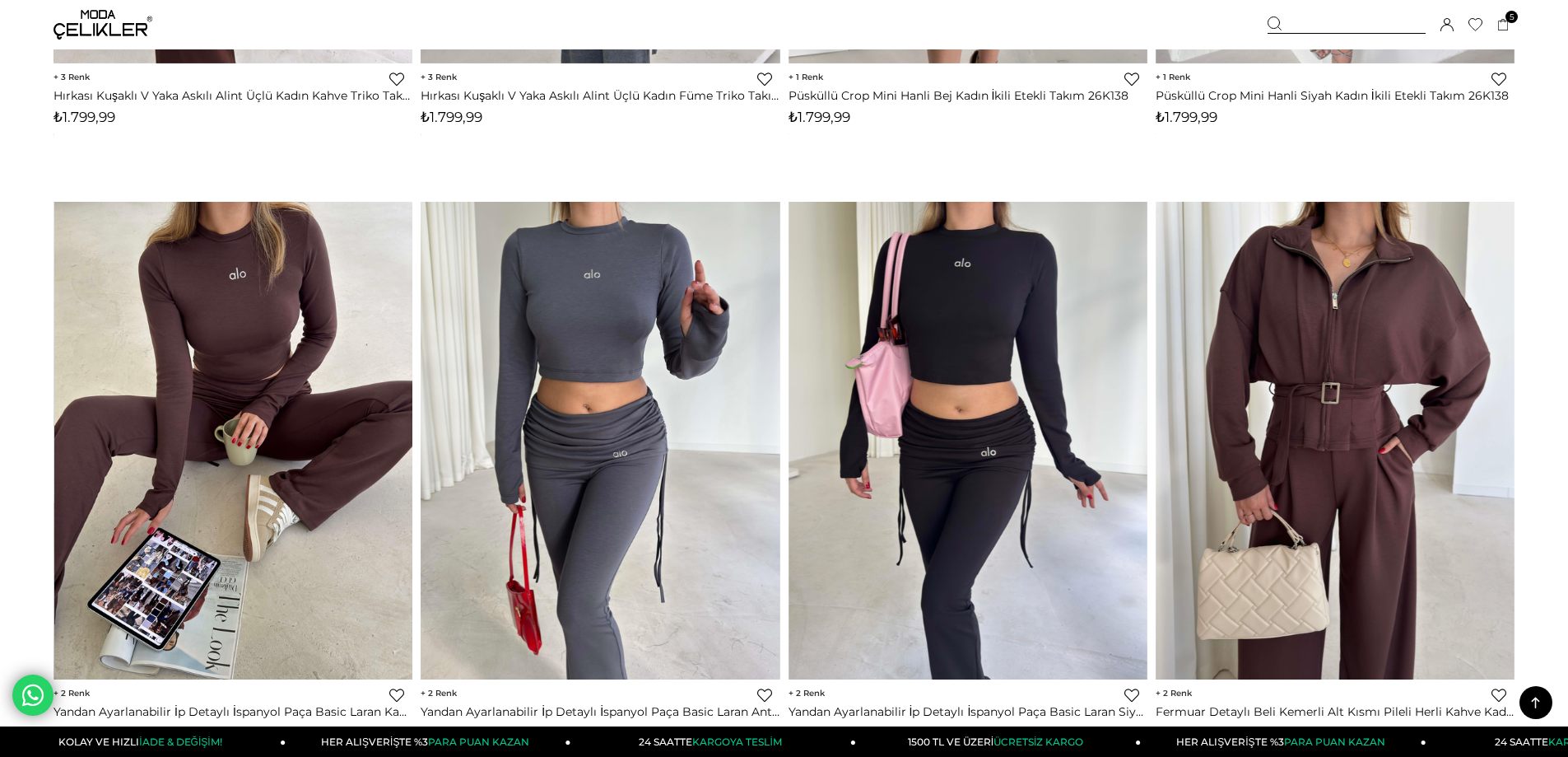
click at [289, 455] on img at bounding box center [234, 440] width 358 height 478
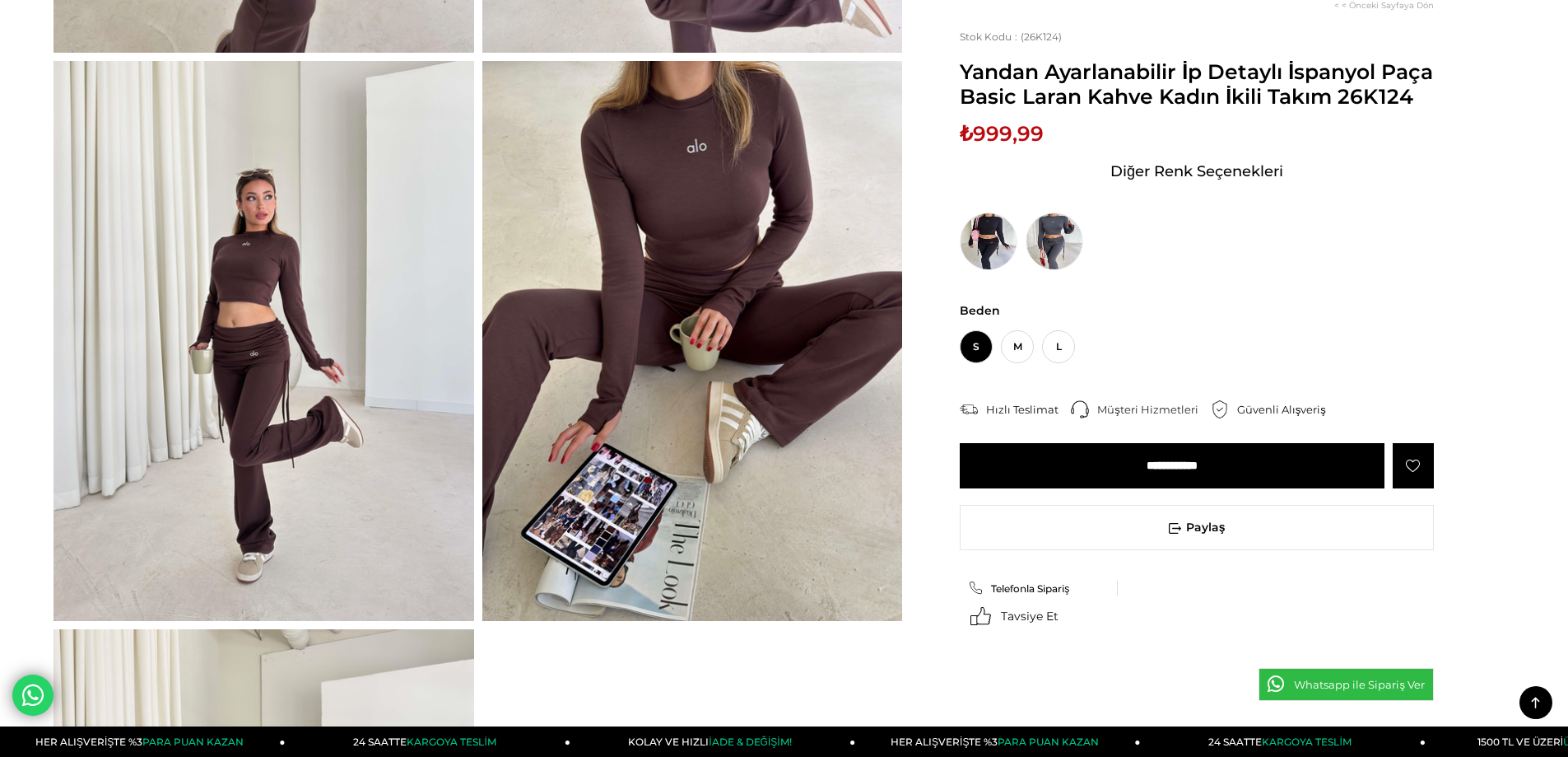
scroll to position [658, 0]
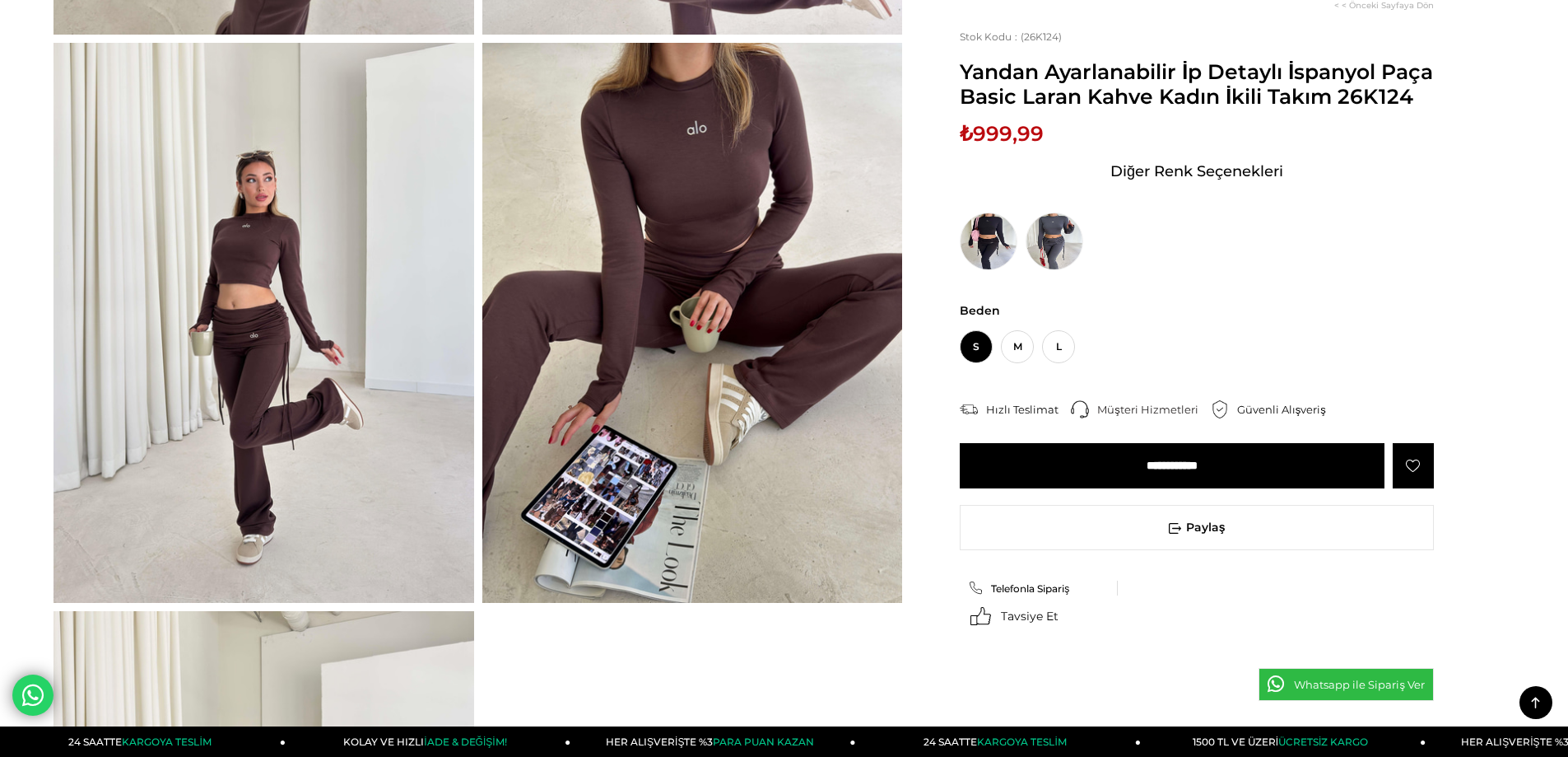
click at [1174, 488] on input "**********" at bounding box center [1172, 465] width 425 height 45
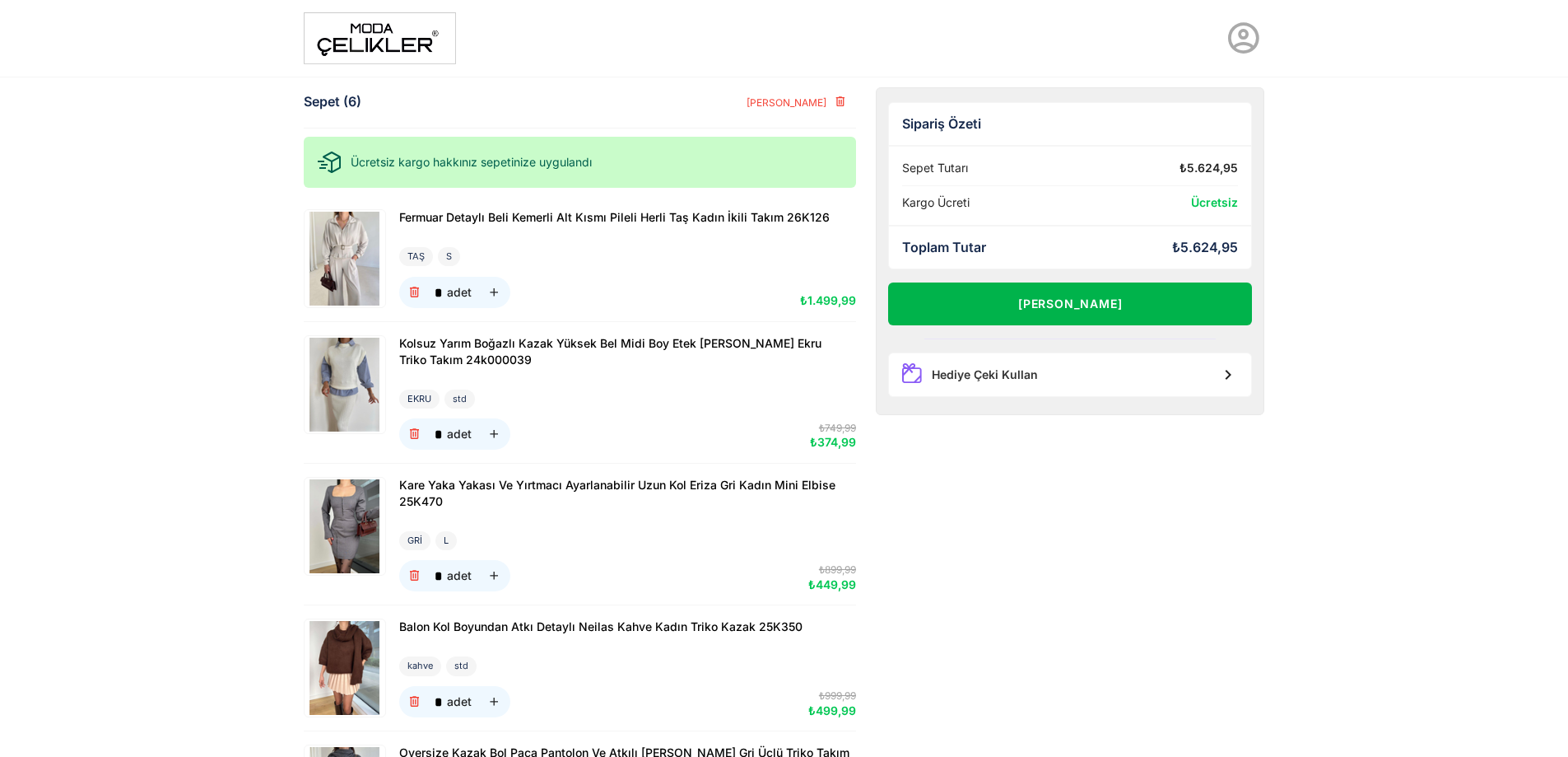
click at [1109, 312] on button "[PERSON_NAME]" at bounding box center [1070, 304] width 364 height 43
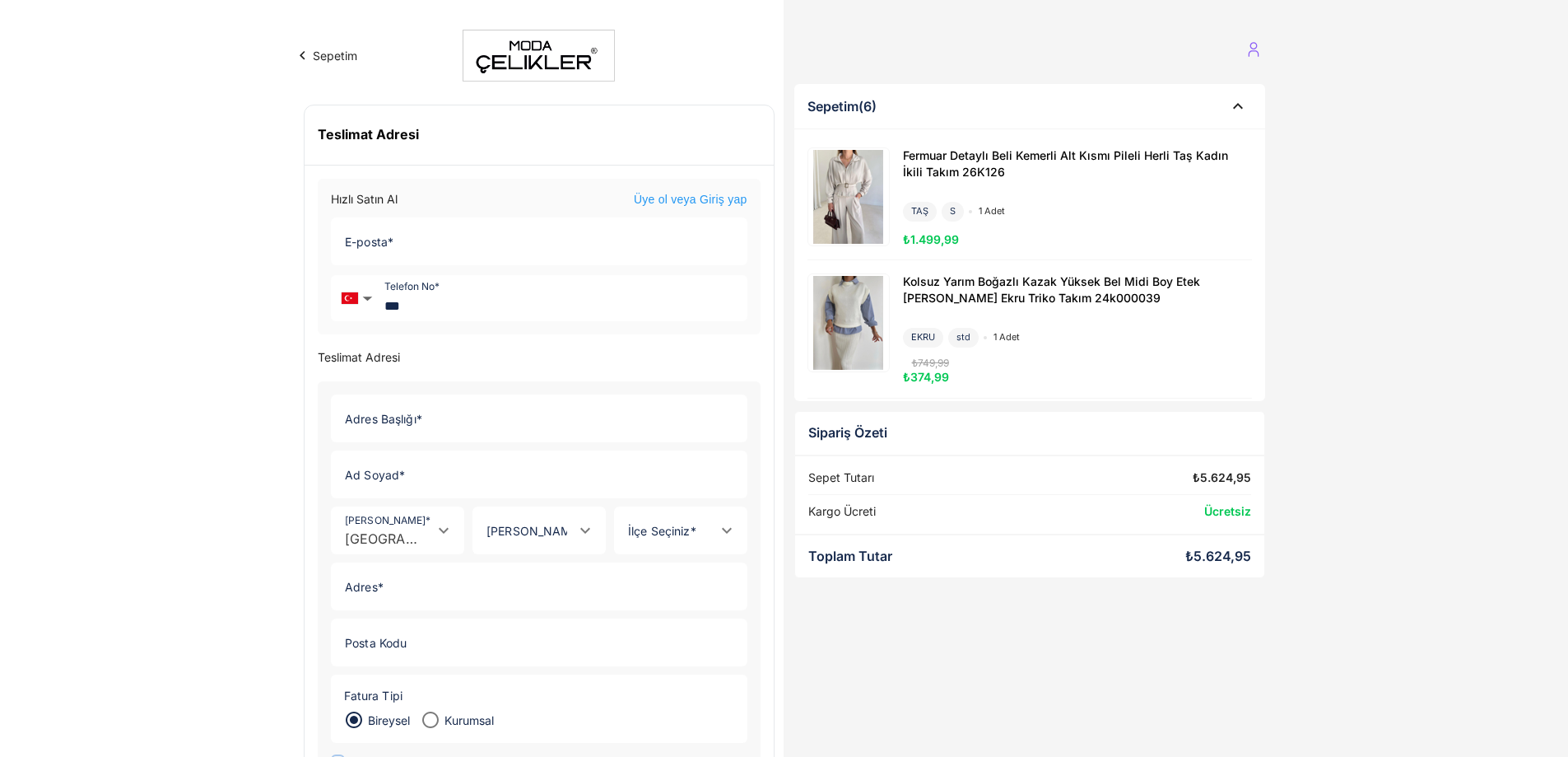
click at [729, 202] on link "Üye ol veya Giriş yap" at bounding box center [691, 200] width 113 height 17
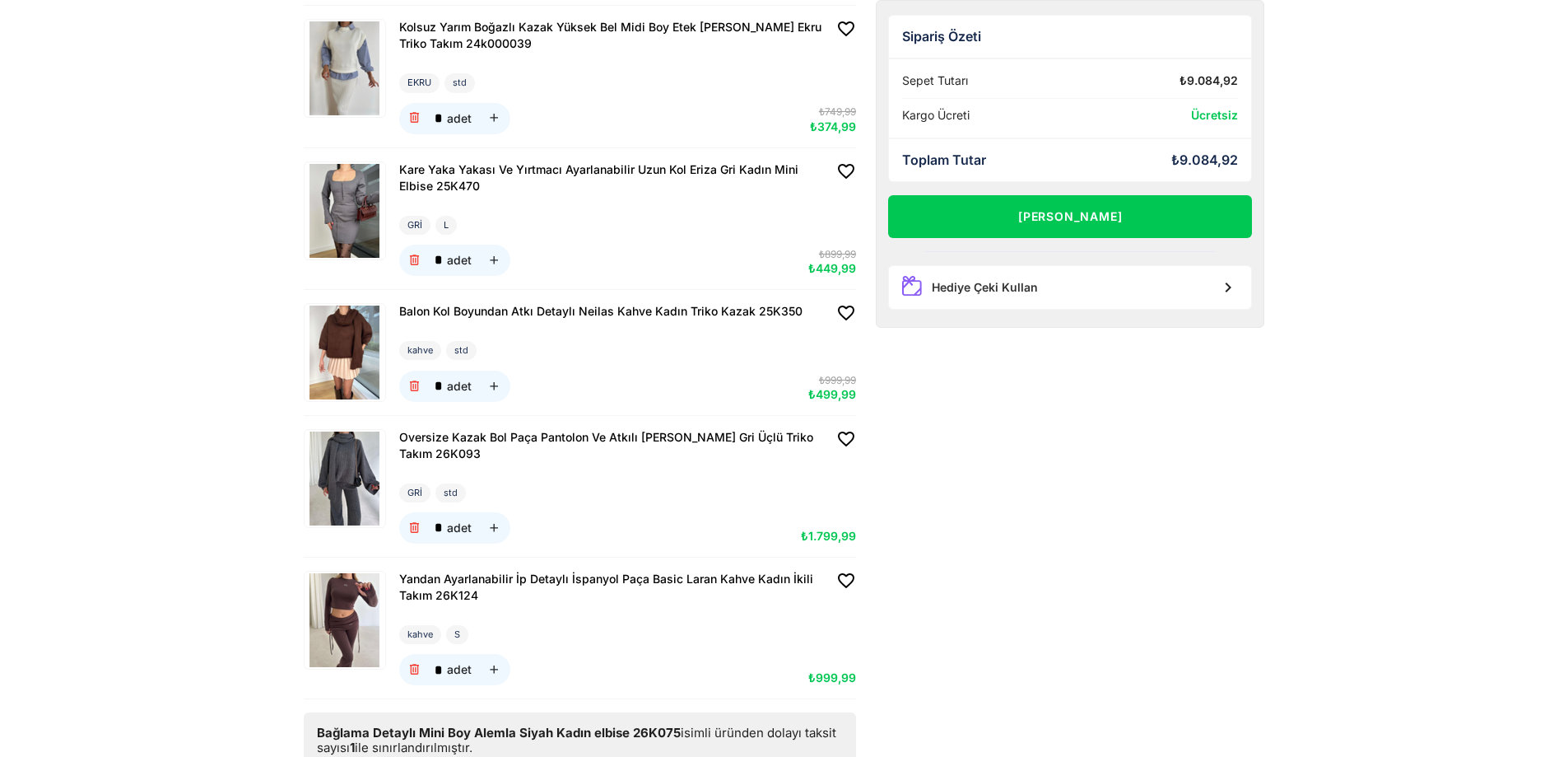
scroll to position [741, 0]
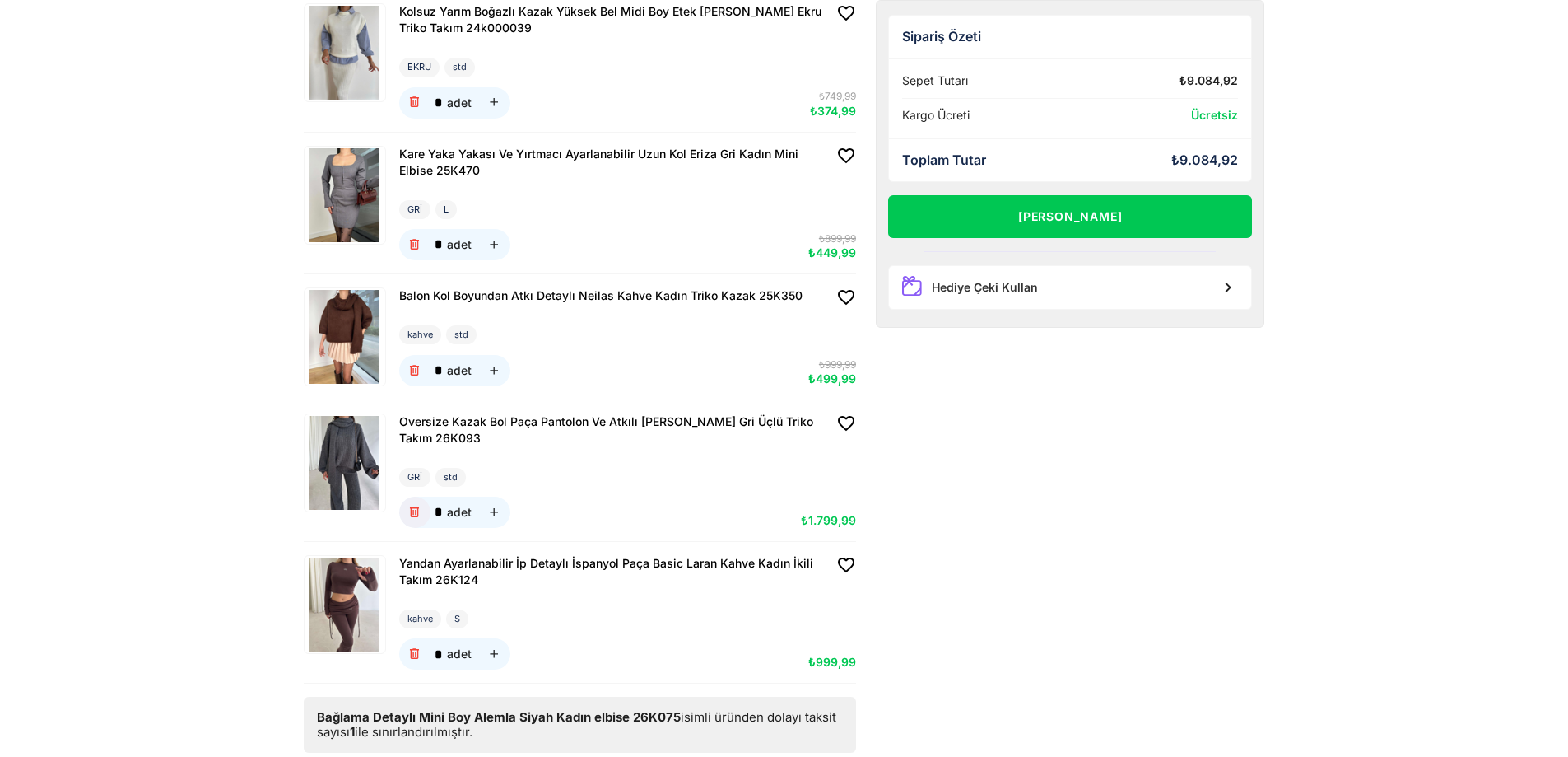
click at [417, 506] on icon "button" at bounding box center [414, 513] width 14 height 14
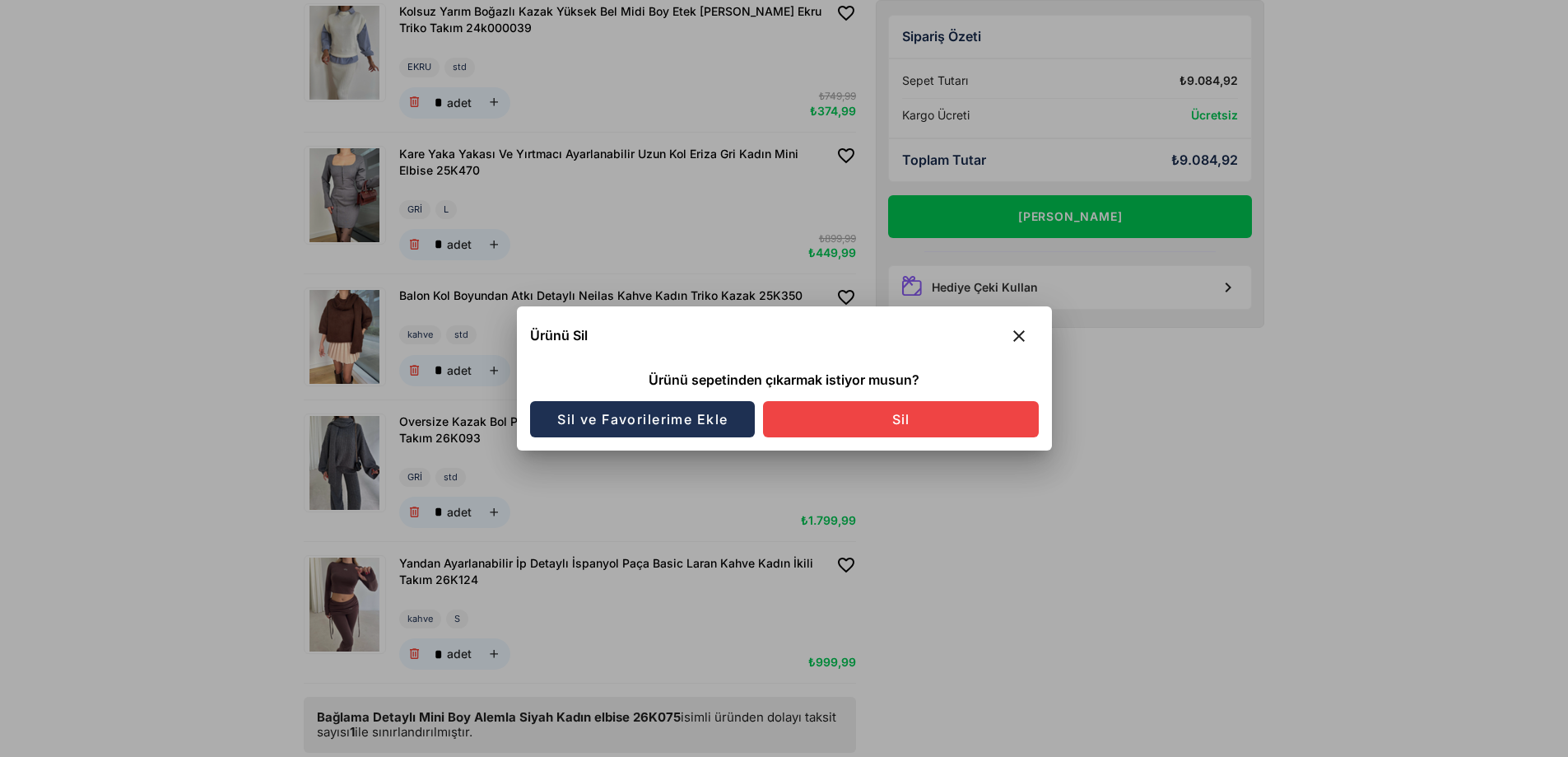
click at [704, 420] on span "Sil ve Favorilerime Ekle" at bounding box center [642, 419] width 172 height 17
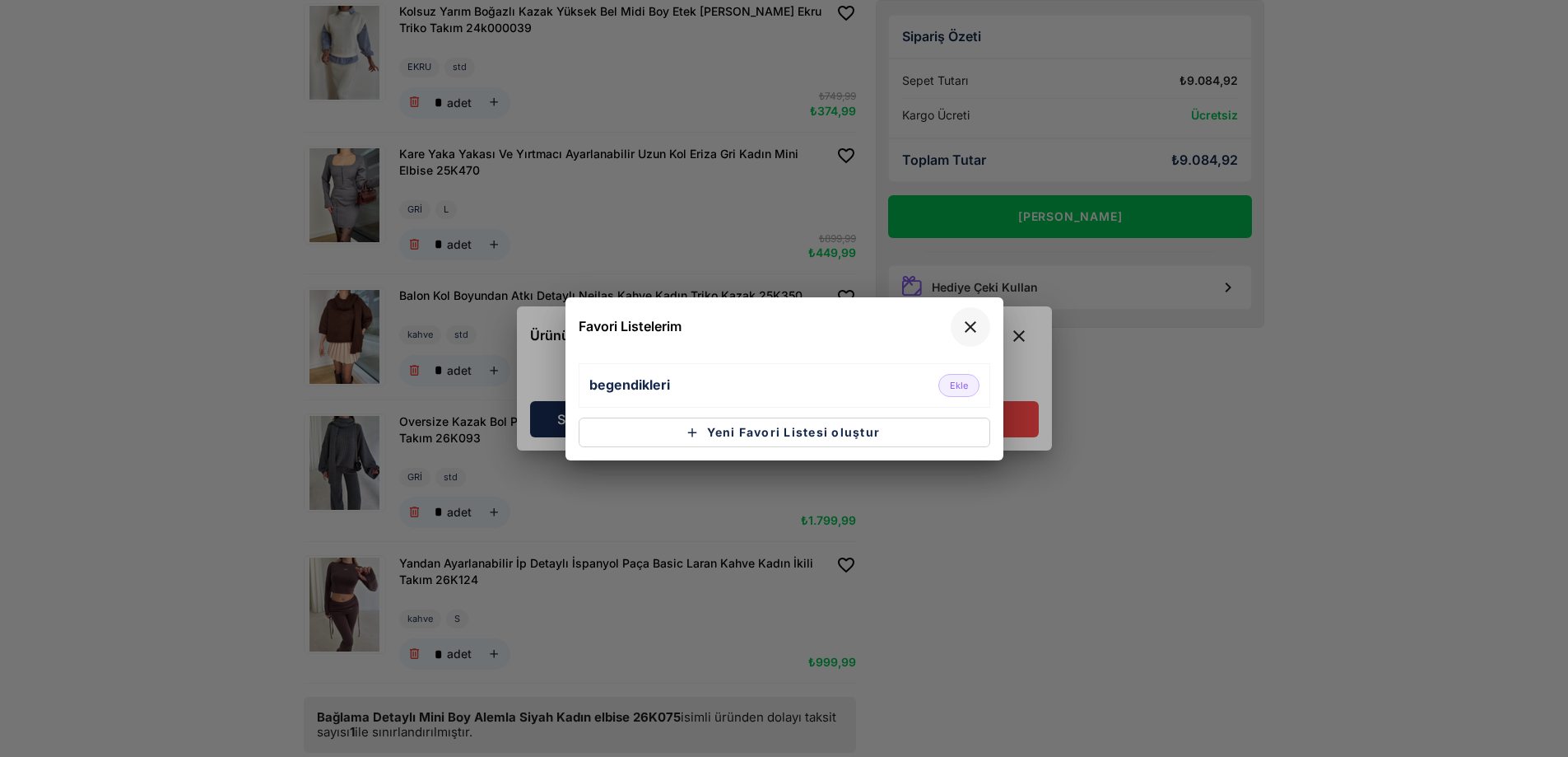
click at [974, 326] on icon "button" at bounding box center [971, 327] width 20 height 20
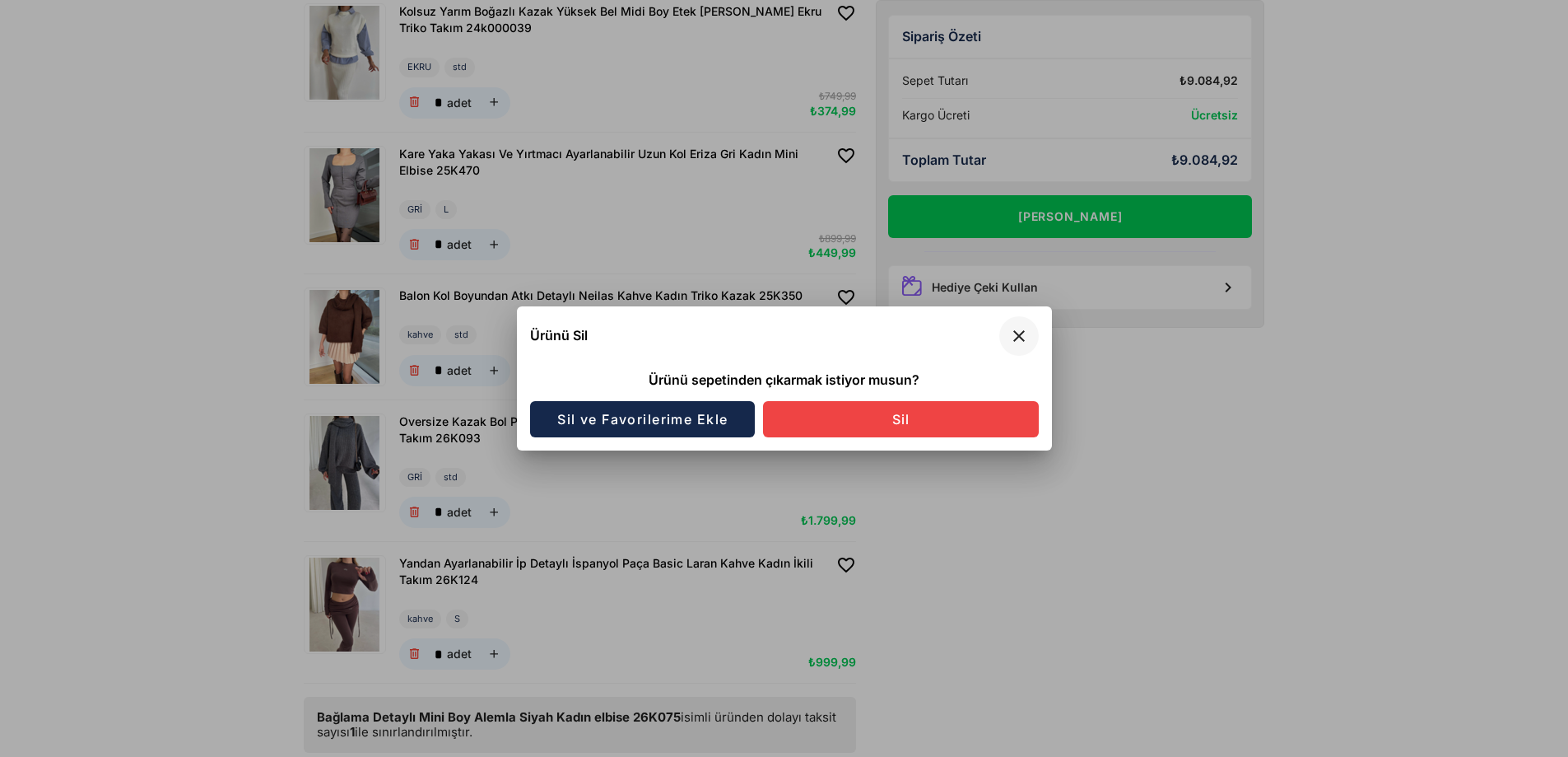
click at [1016, 342] on icon "button" at bounding box center [1019, 336] width 20 height 20
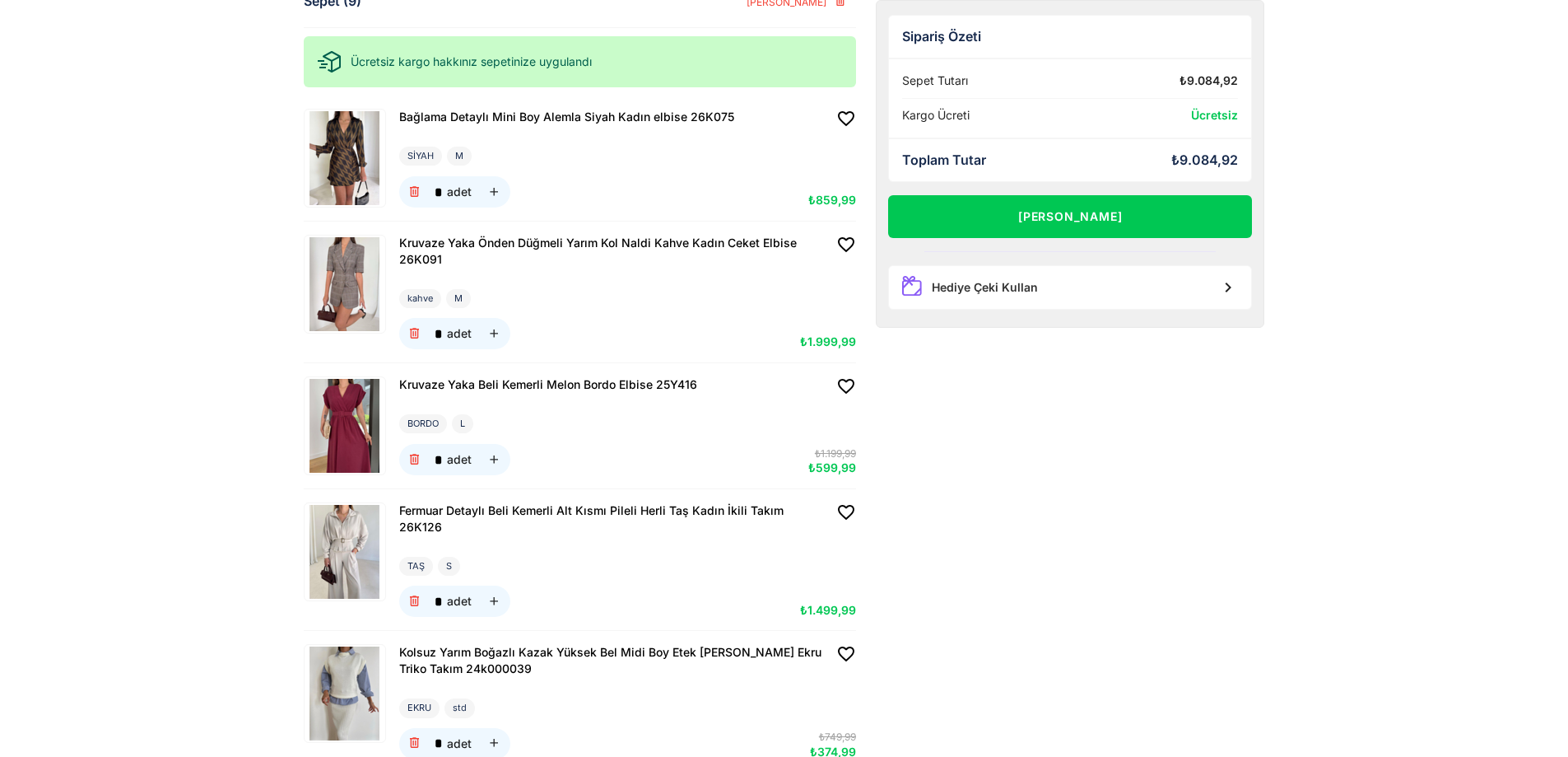
scroll to position [83, 0]
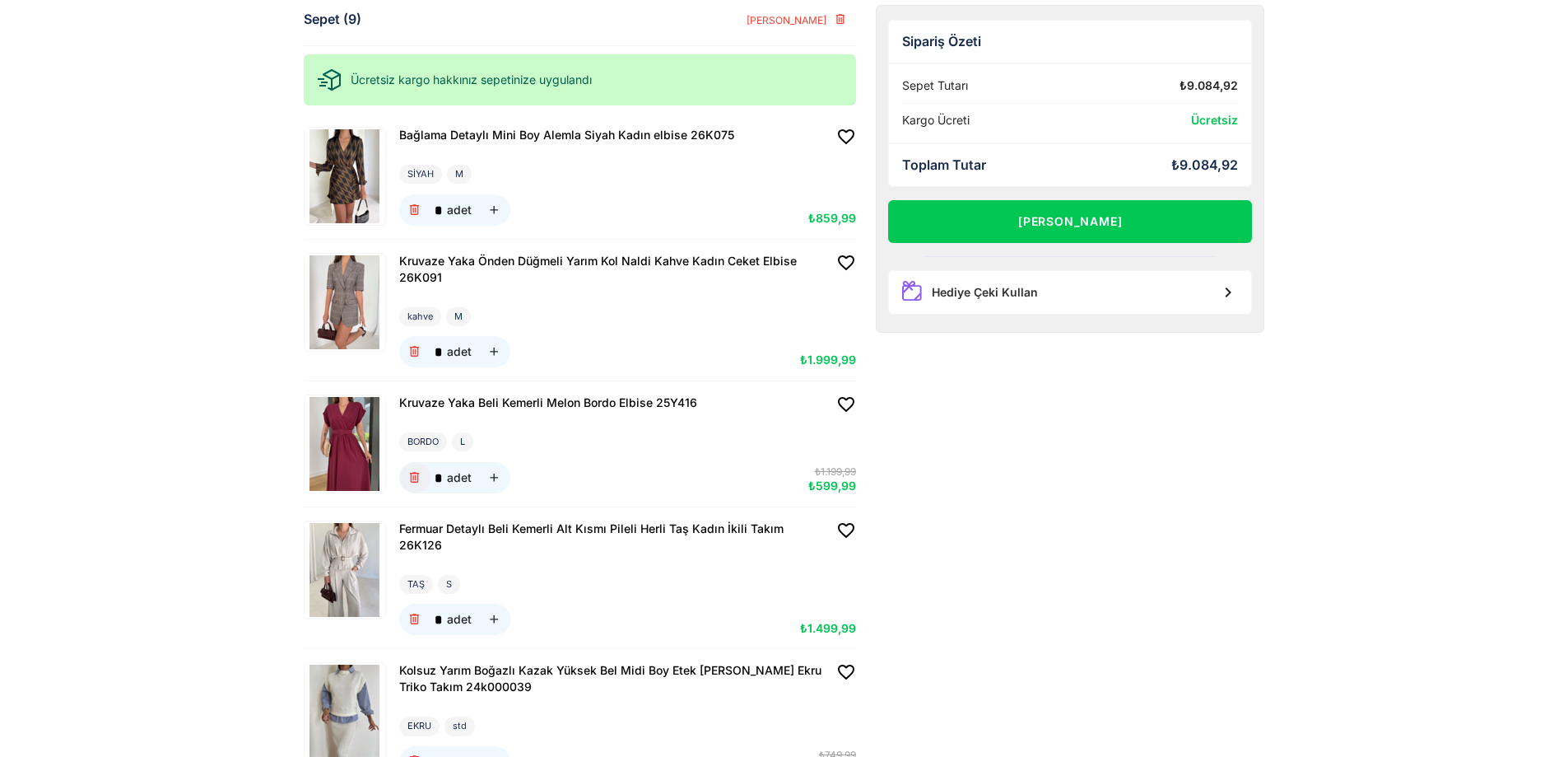
click at [415, 480] on icon "button" at bounding box center [414, 478] width 14 height 14
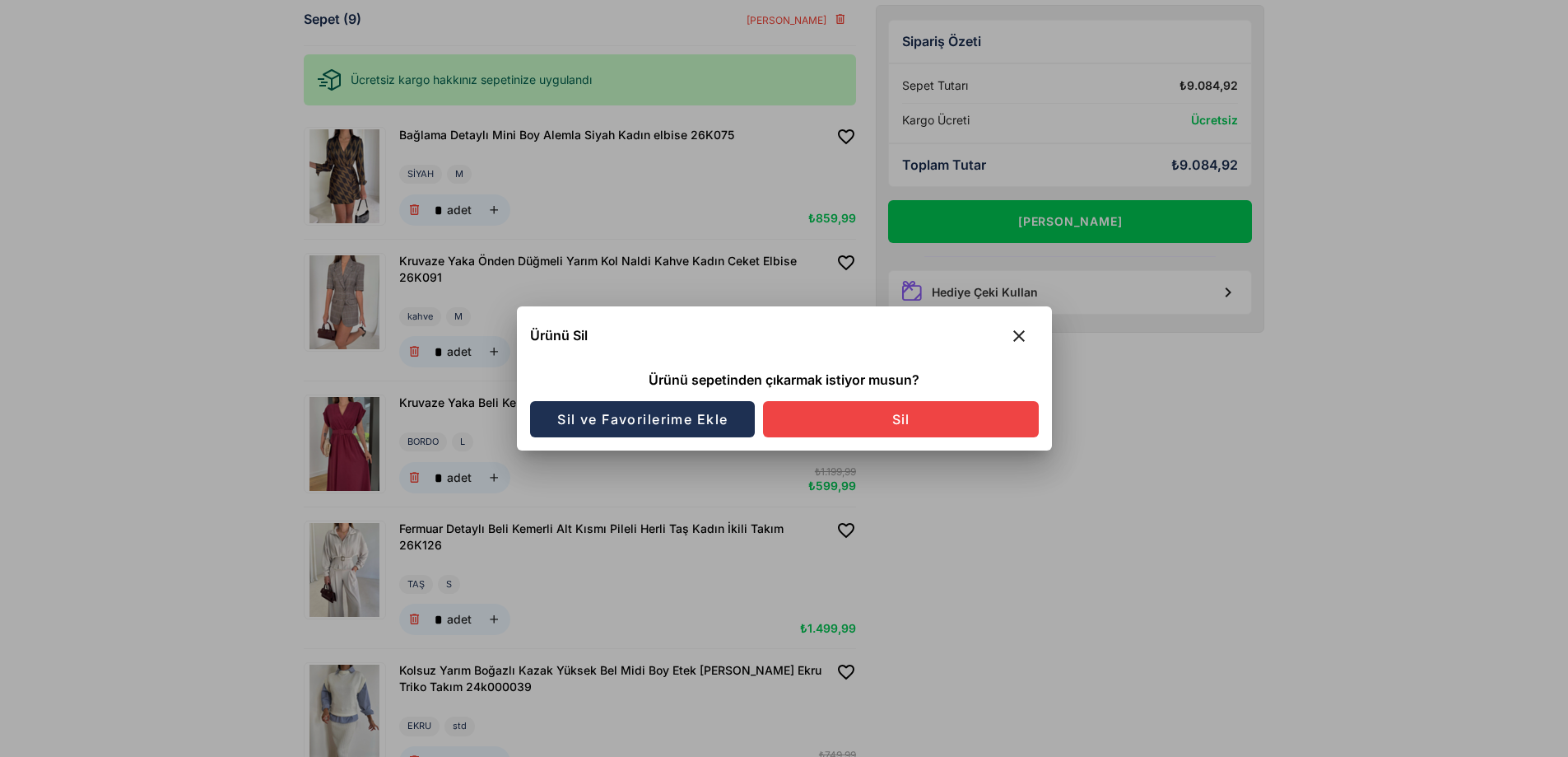
click at [711, 422] on span "Sil ve Favorilerime Ekle" at bounding box center [642, 419] width 172 height 17
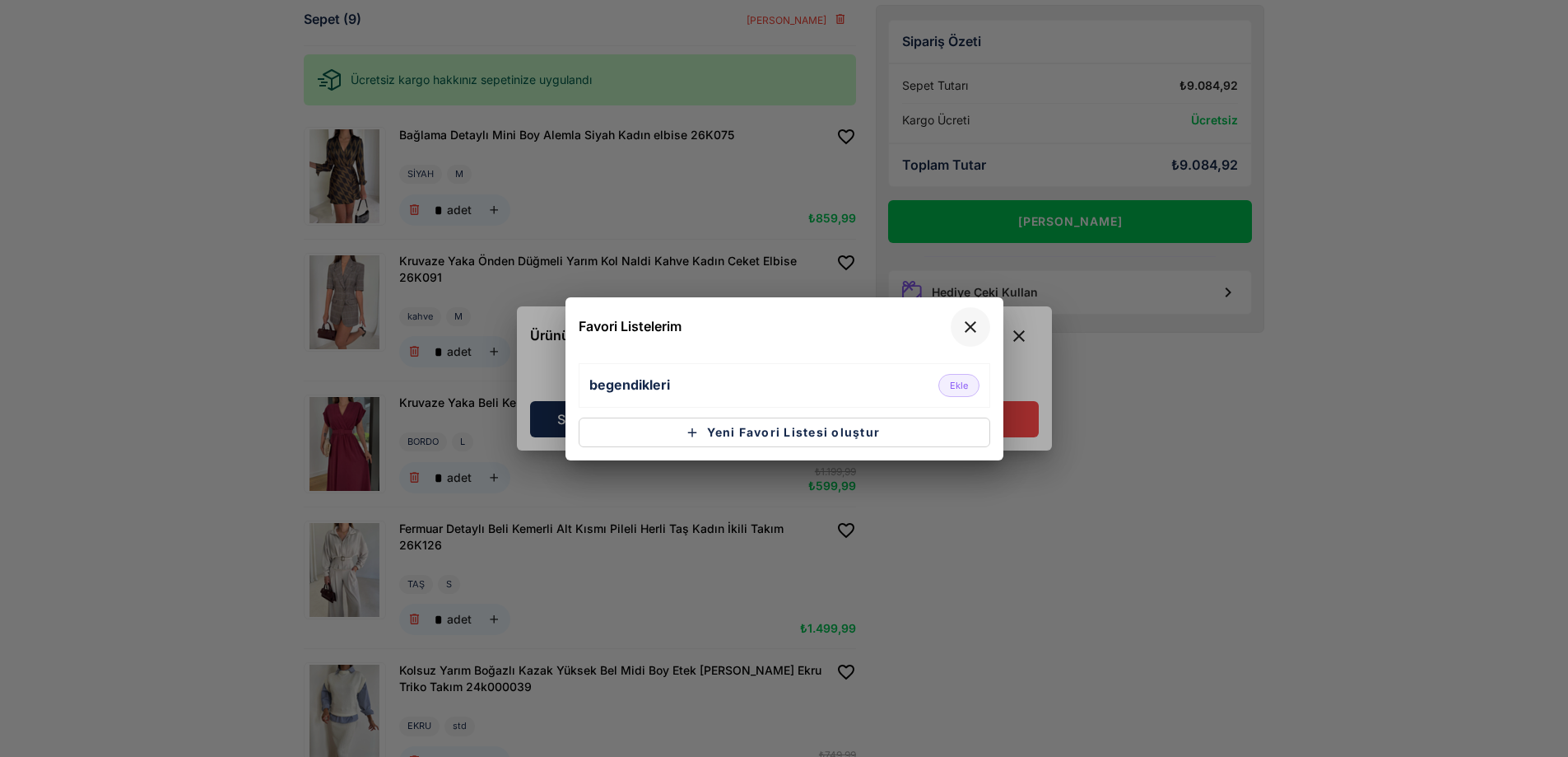
click at [971, 335] on icon "button" at bounding box center [971, 327] width 20 height 20
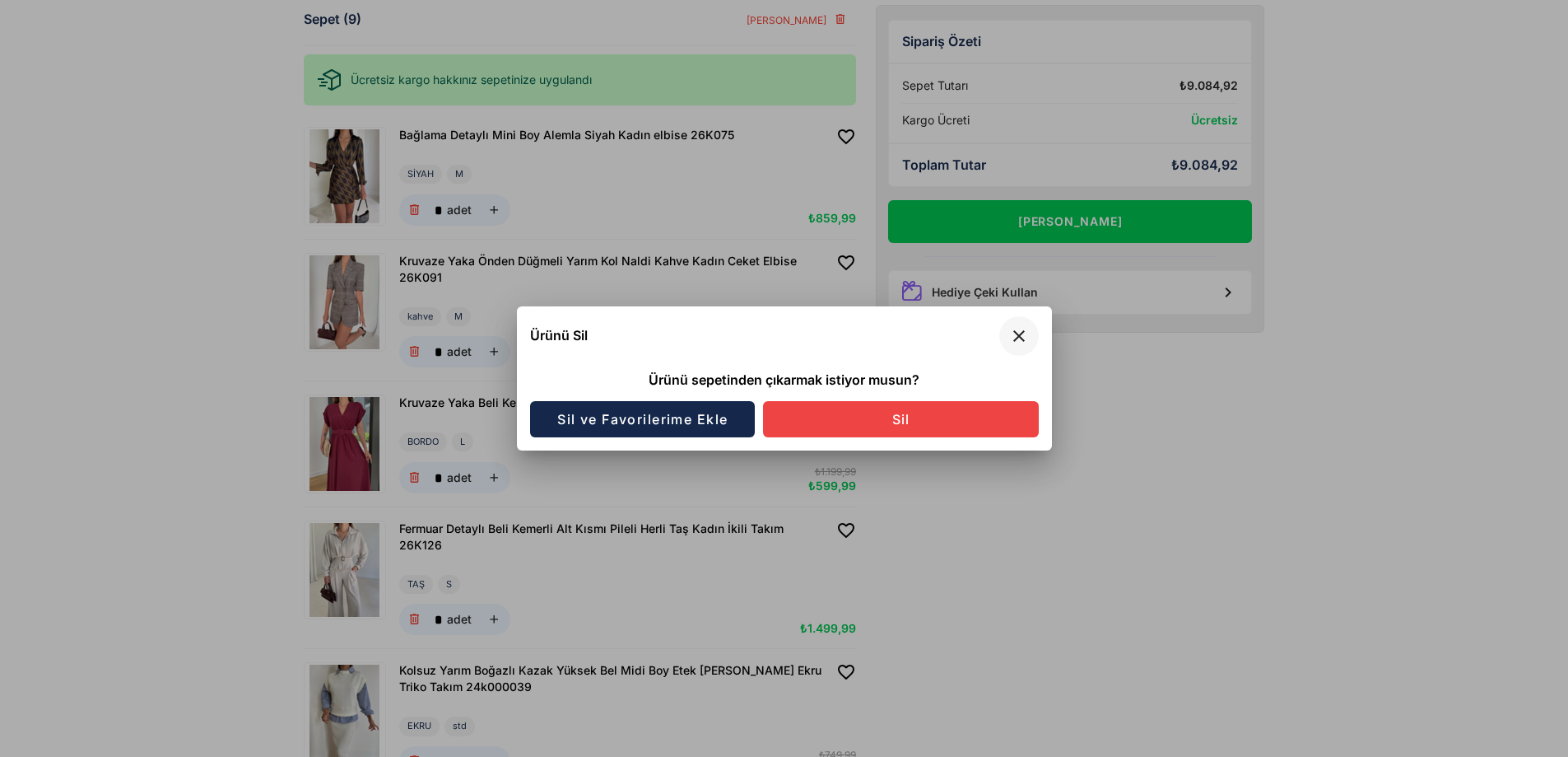
click at [1016, 338] on icon "button" at bounding box center [1019, 336] width 20 height 20
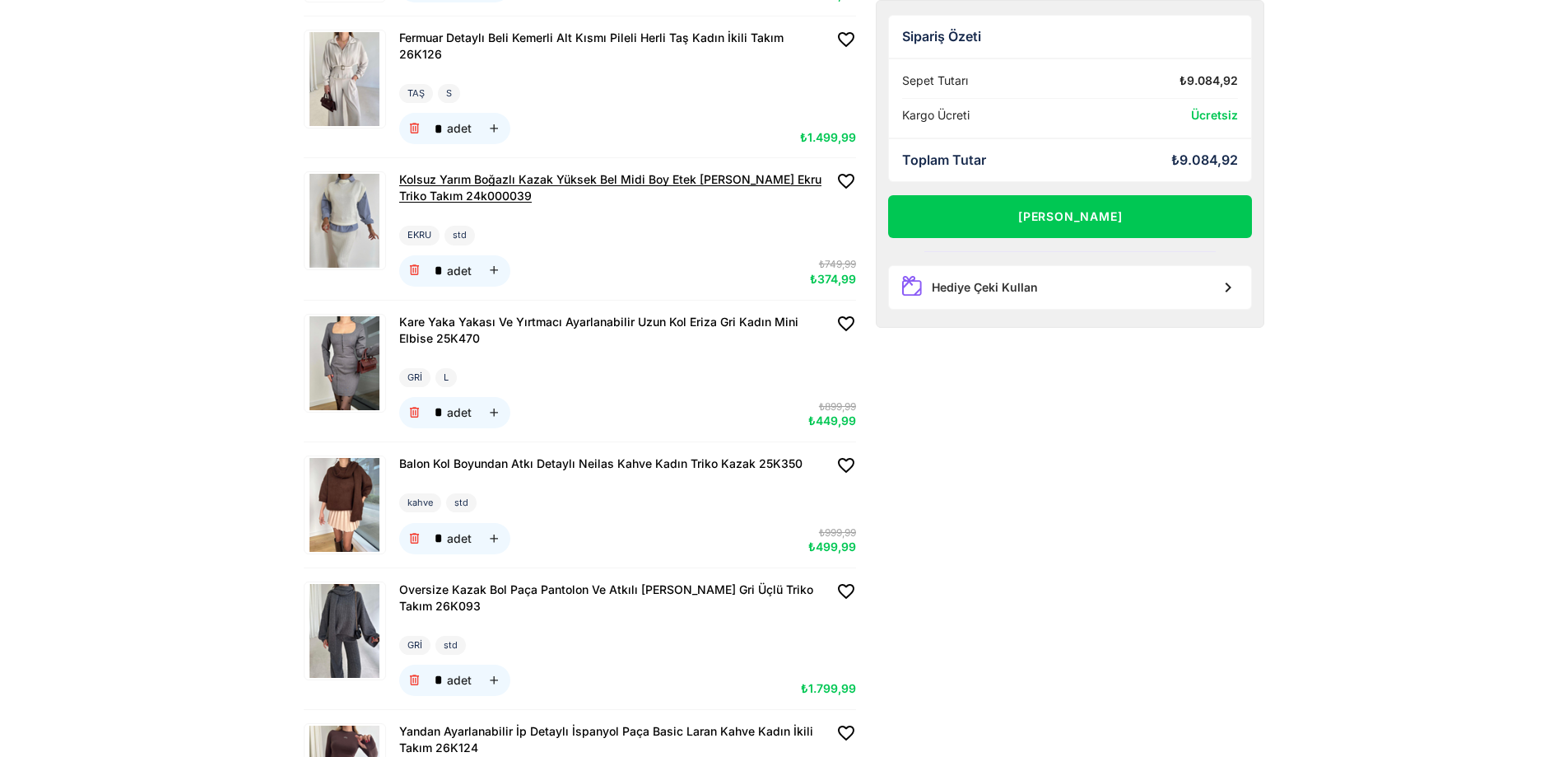
scroll to position [577, 0]
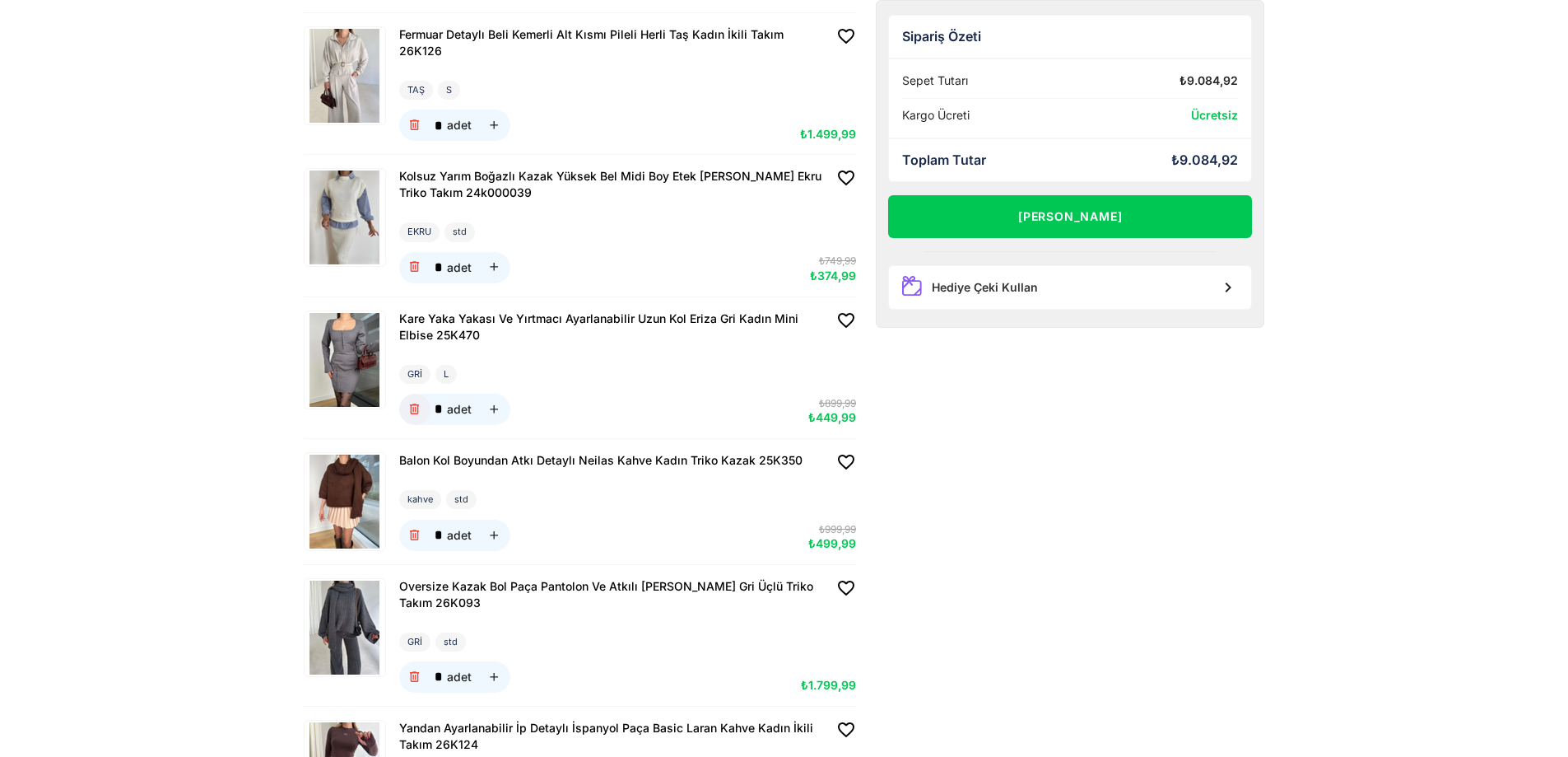
click at [416, 402] on icon "button" at bounding box center [414, 409] width 14 height 14
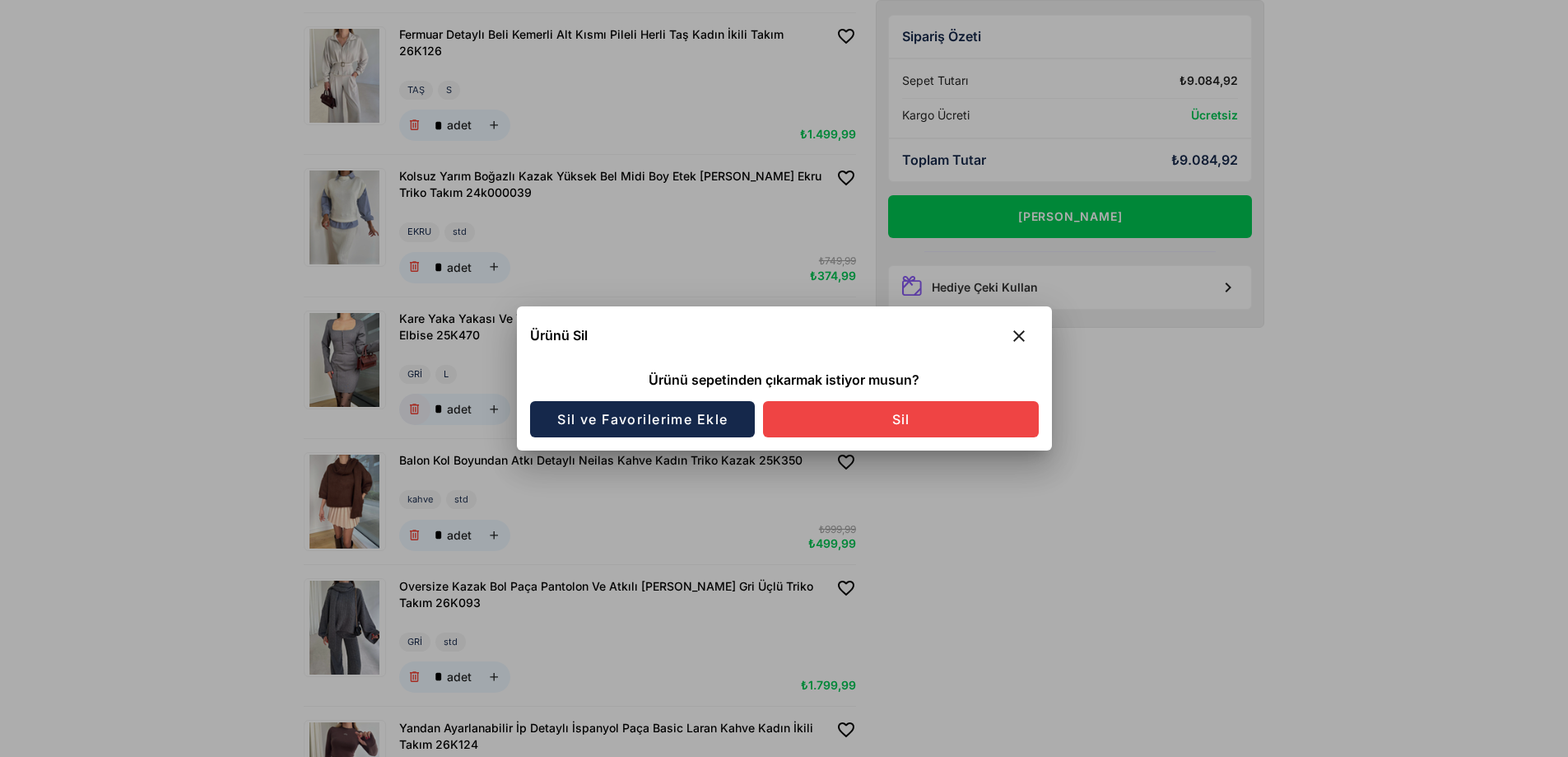
scroll to position [0, 0]
click at [706, 424] on span "Sil ve Favorilerime Ekle" at bounding box center [642, 419] width 172 height 17
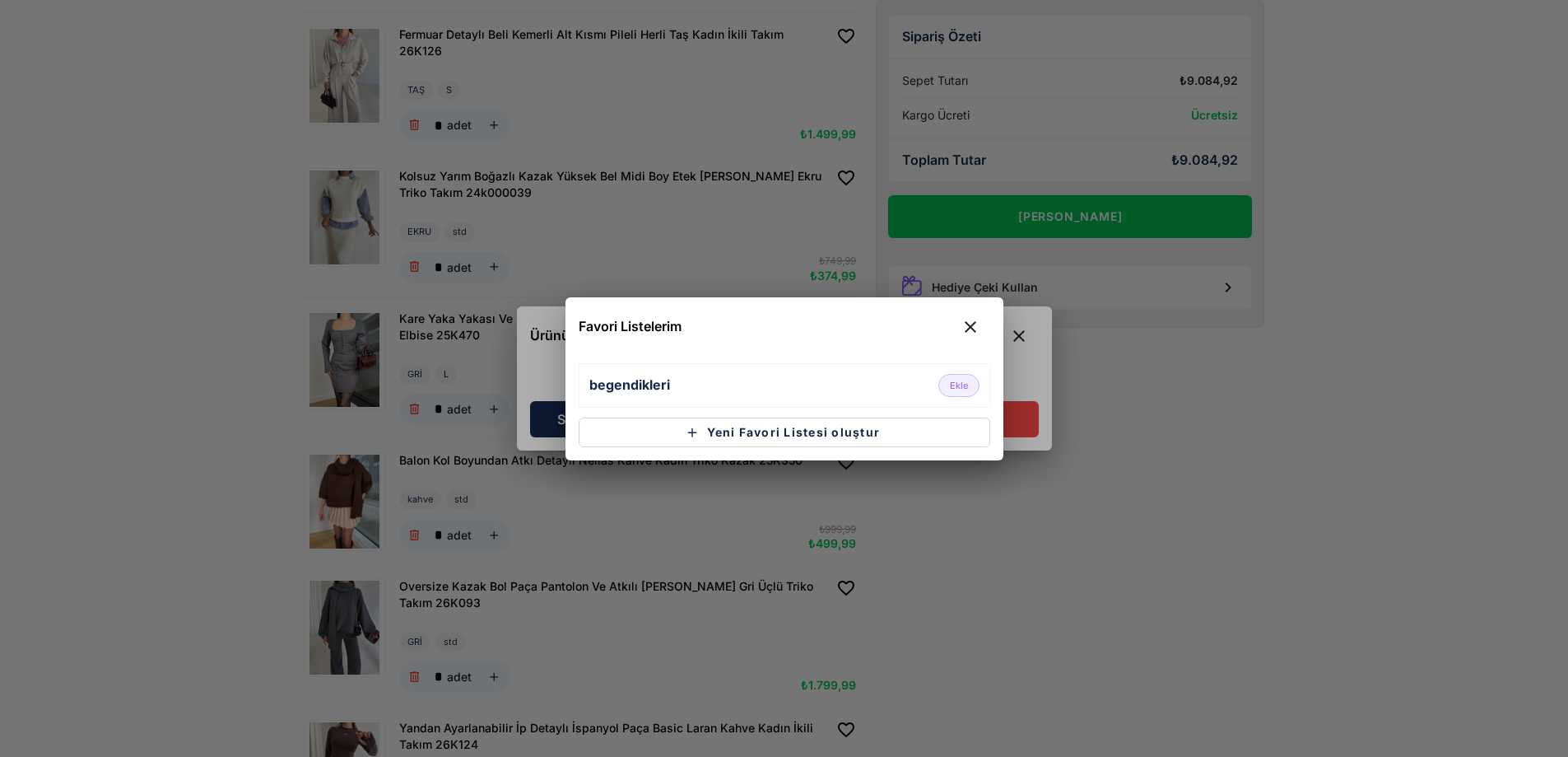
click at [968, 325] on icon "button" at bounding box center [971, 327] width 20 height 20
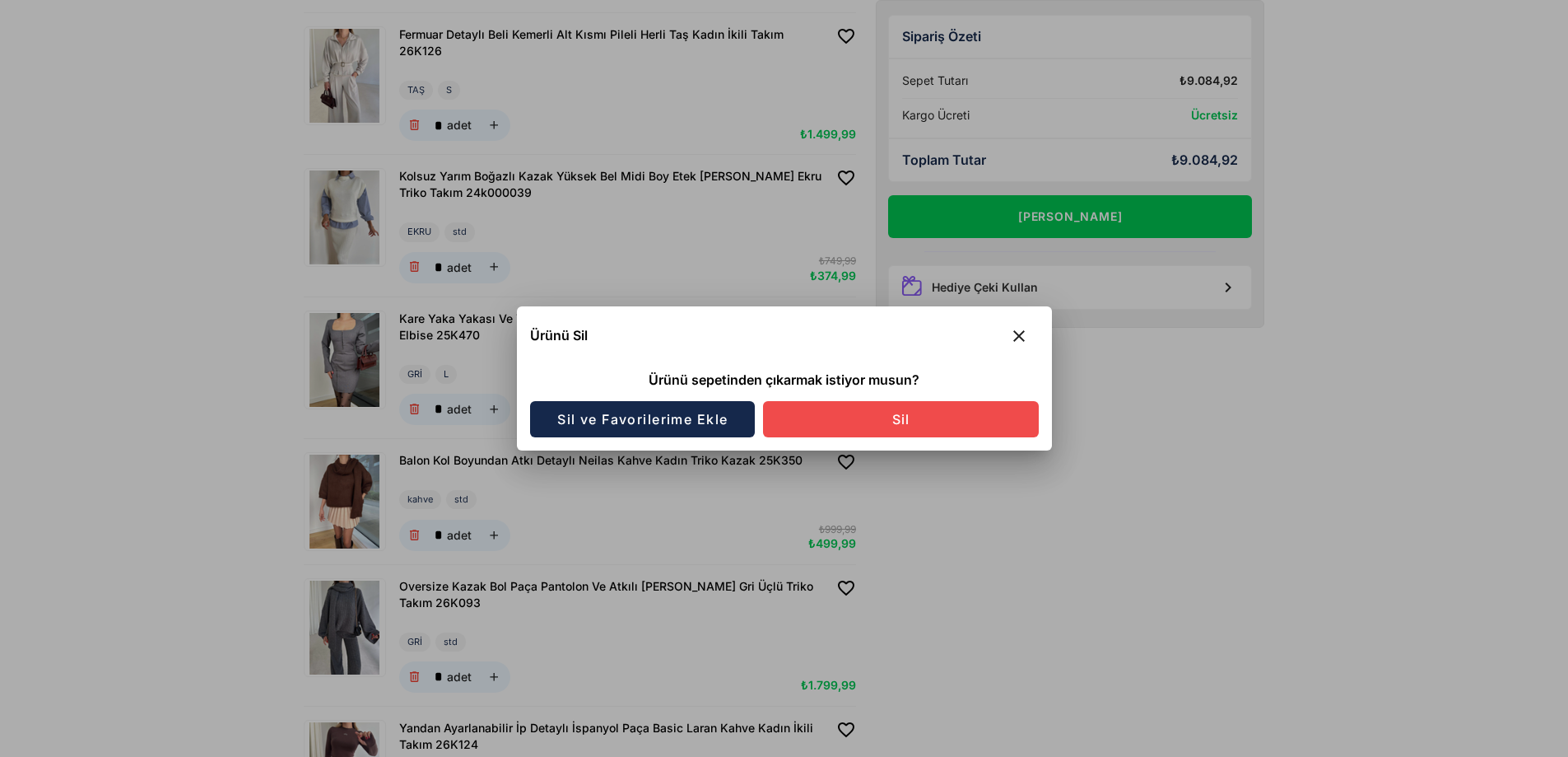
click at [970, 420] on button "Sil" at bounding box center [900, 419] width 276 height 36
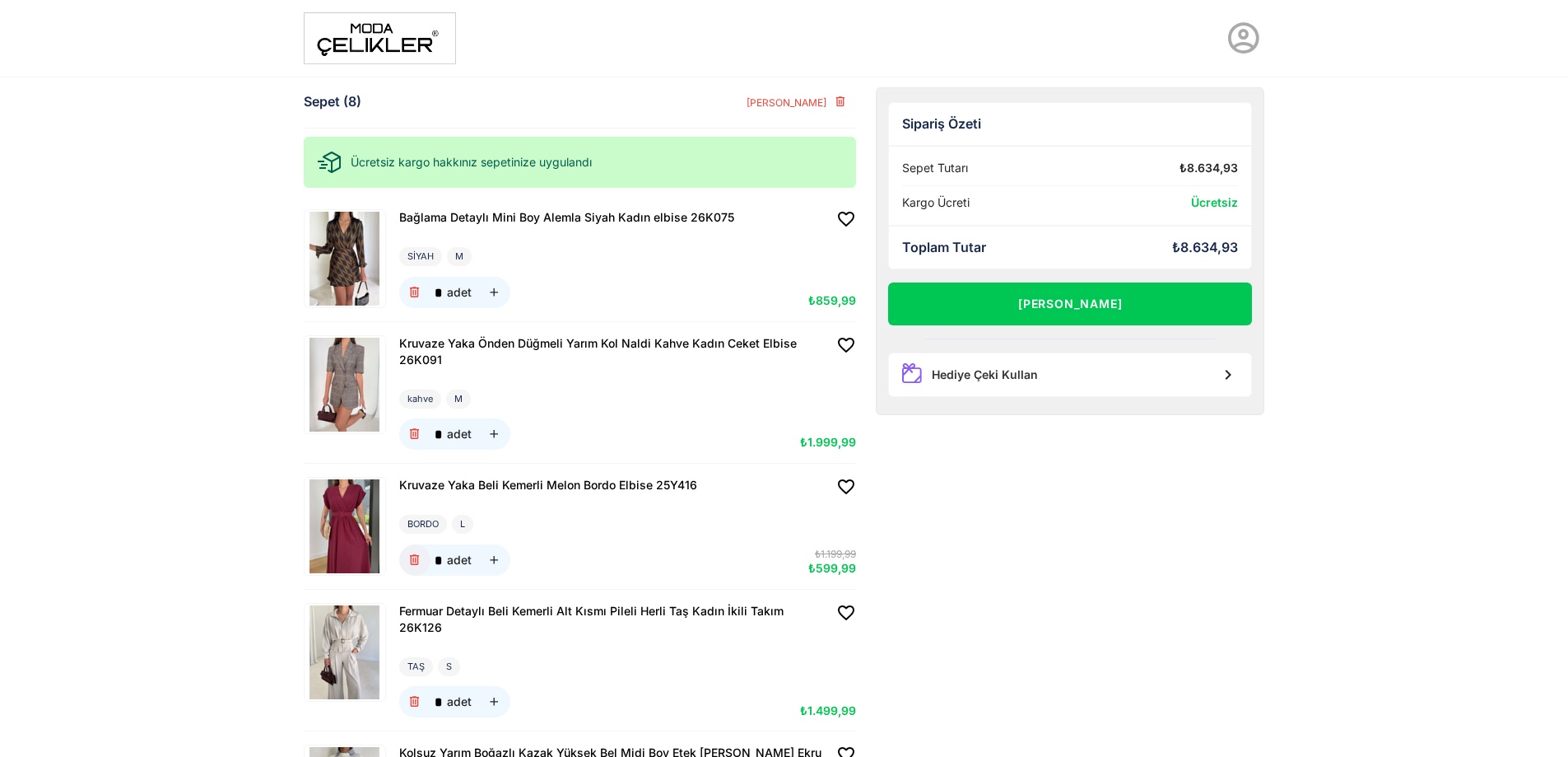
click at [417, 558] on icon "button" at bounding box center [414, 561] width 14 height 14
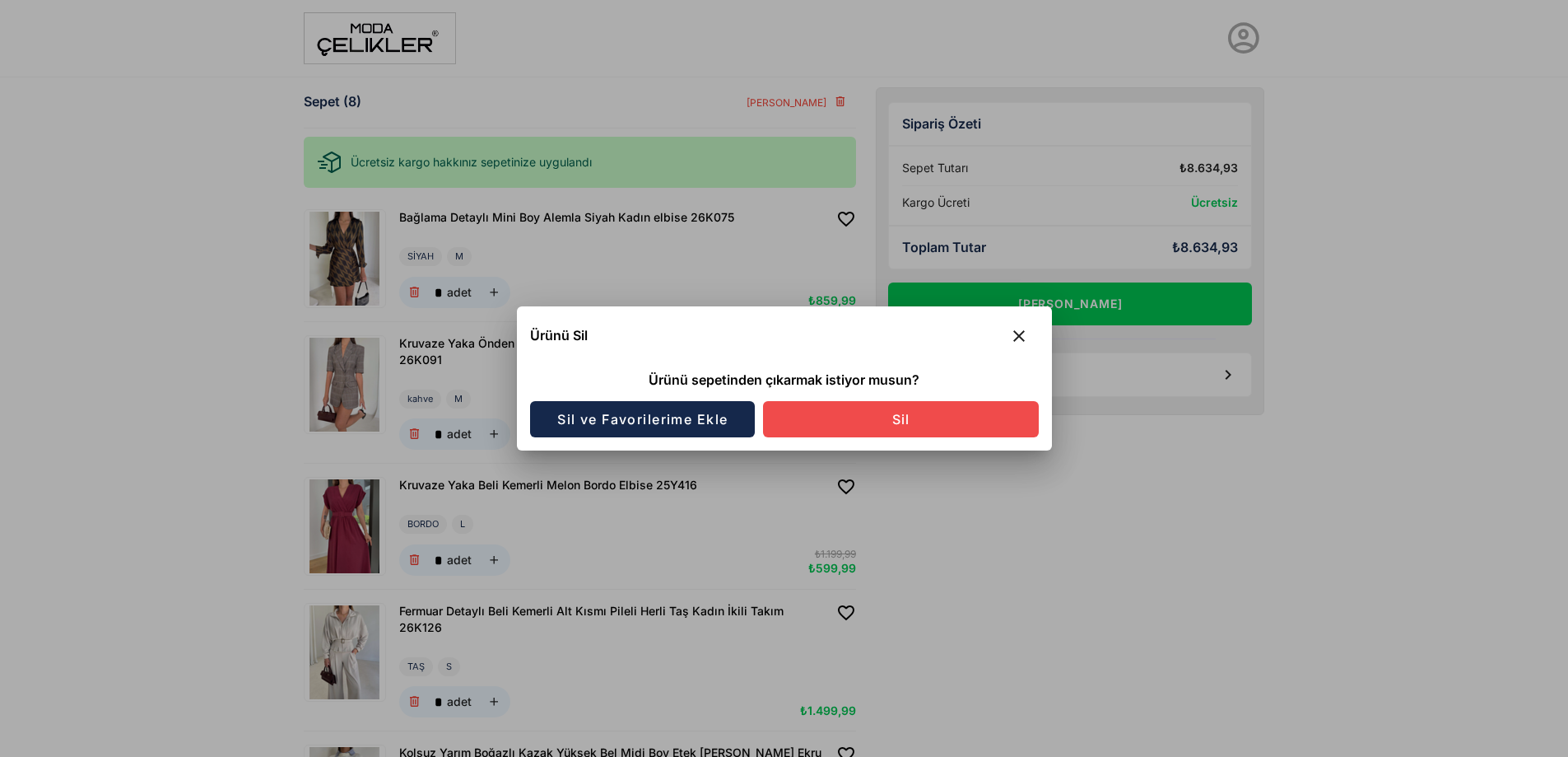
click at [944, 420] on button "Sil" at bounding box center [900, 419] width 276 height 36
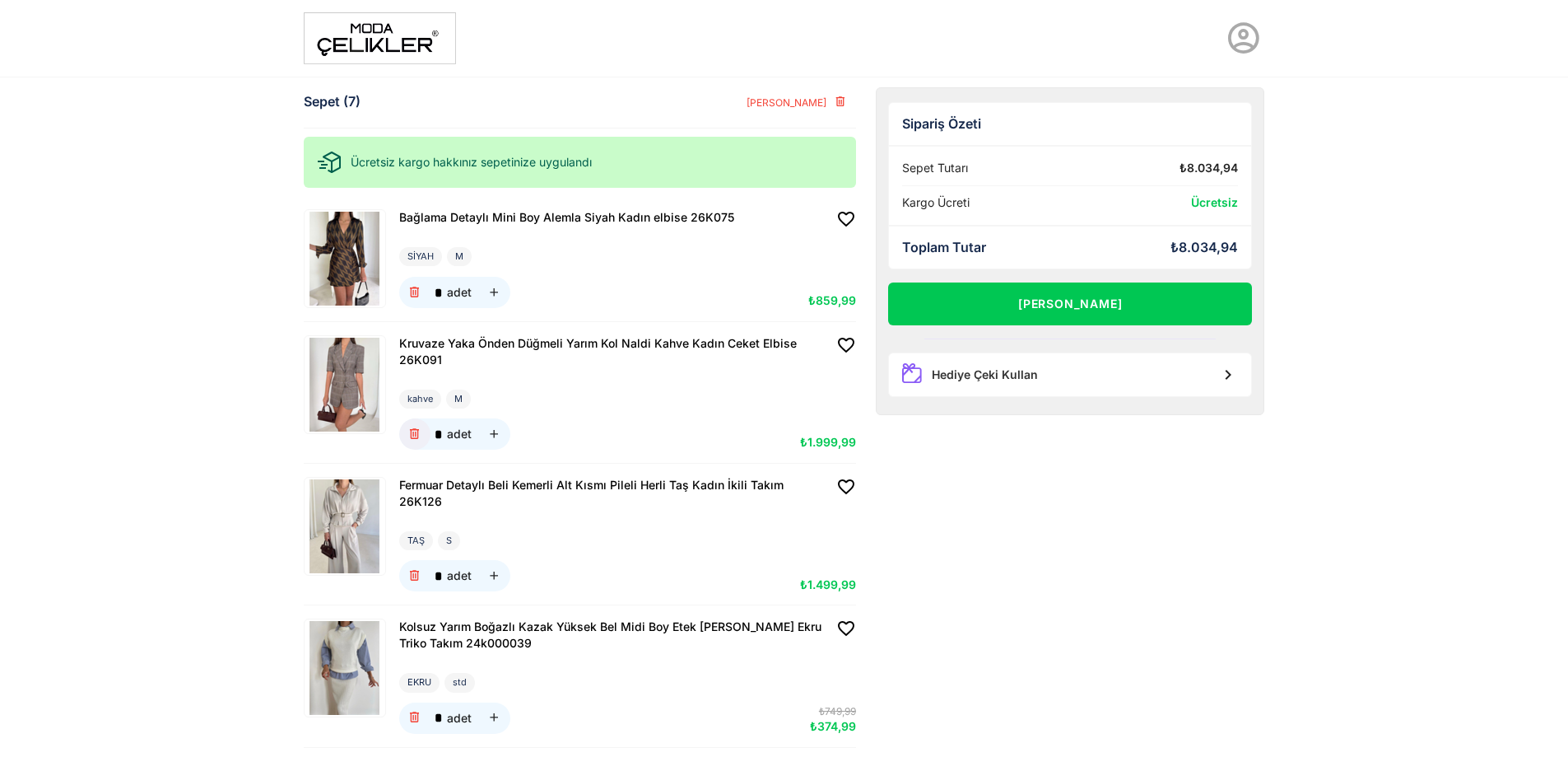
click at [415, 437] on icon "button" at bounding box center [414, 434] width 14 height 14
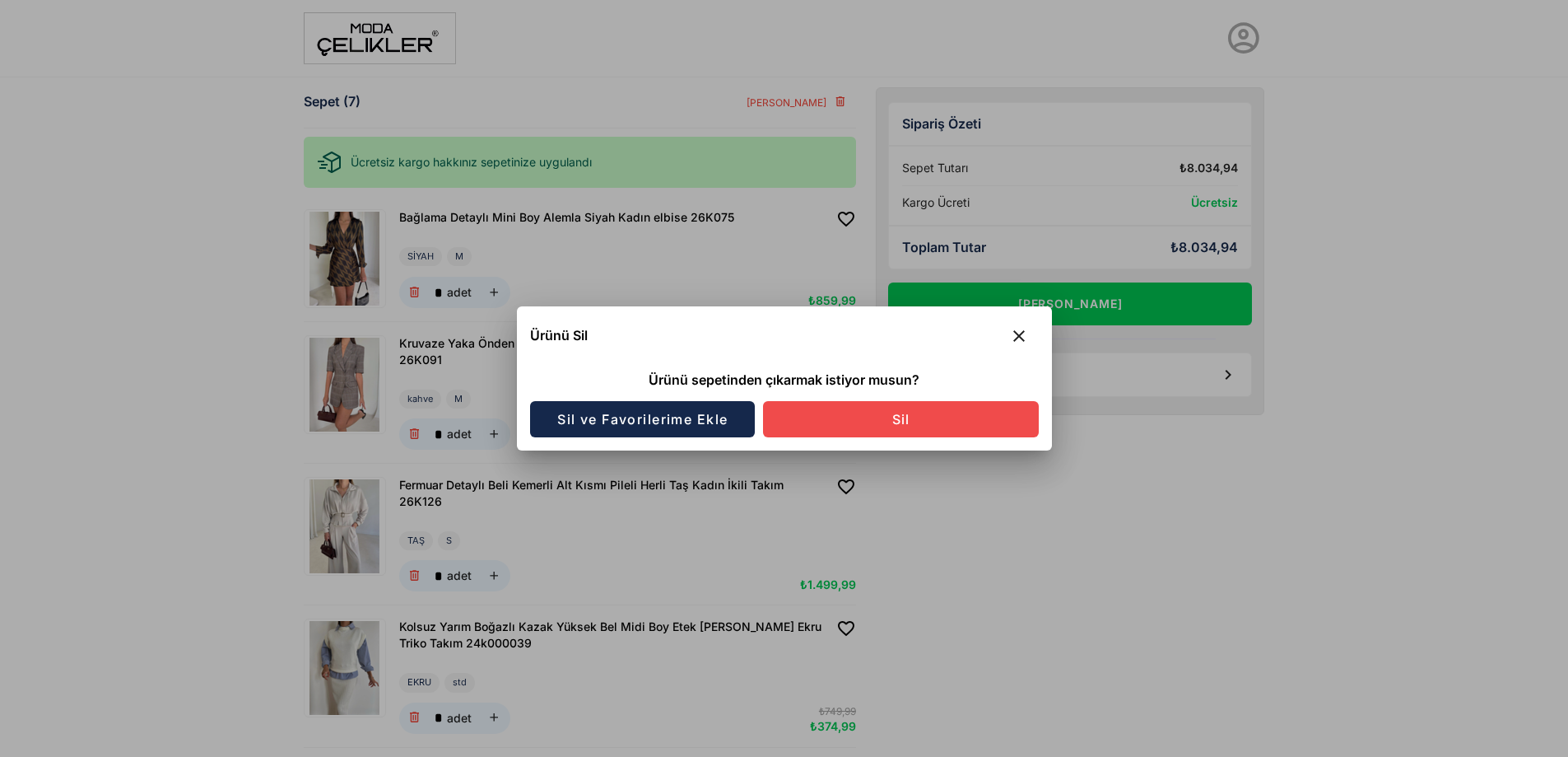
click at [876, 418] on button "Sil" at bounding box center [900, 419] width 276 height 36
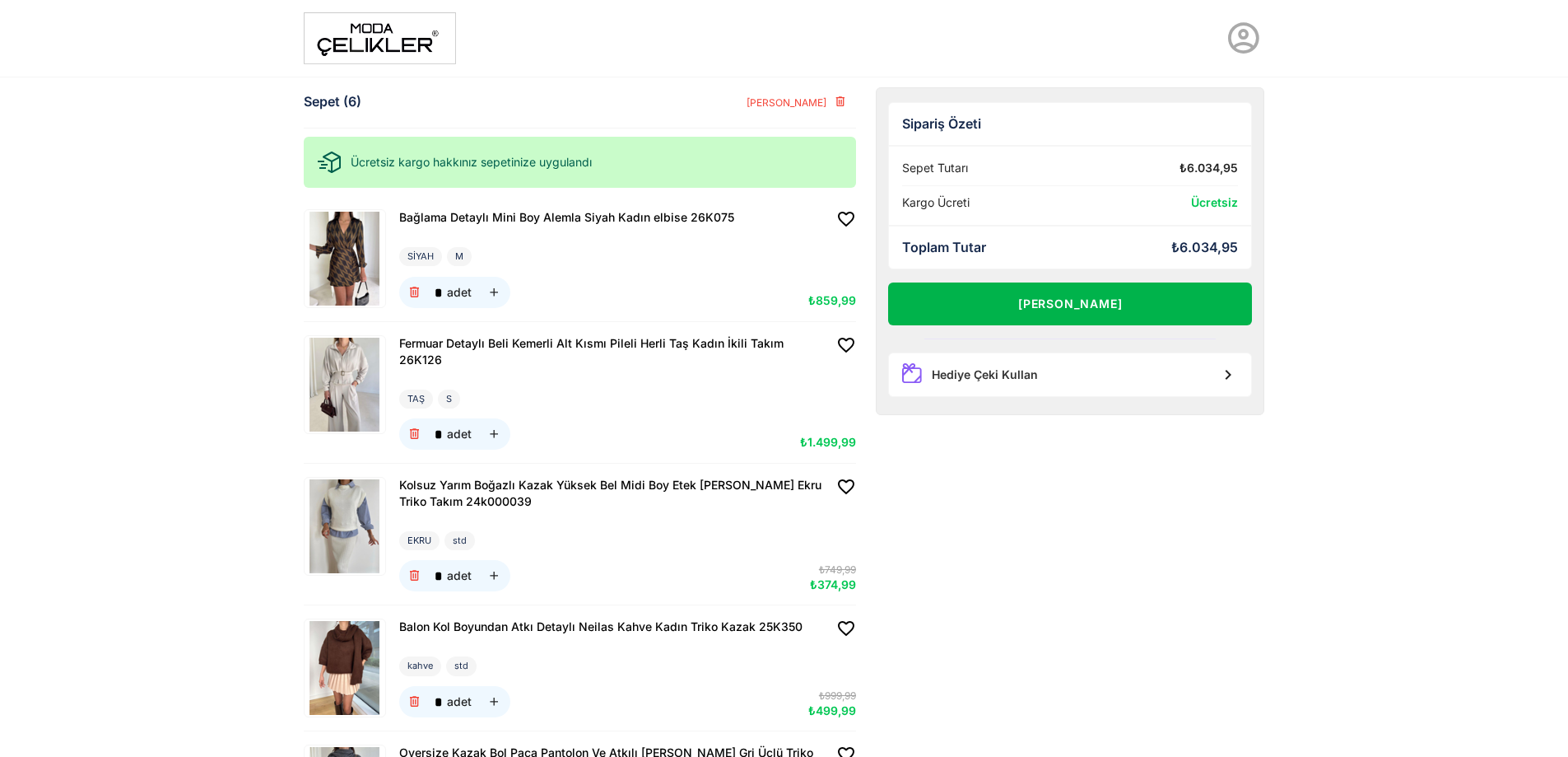
click at [1157, 304] on button "[PERSON_NAME]" at bounding box center [1070, 304] width 364 height 43
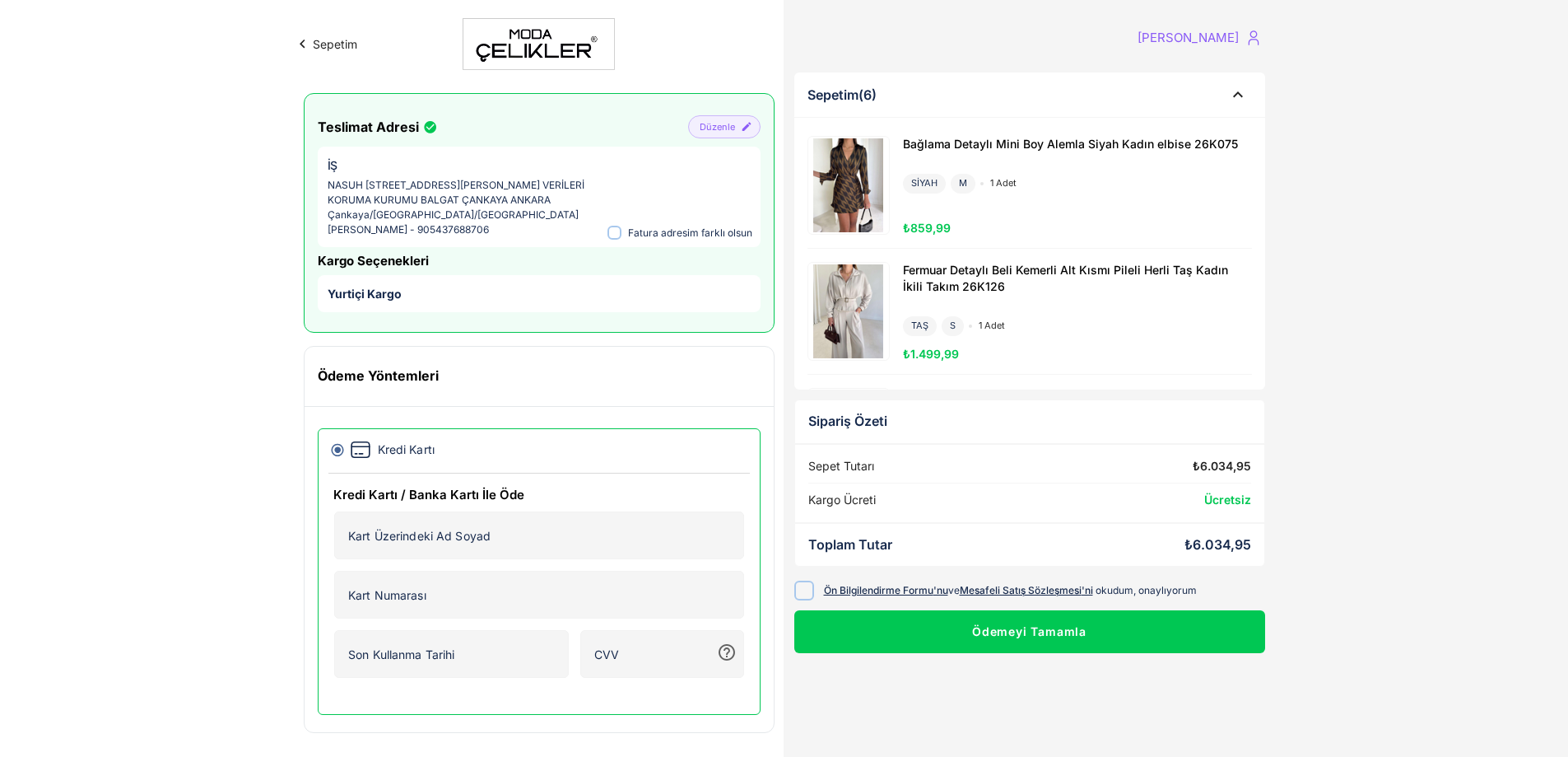
scroll to position [14, 0]
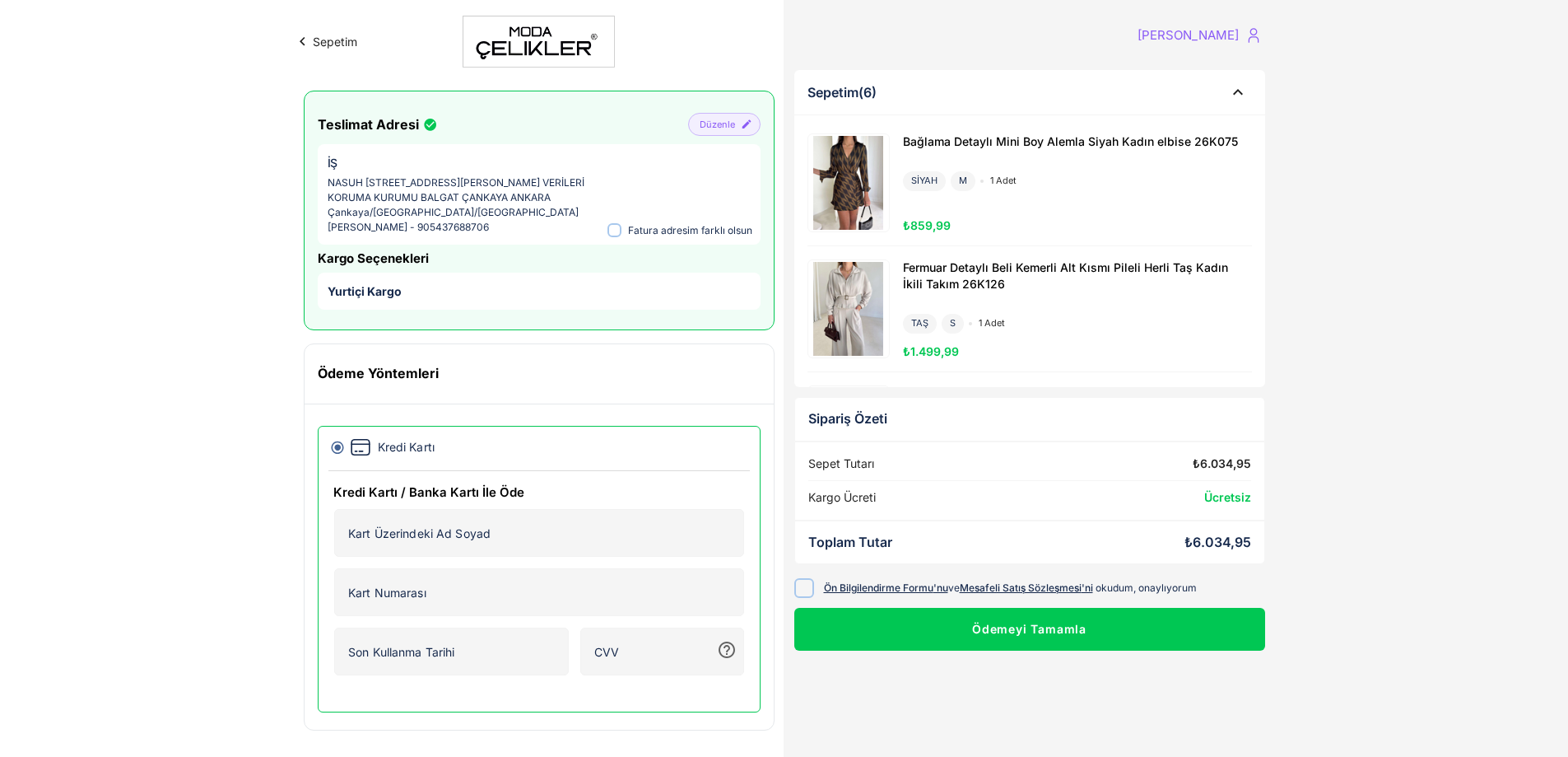
click at [349, 41] on button "Sepetim" at bounding box center [326, 41] width 64 height 17
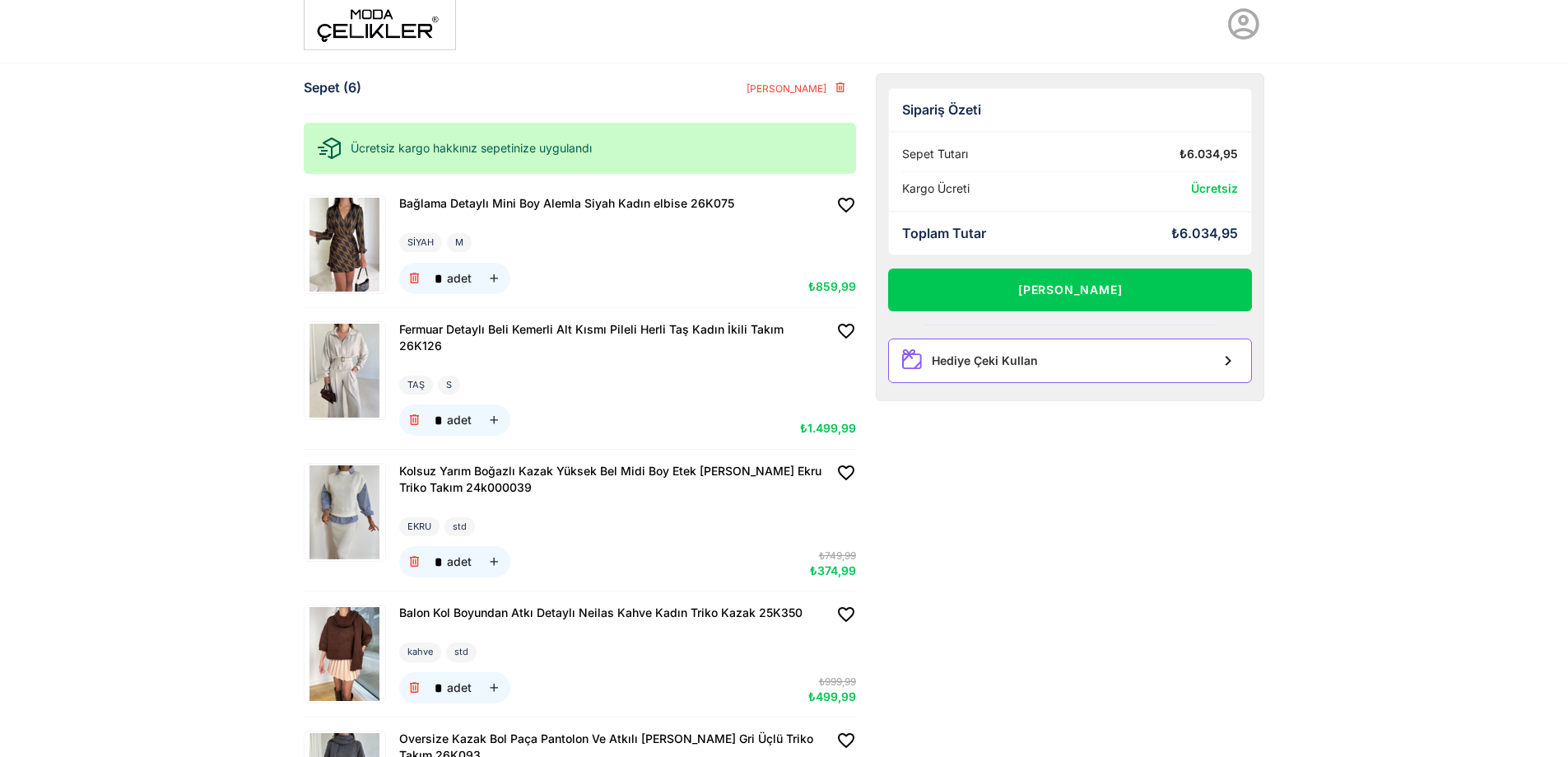
click at [1143, 361] on div "Hediye Çeki Kullan" at bounding box center [1070, 361] width 364 height 45
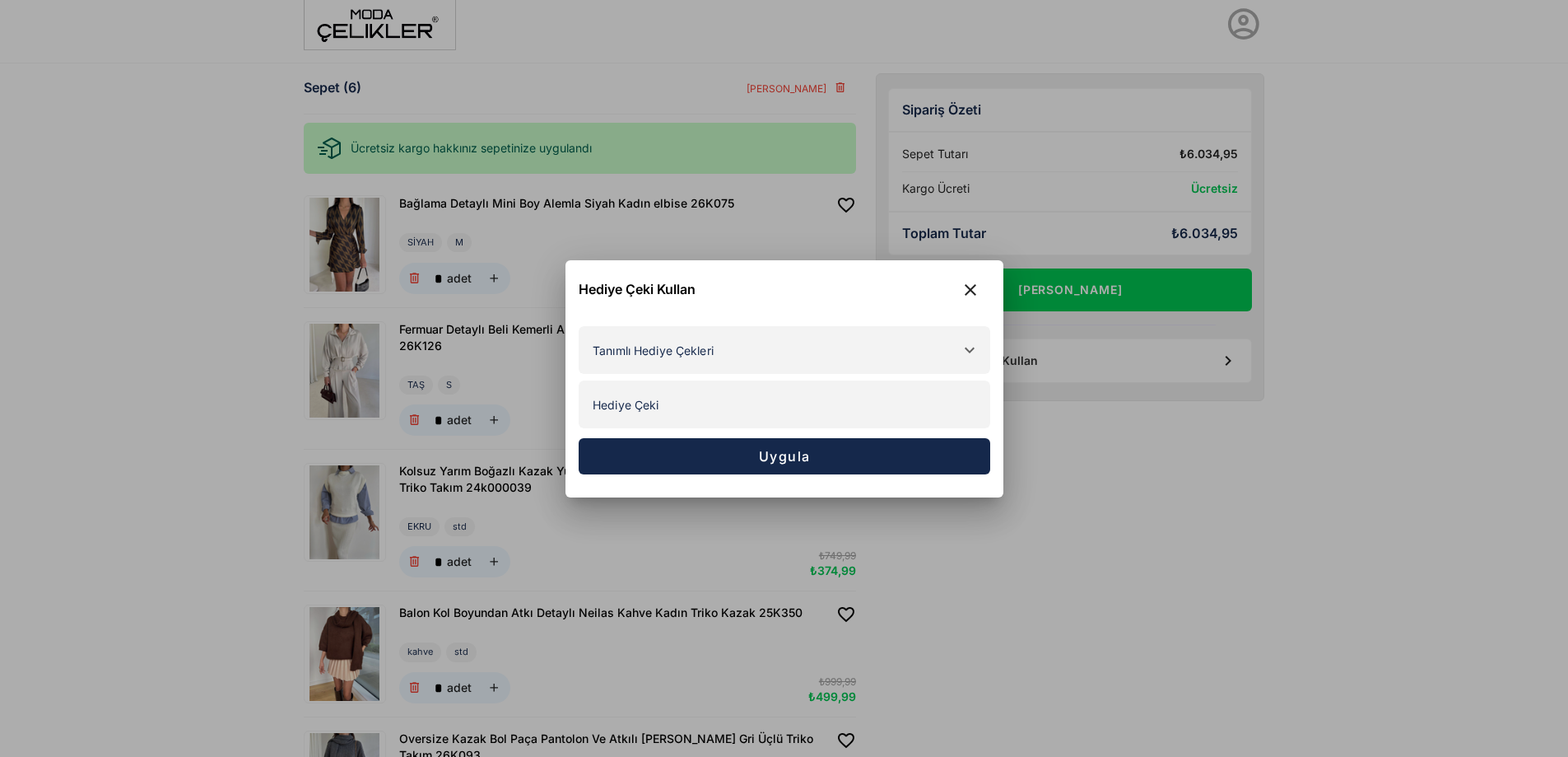
click at [833, 358] on div at bounding box center [768, 350] width 377 height 46
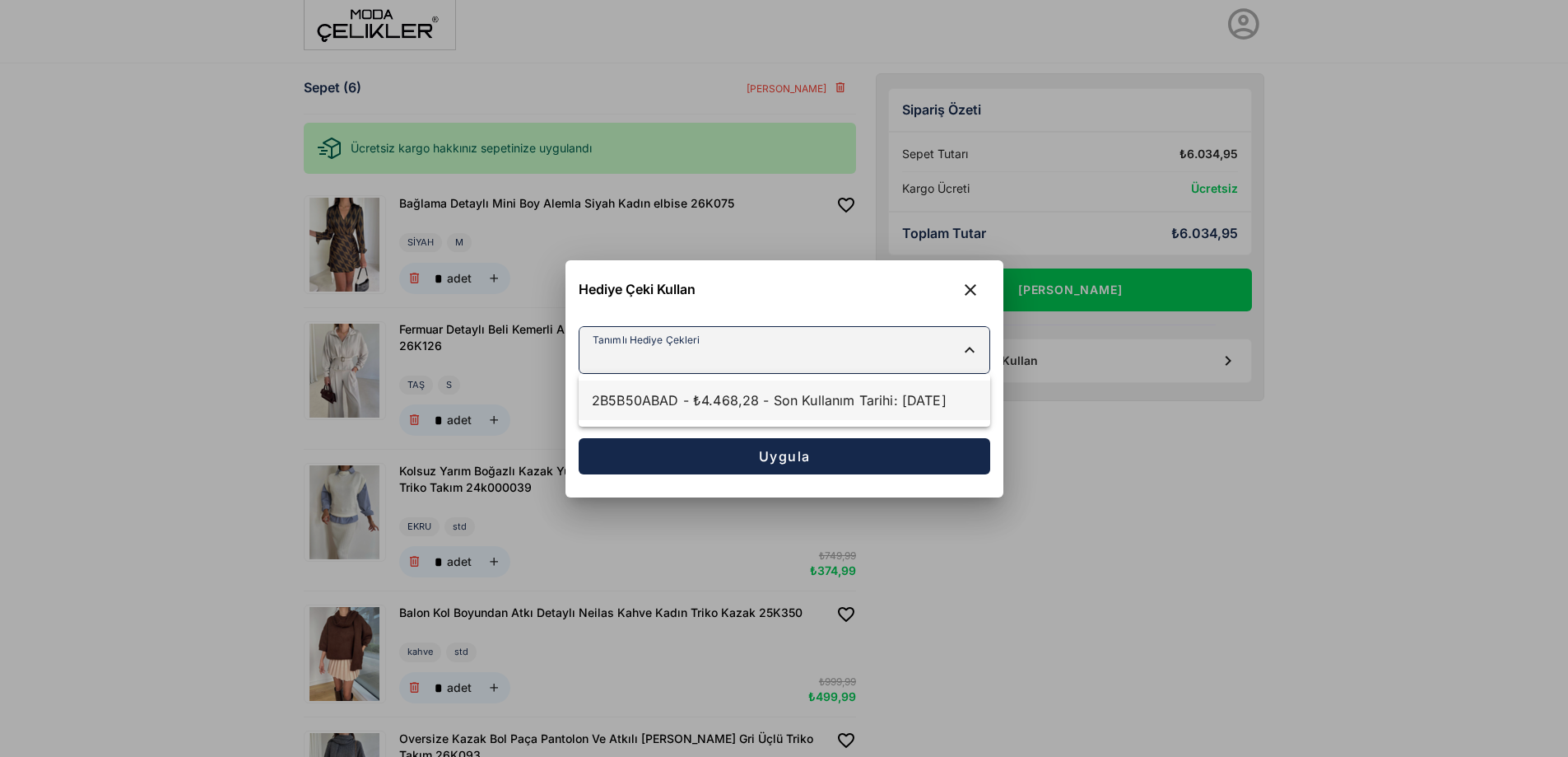
click at [840, 403] on div "2B5B50ABAD - ₺4.468,28 - Son Kullanım Tarihi: [DATE]" at bounding box center [784, 400] width 385 height 20
type input "**********"
click at [843, 461] on button "Uygula" at bounding box center [784, 456] width 411 height 36
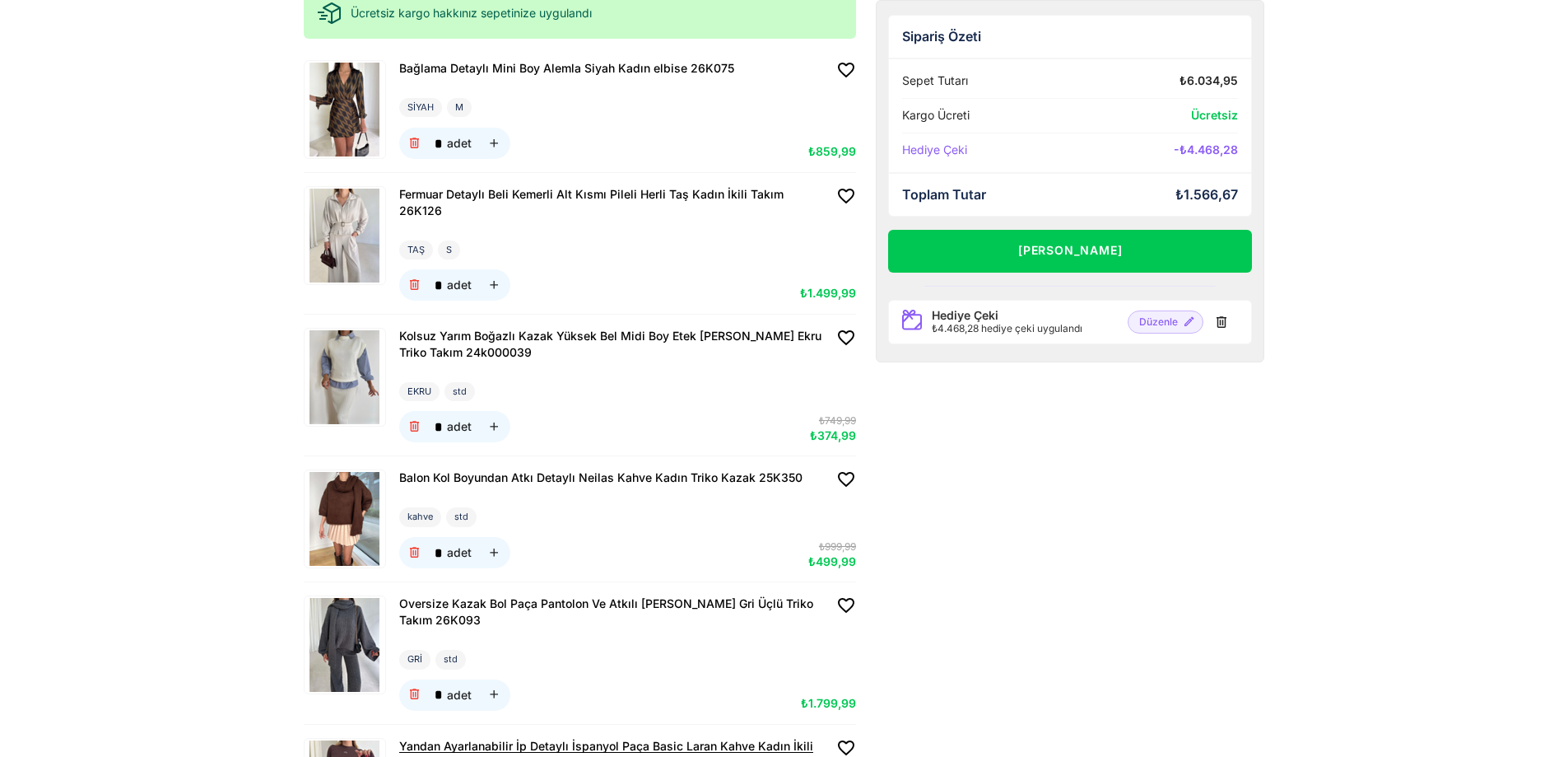
scroll to position [97, 0]
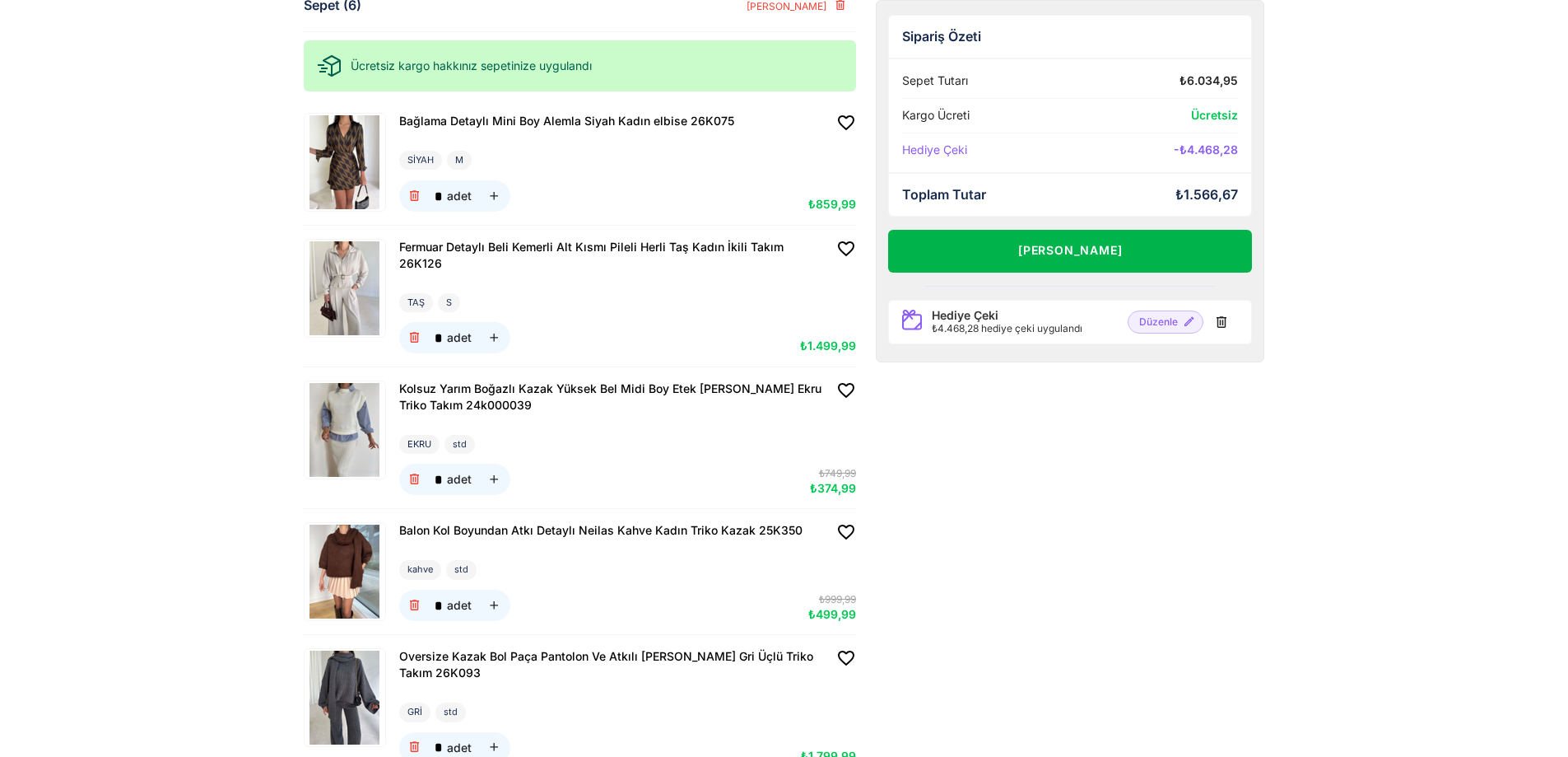
click at [1162, 247] on button "[PERSON_NAME]" at bounding box center [1070, 251] width 364 height 43
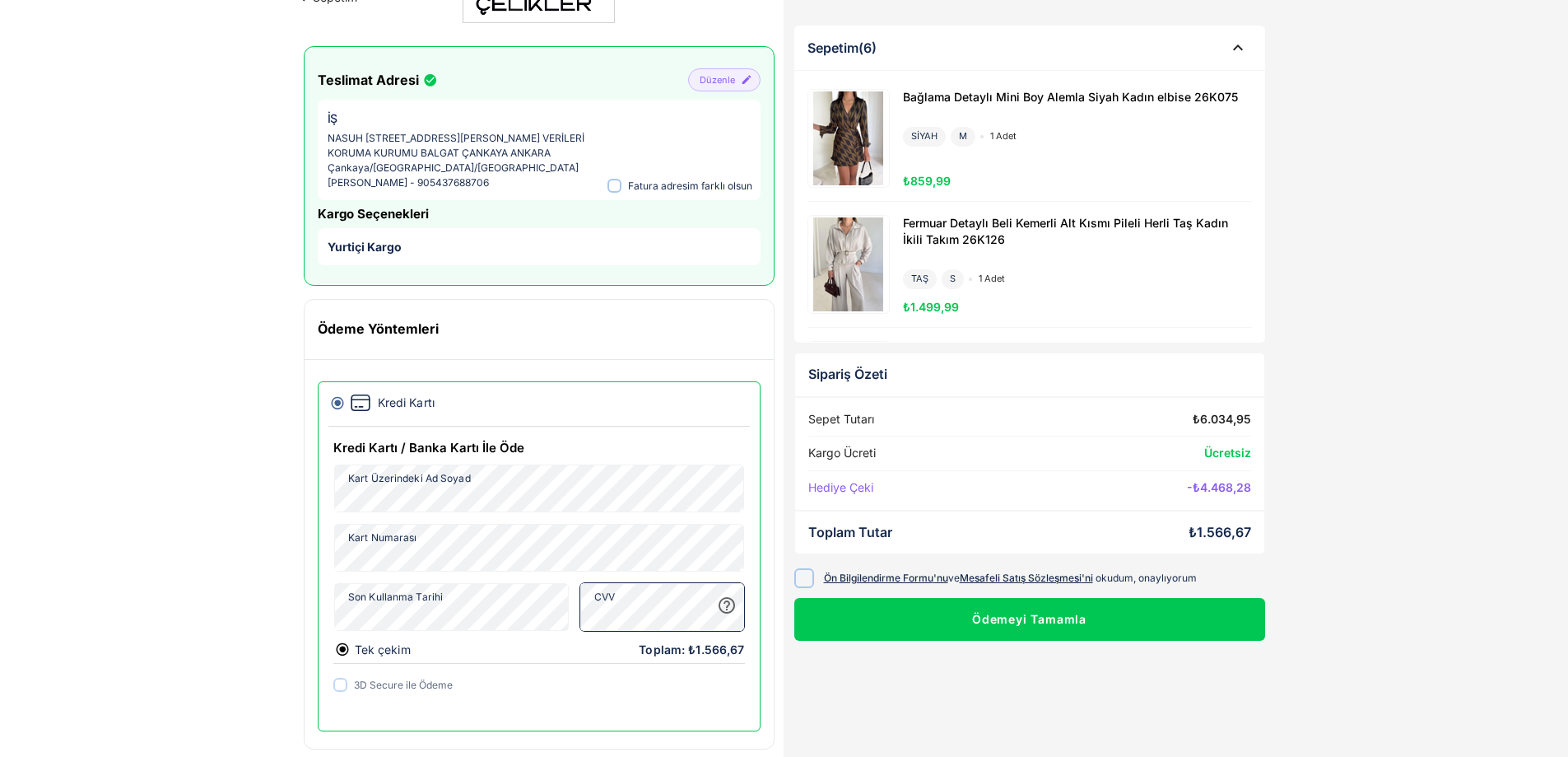
scroll to position [78, 0]
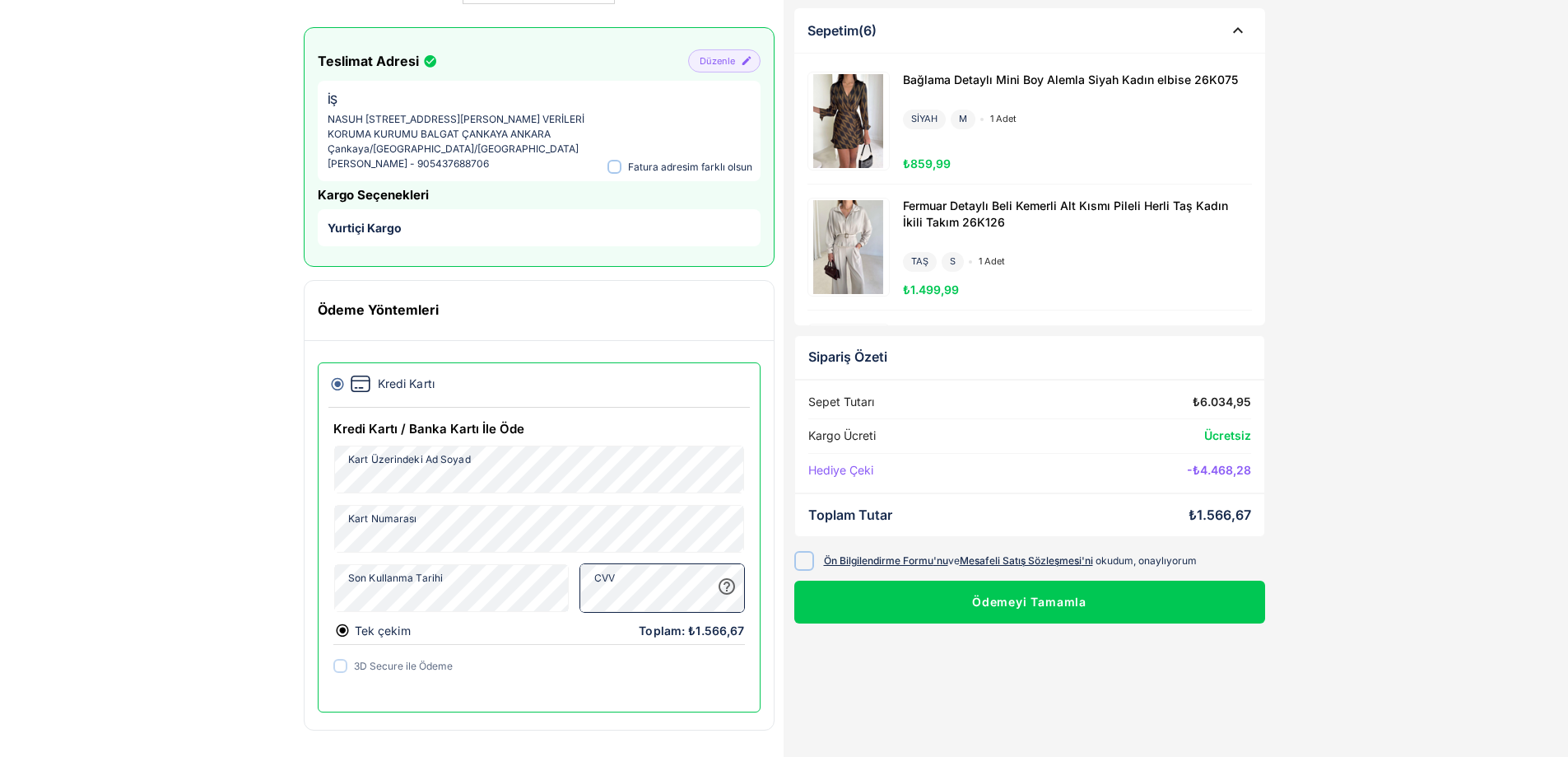
click at [813, 559] on div at bounding box center [804, 560] width 20 height 20
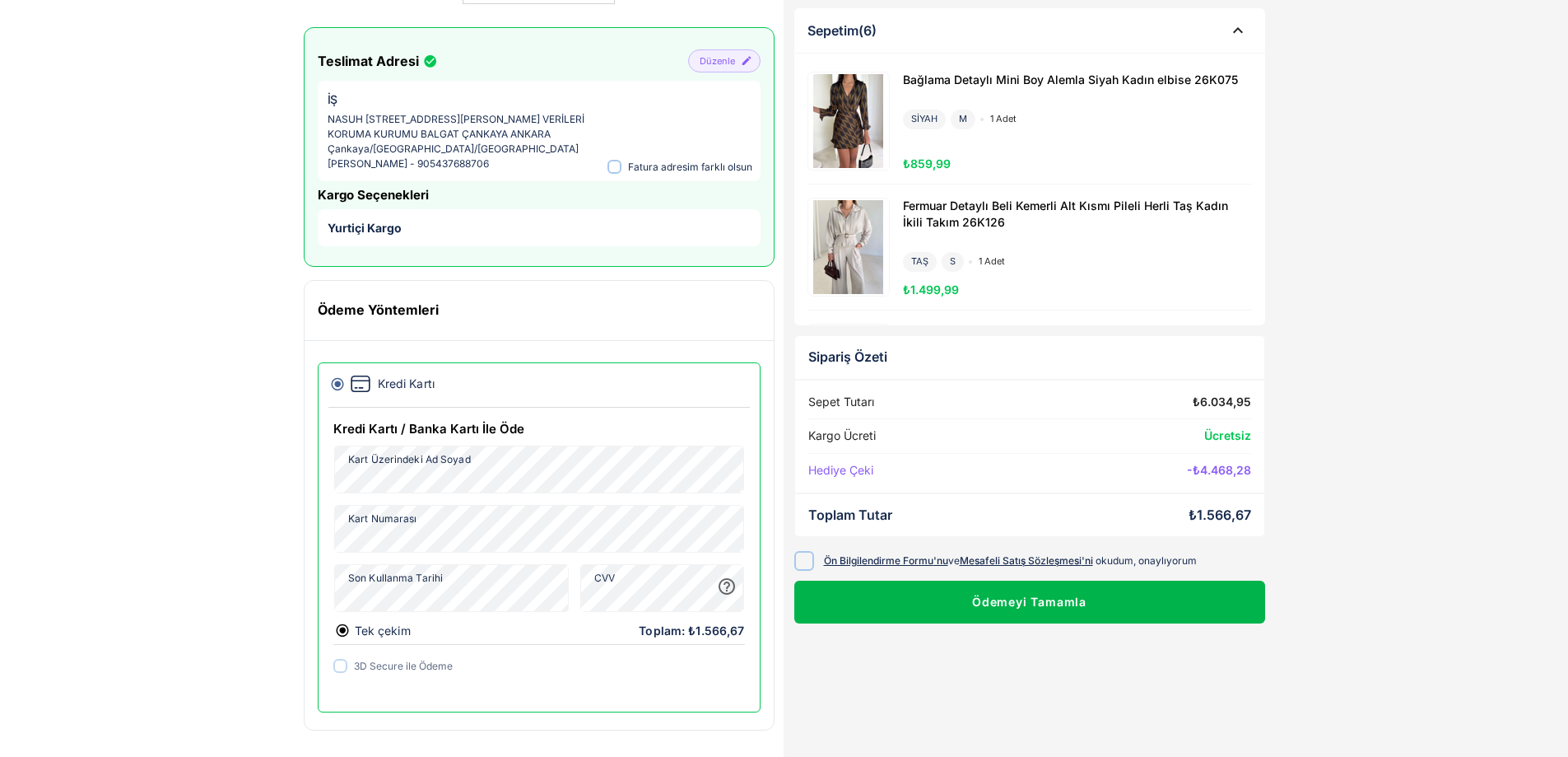
click at [989, 610] on button "Ödemeyi Tamamla" at bounding box center [1029, 602] width 471 height 43
